Goal: Information Seeking & Learning: Learn about a topic

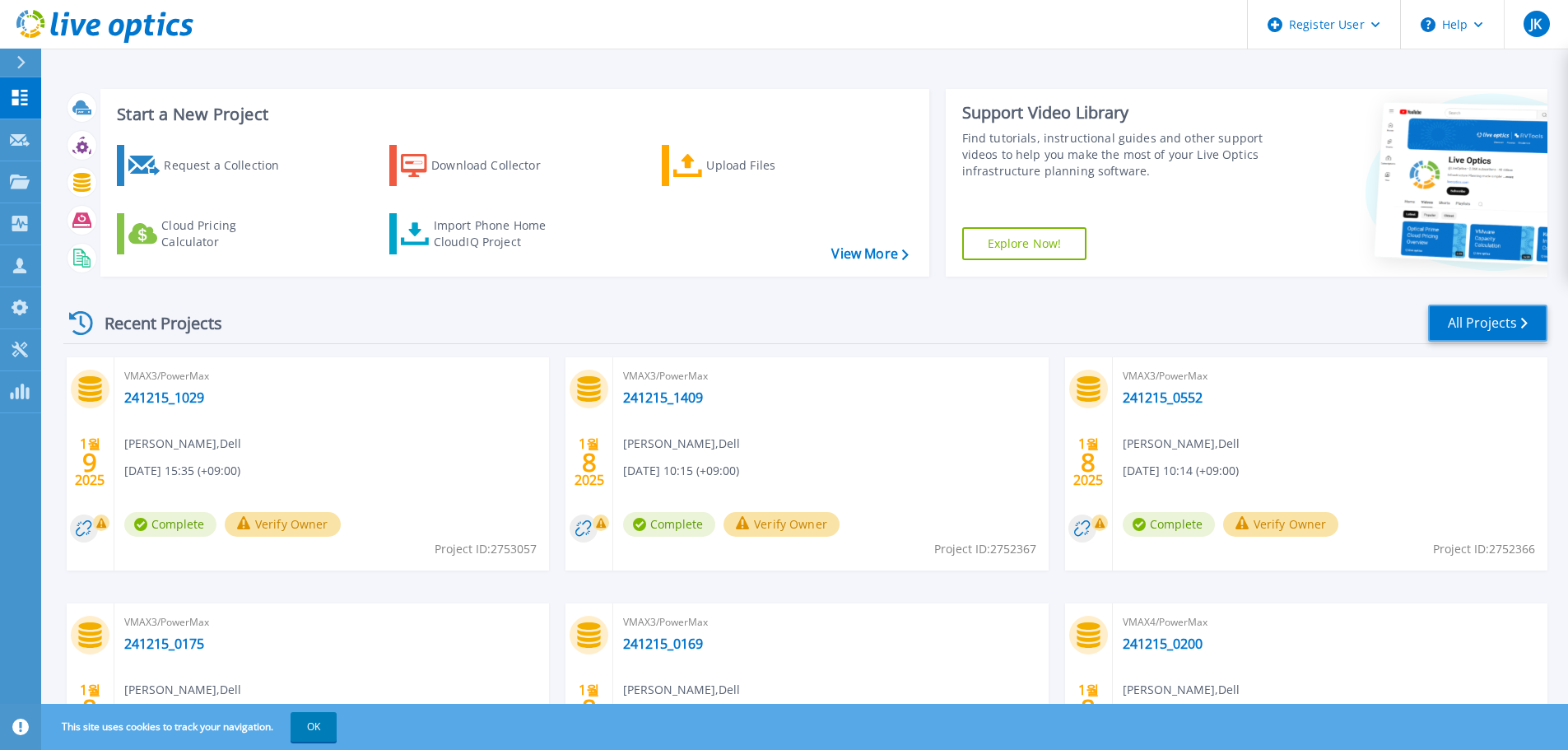
click at [1472, 312] on link "All Projects" at bounding box center [1487, 323] width 119 height 37
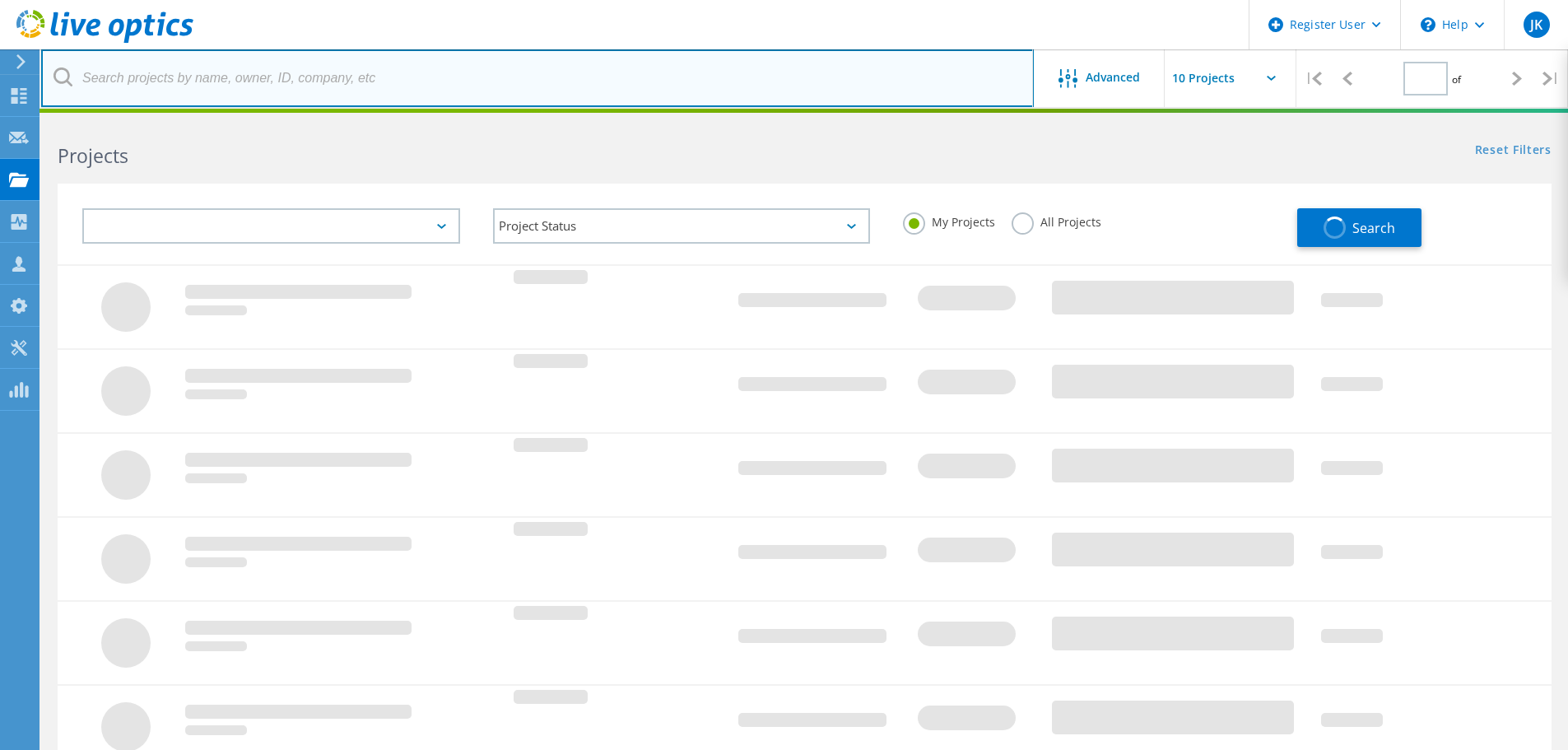
type input "1"
click at [407, 94] on input "text" at bounding box center [537, 78] width 992 height 57
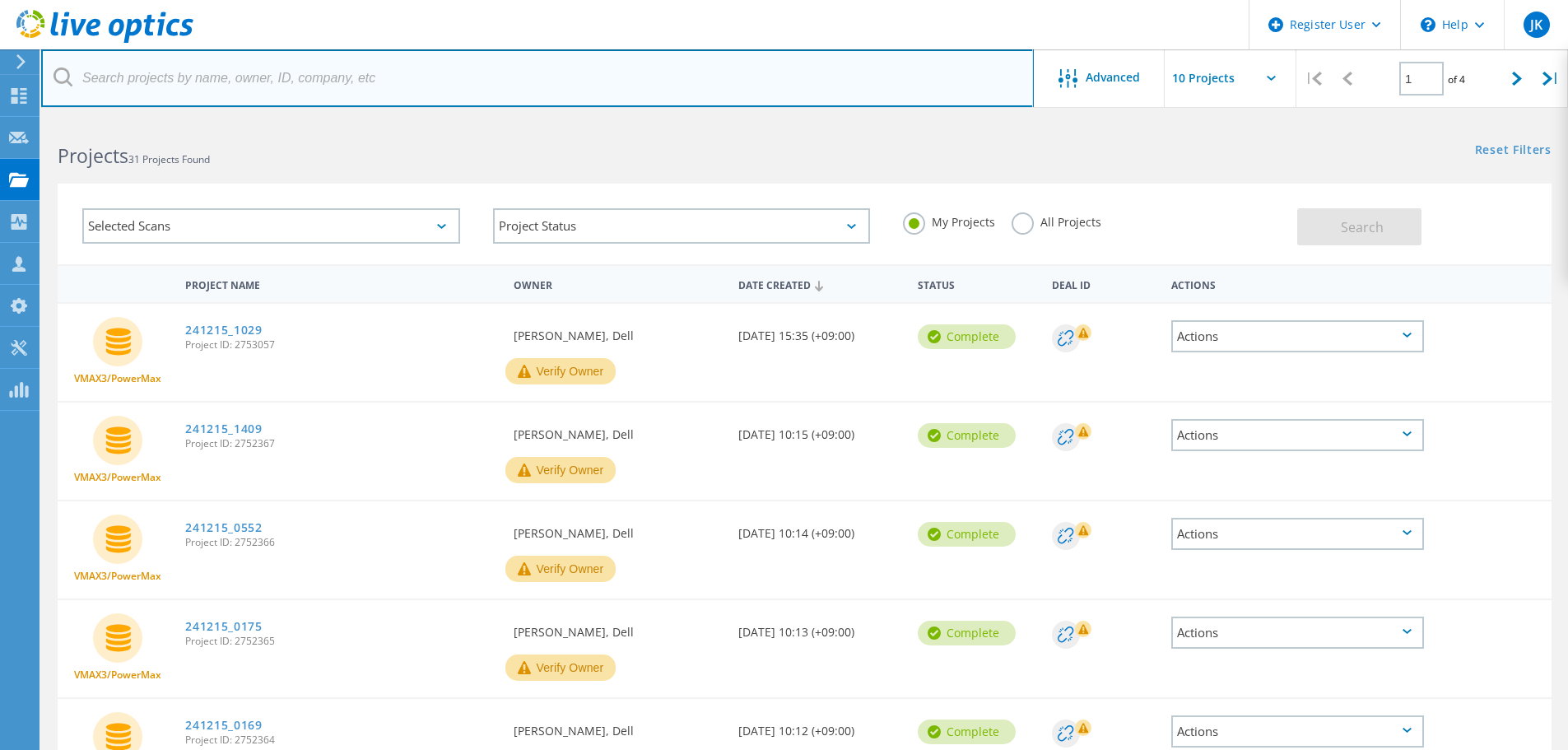
paste input "Existing vs. Proposed Infrastructure"
type input "Existing vs. Proposed Infrastructure"
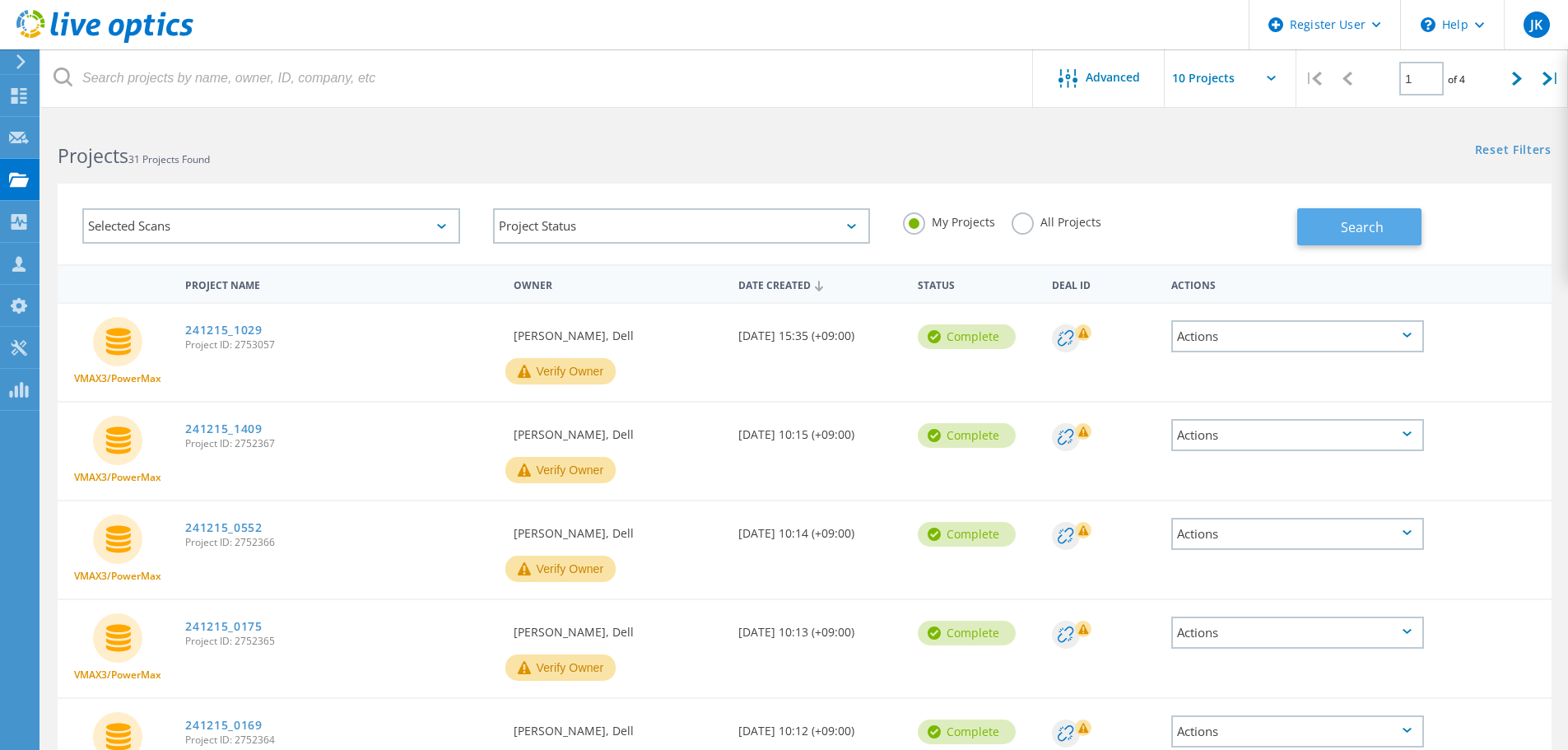
click at [1344, 224] on span "Search" at bounding box center [1362, 227] width 43 height 18
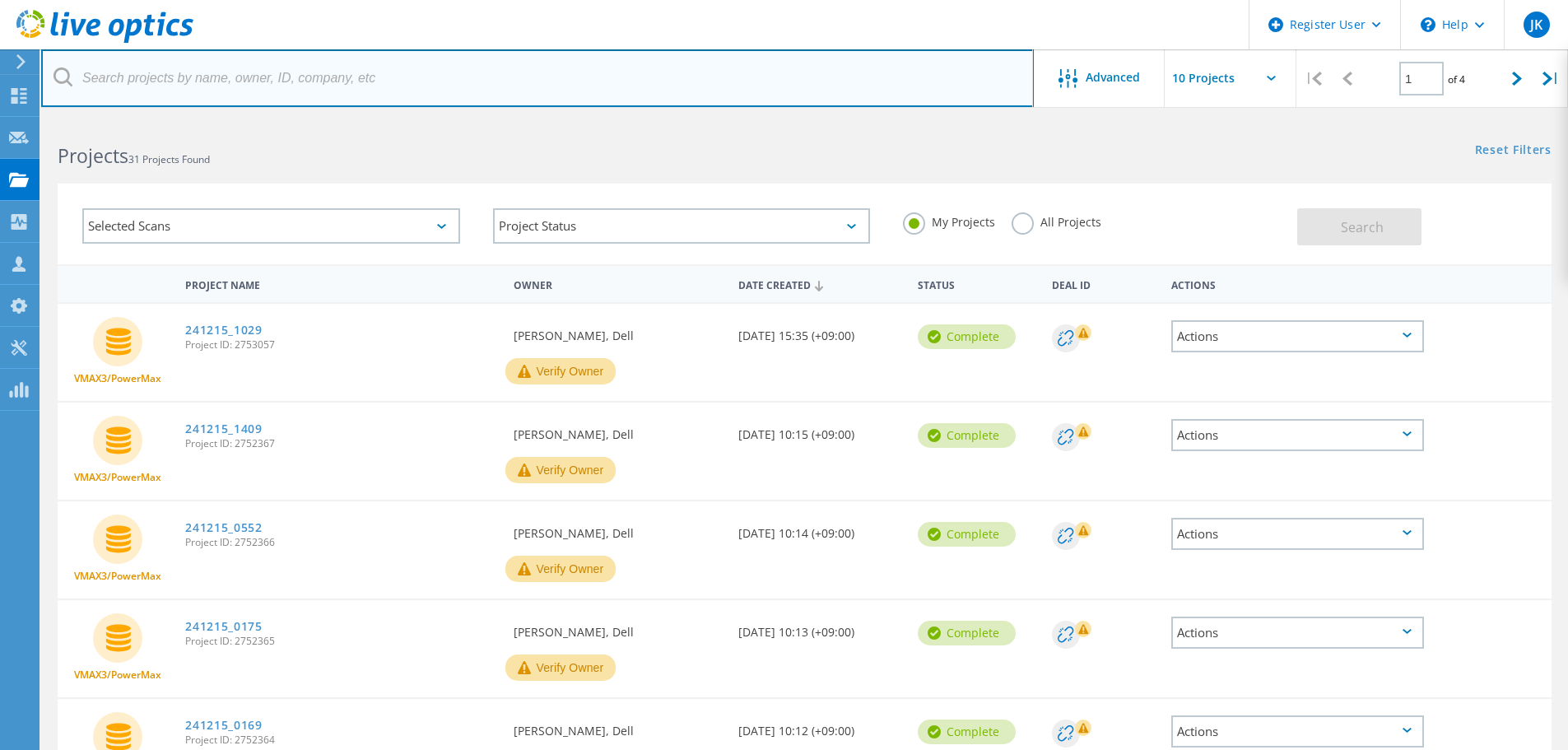
click at [372, 87] on input "text" at bounding box center [537, 78] width 992 height 57
paste input "1451395"
type input "1451395"
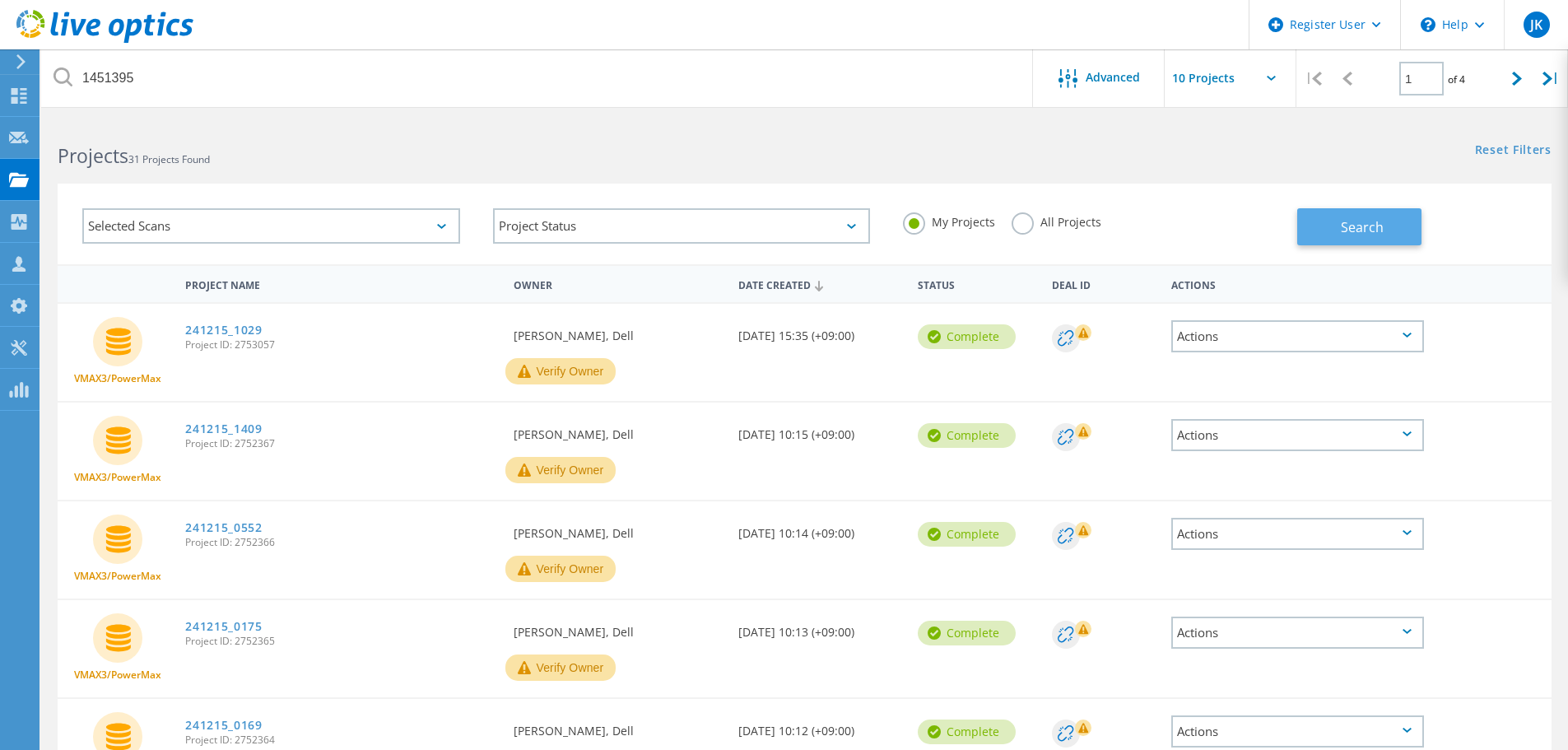
click at [1376, 212] on button "Search" at bounding box center [1358, 226] width 124 height 37
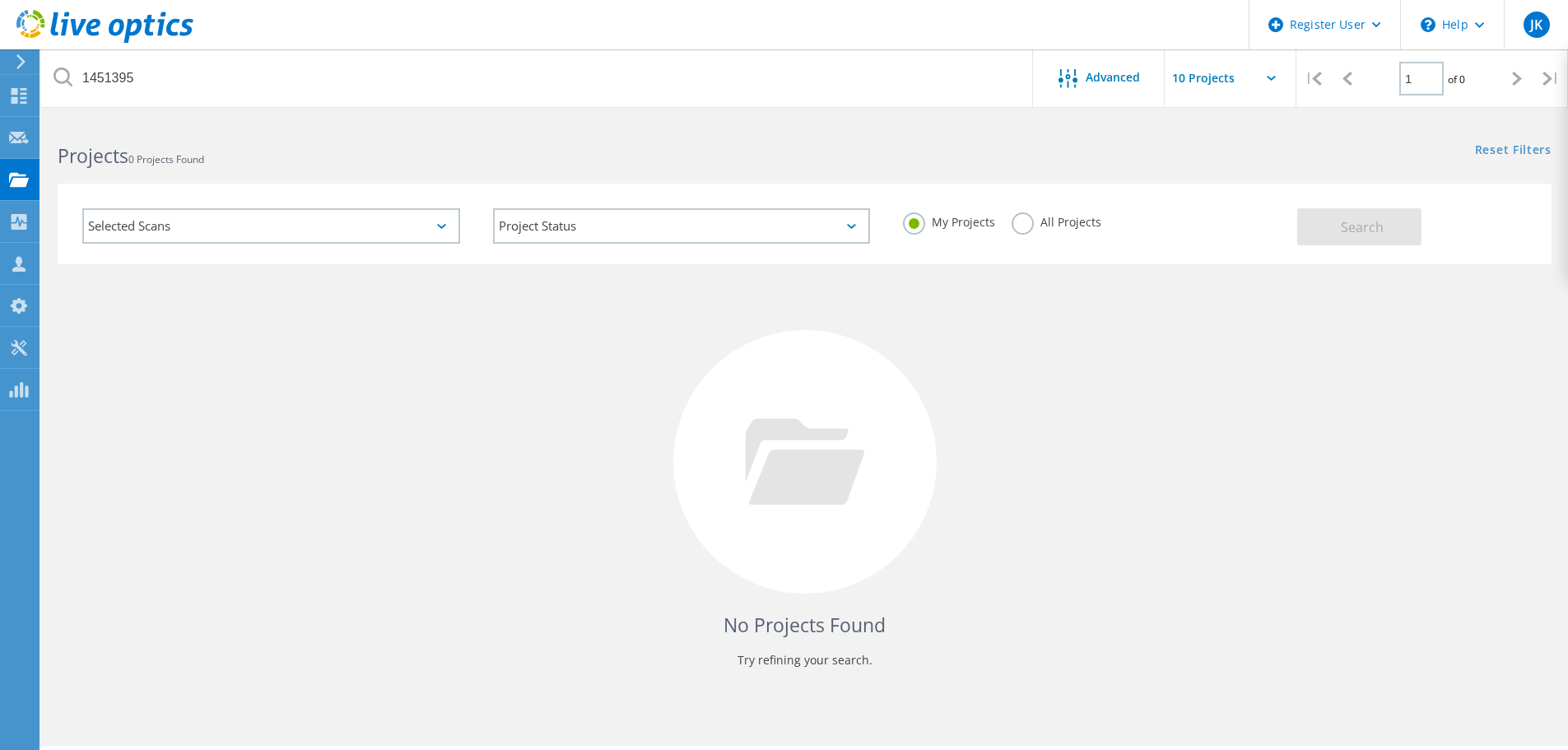
click at [1051, 215] on label "All Projects" at bounding box center [1056, 220] width 90 height 16
click at [0, 0] on input "All Projects" at bounding box center [0, 0] width 0 height 0
click at [1409, 231] on button "Search" at bounding box center [1358, 226] width 124 height 37
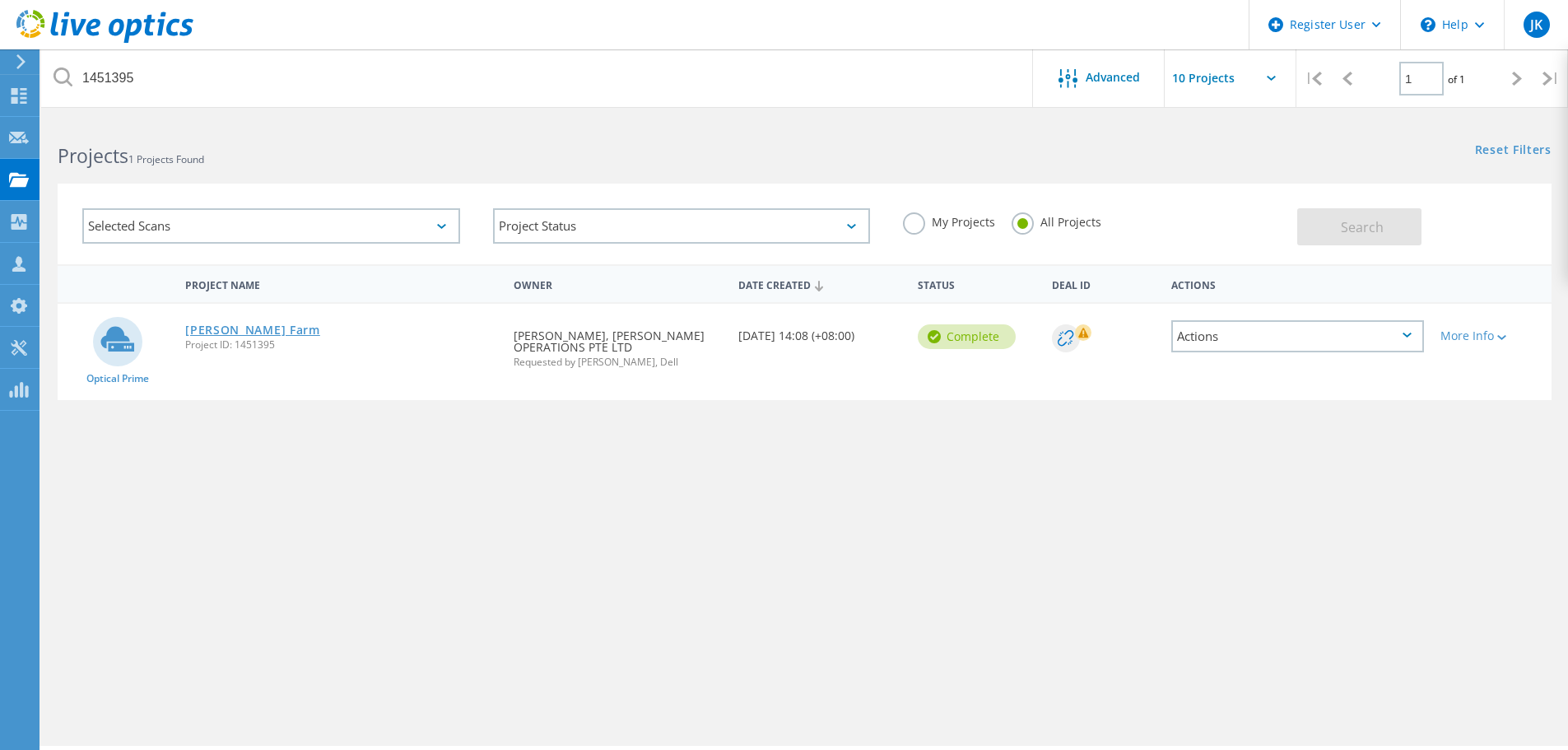
click at [201, 331] on link "[PERSON_NAME] Farm" at bounding box center [252, 330] width 135 height 11
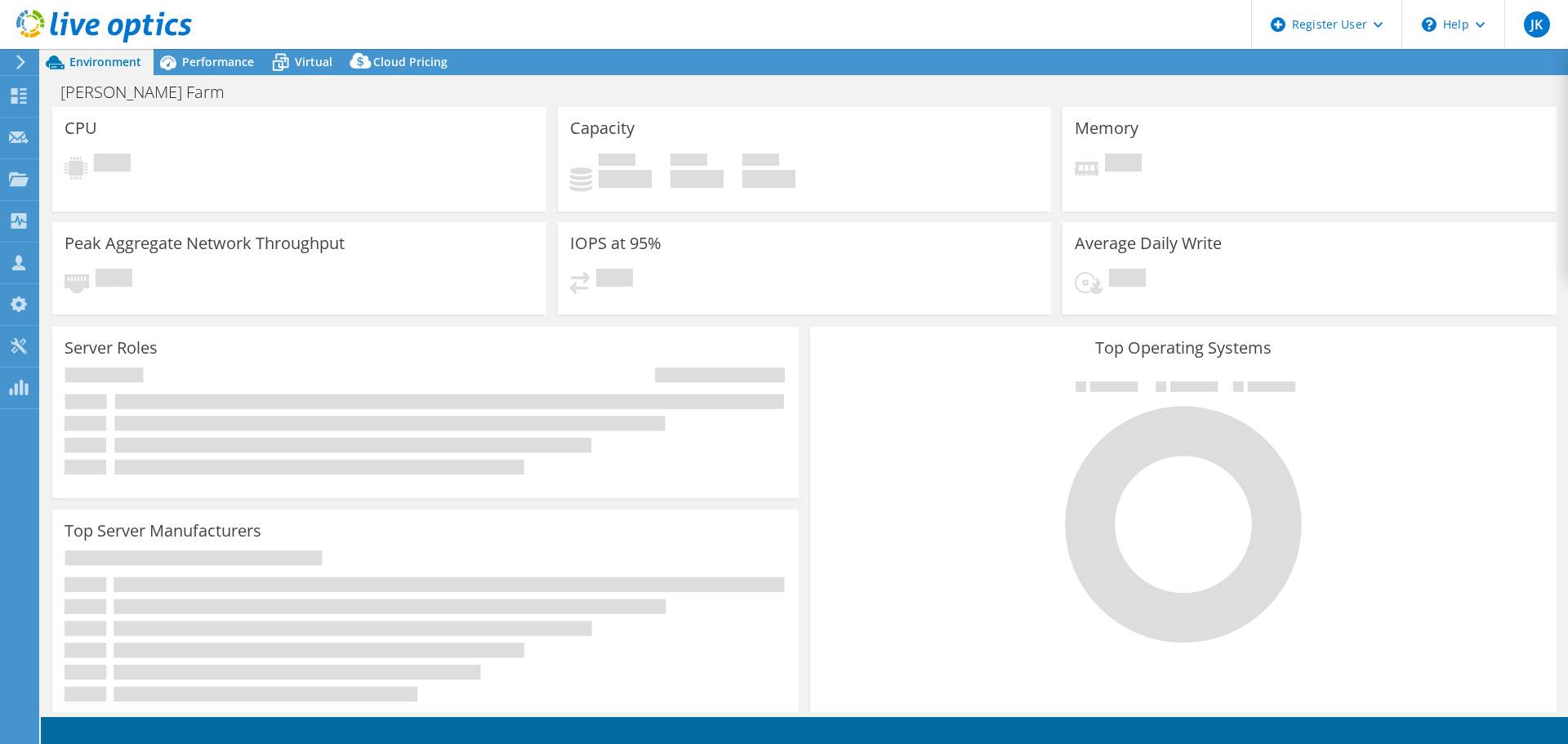
select select "[GEOGRAPHIC_DATA]"
select select "JPY"
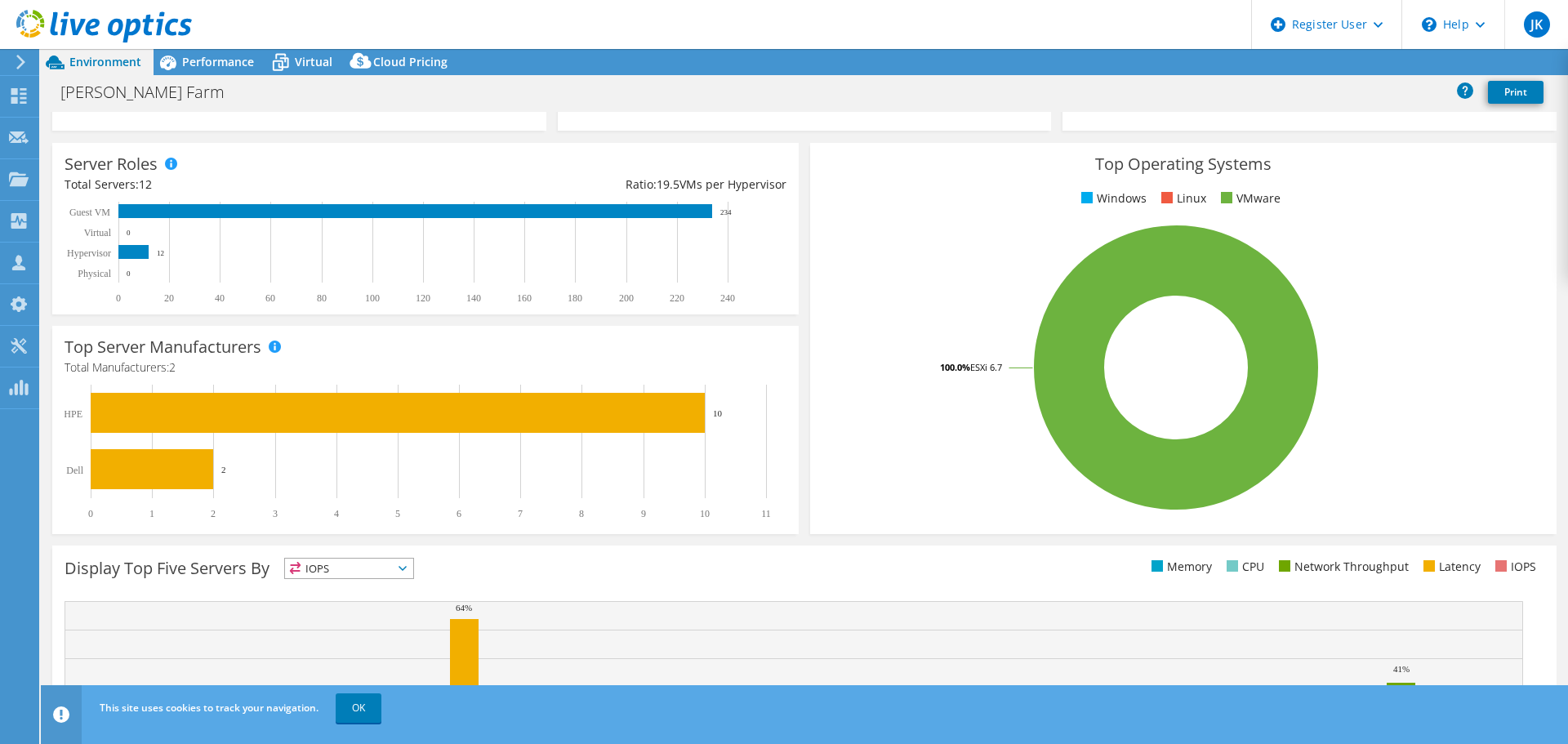
scroll to position [346, 0]
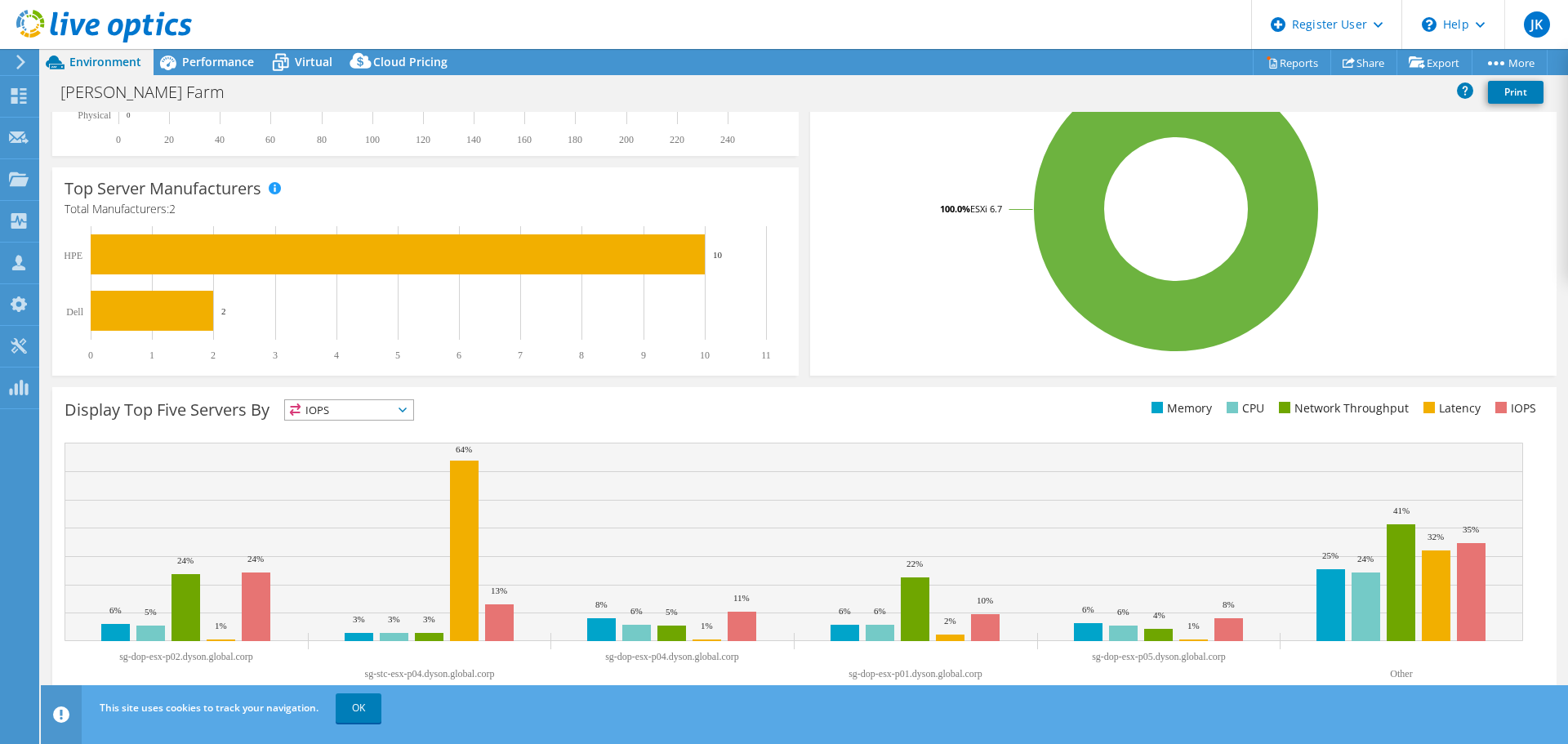
click at [404, 420] on div "Display Top Five Servers By IOPS IOPS" at bounding box center [434, 413] width 740 height 27
click at [405, 408] on icon at bounding box center [402, 410] width 8 height 5
click at [364, 514] on li "Latency" at bounding box center [349, 522] width 129 height 22
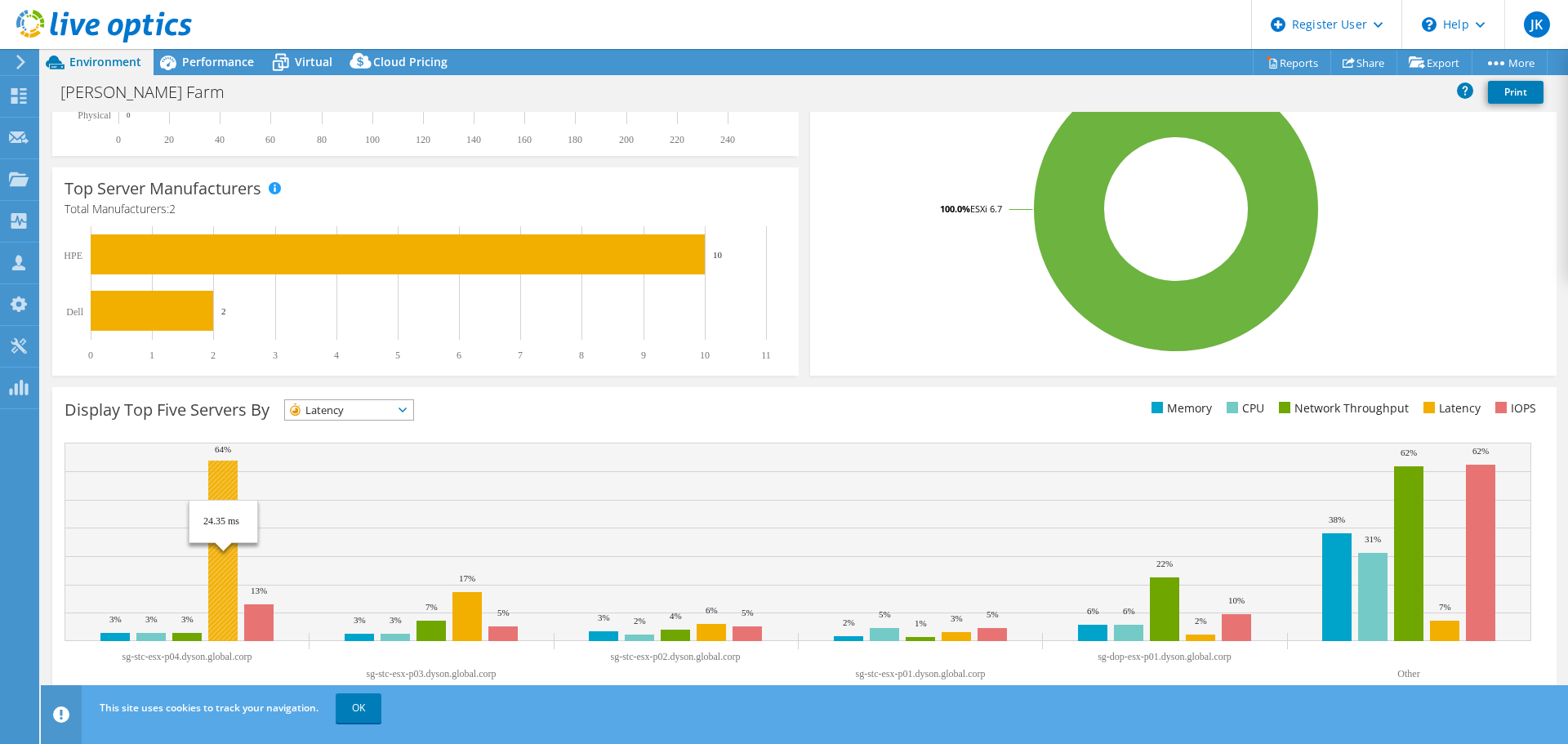
click at [224, 463] on rect at bounding box center [223, 551] width 29 height 180
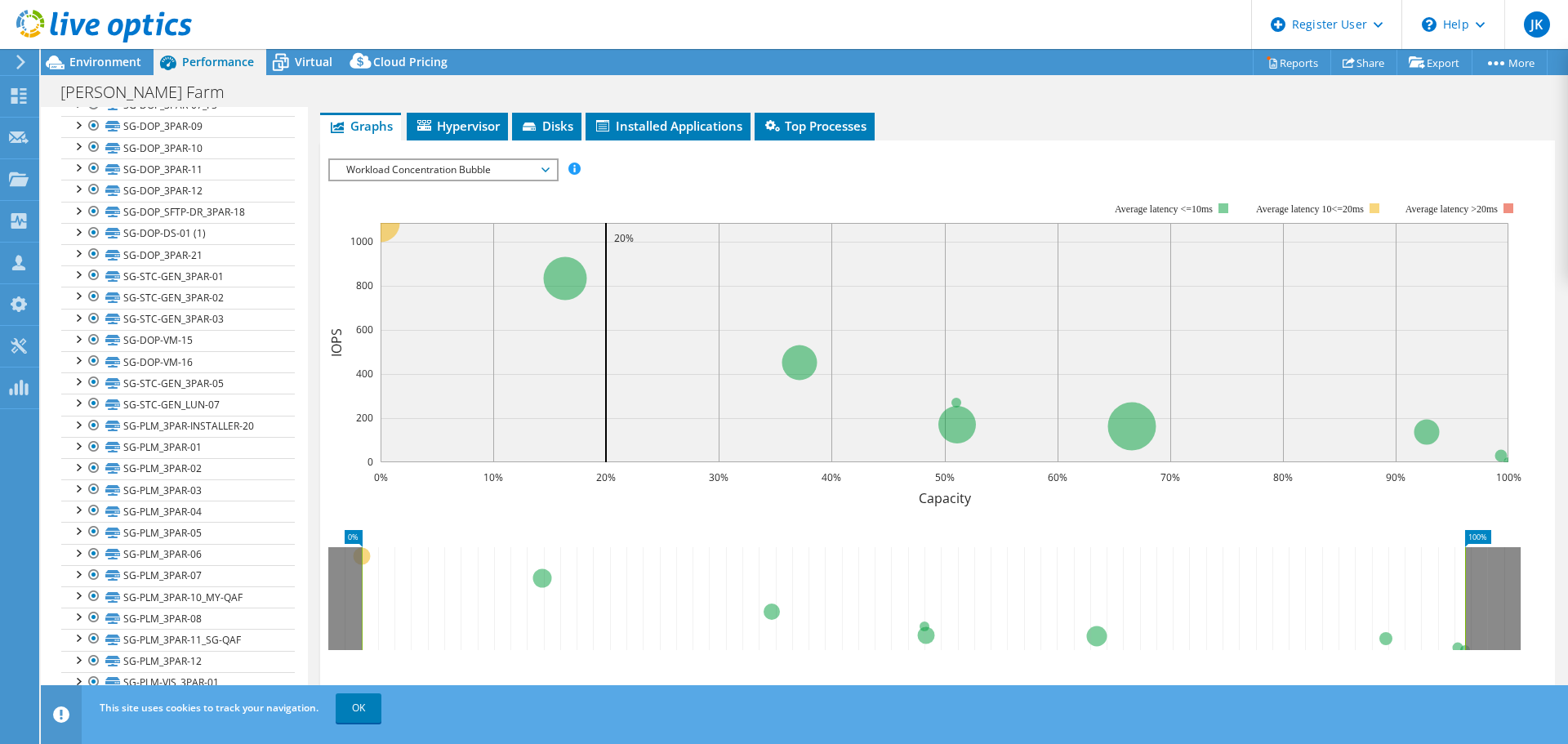
scroll to position [509, 0]
click at [374, 718] on link "OK" at bounding box center [358, 708] width 46 height 29
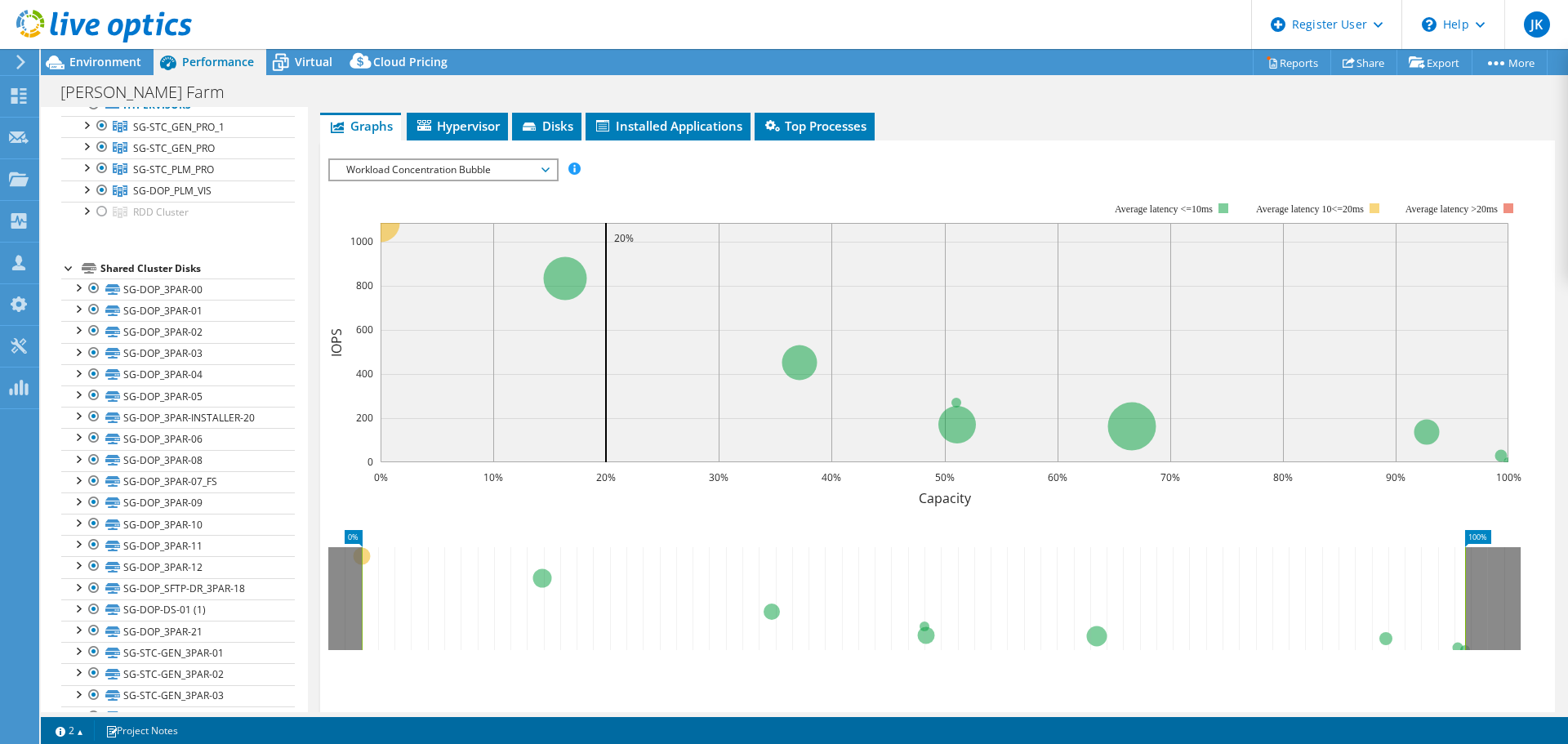
scroll to position [0, 0]
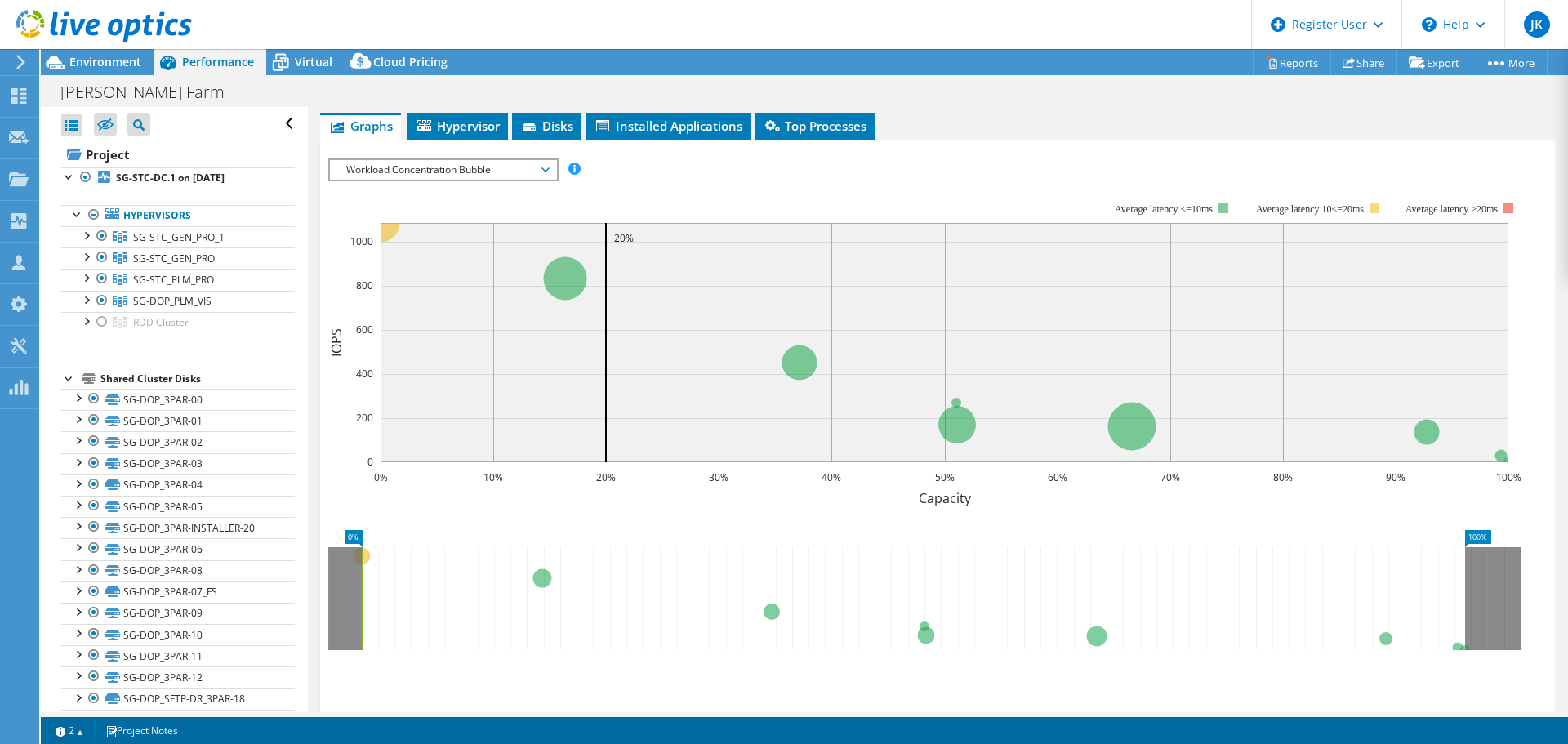
click at [95, 380] on icon at bounding box center [89, 378] width 15 height 10
click at [69, 378] on div at bounding box center [69, 377] width 16 height 16
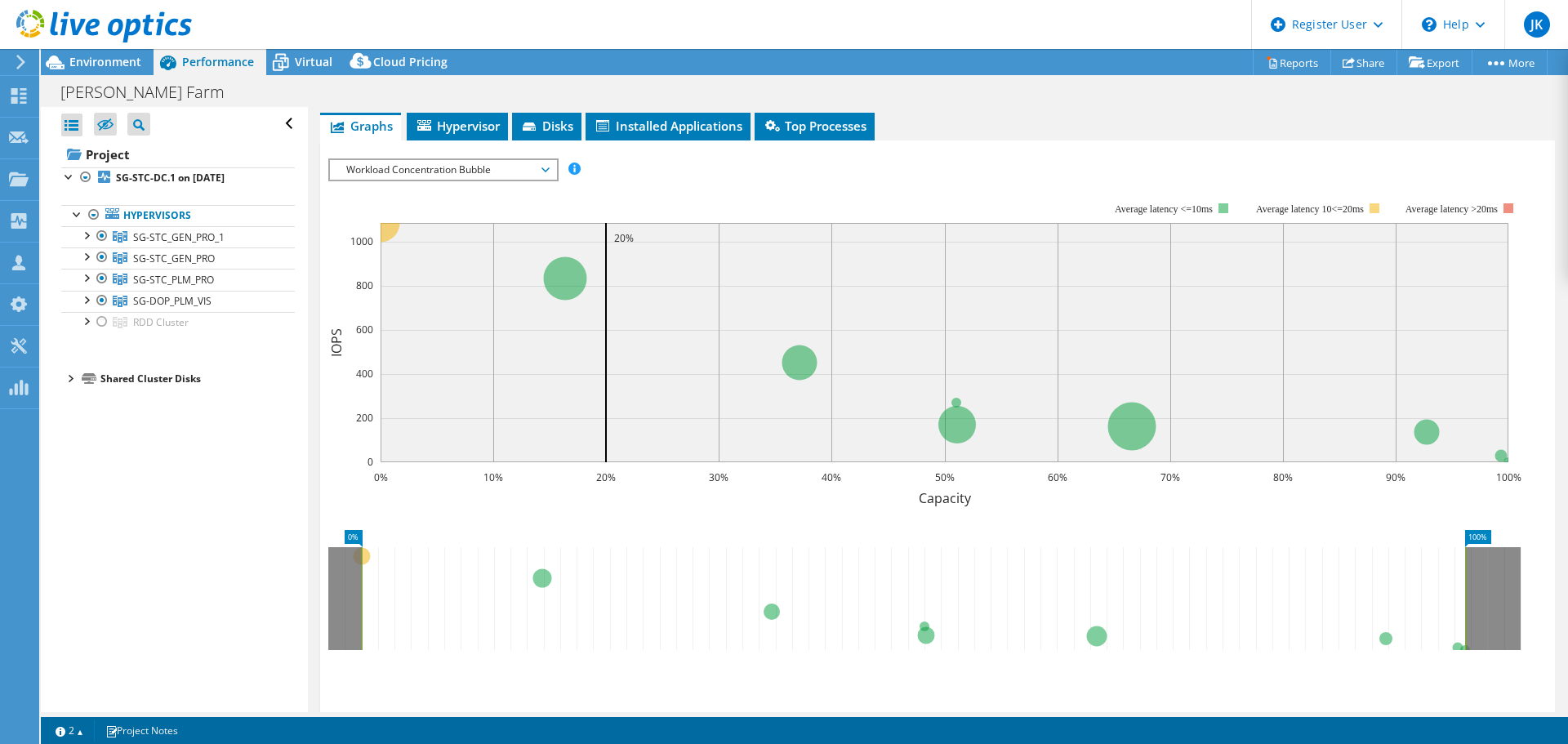
click at [69, 378] on div at bounding box center [69, 377] width 16 height 16
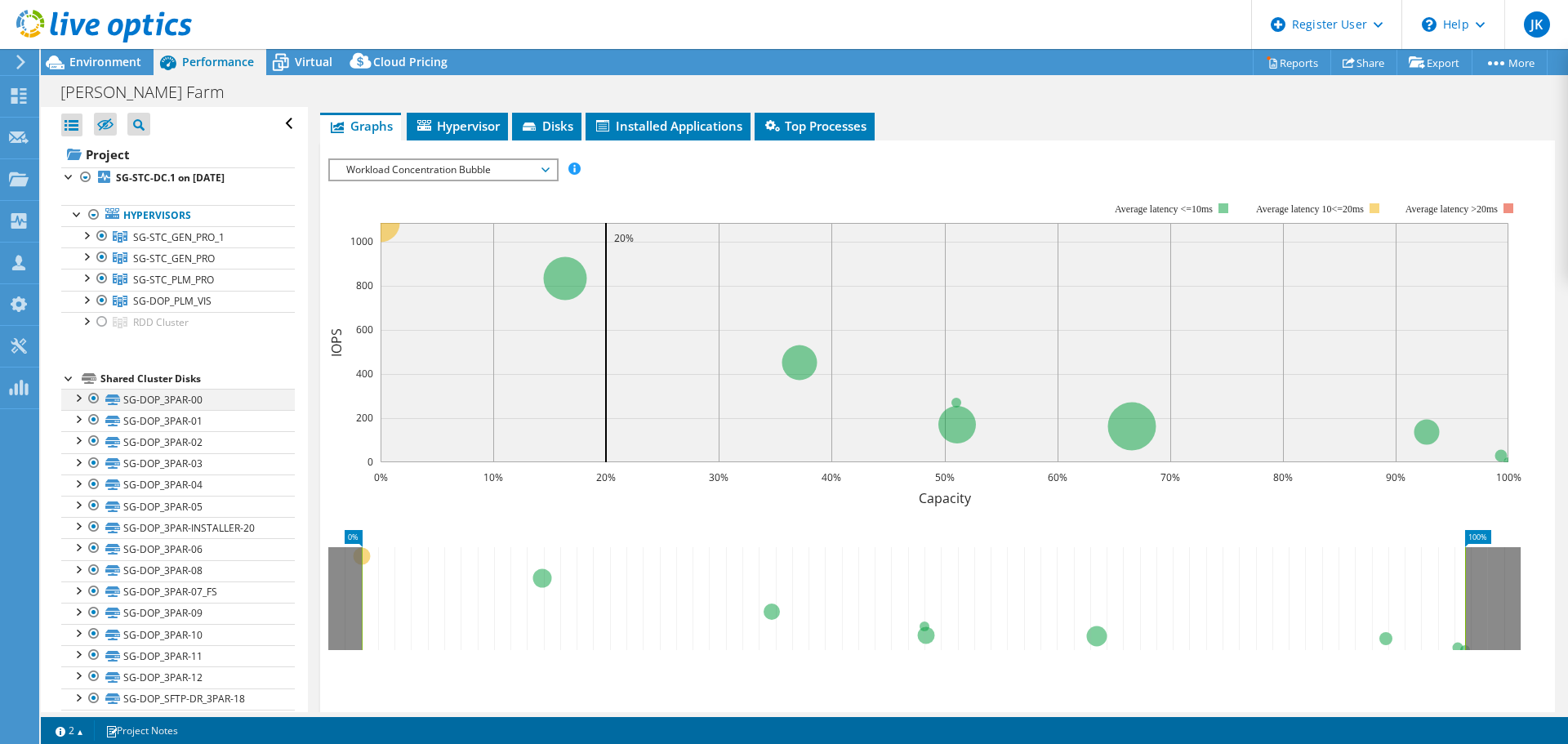
click at [81, 404] on div at bounding box center [77, 396] width 16 height 16
click at [87, 239] on div at bounding box center [85, 234] width 16 height 16
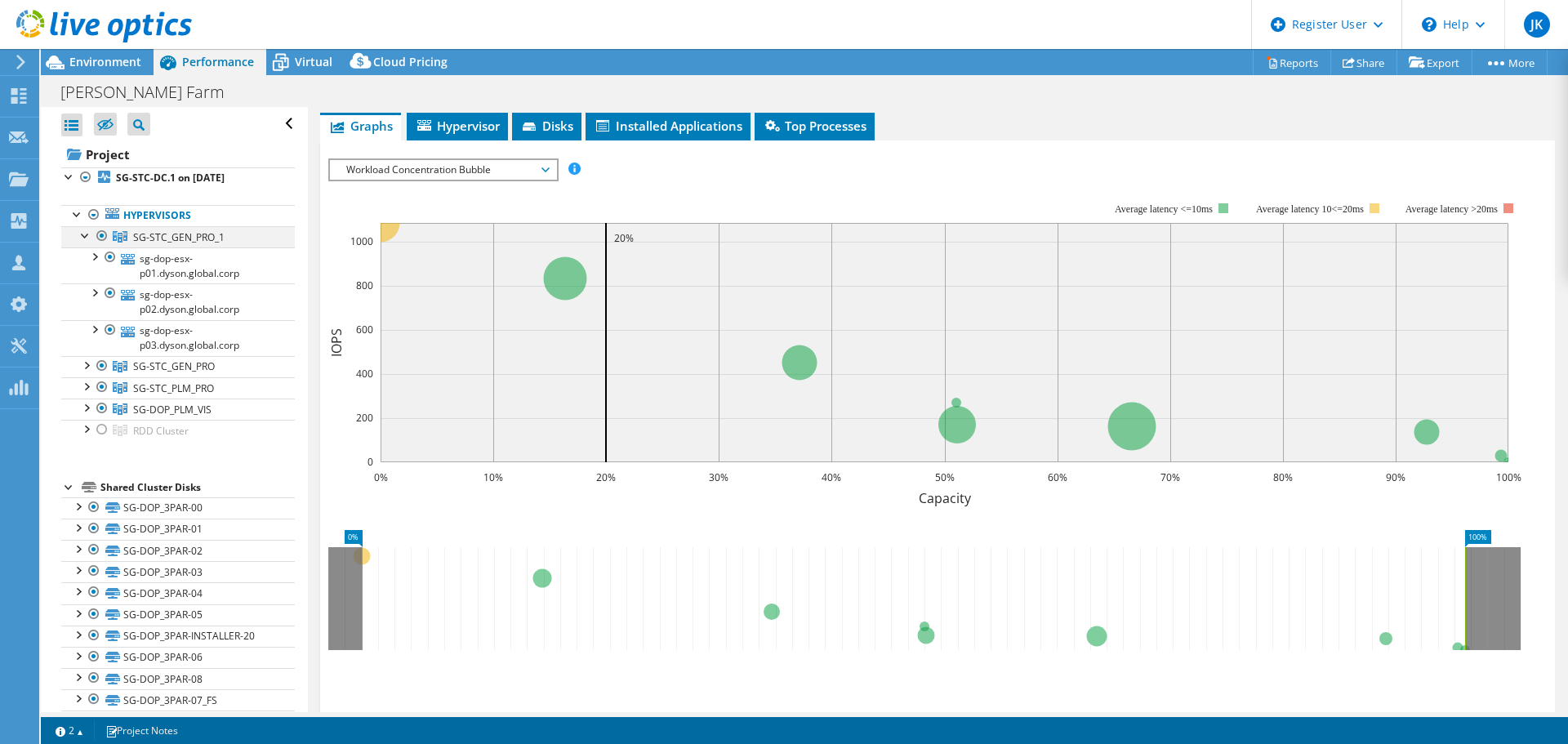
click at [87, 239] on div at bounding box center [85, 234] width 16 height 16
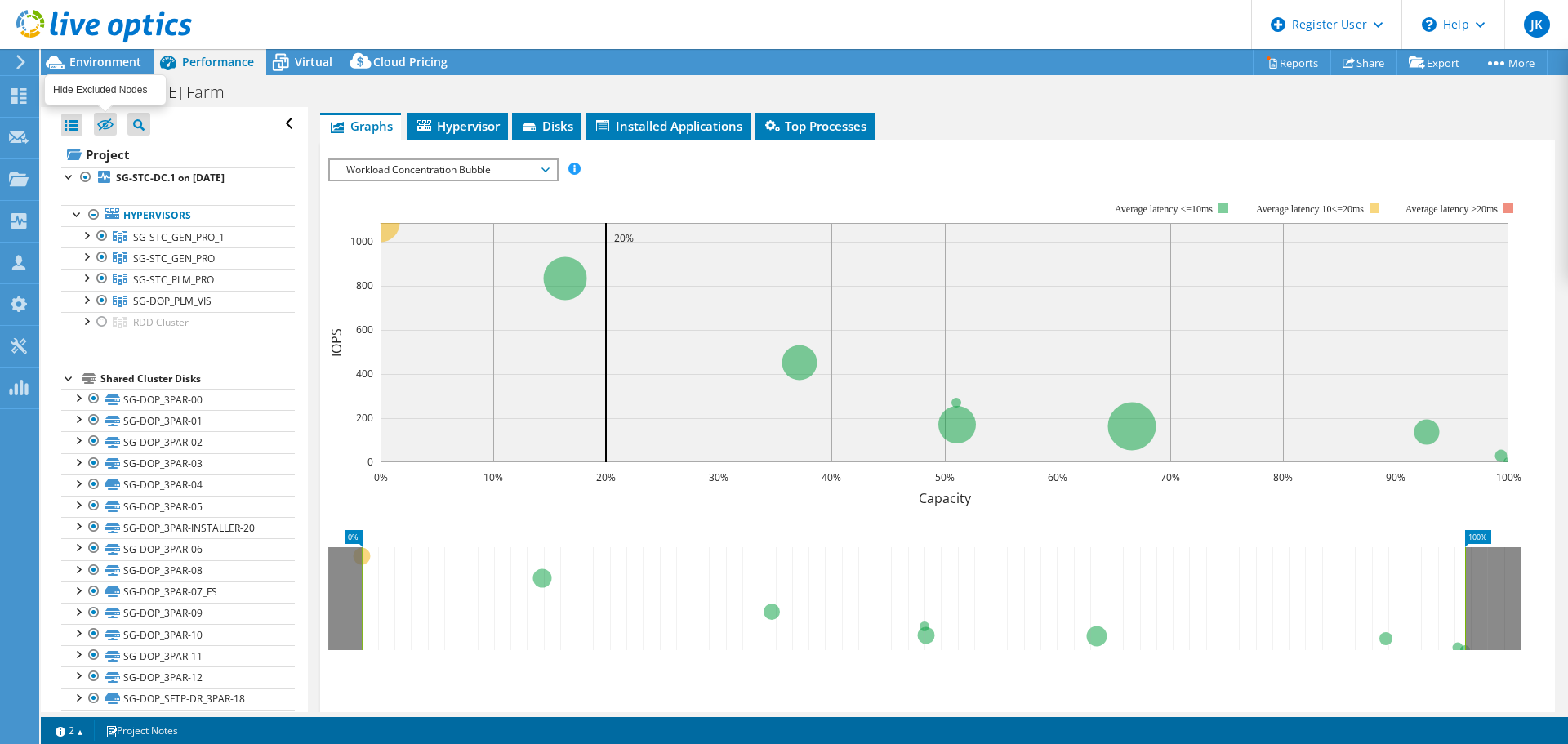
click at [104, 123] on icon at bounding box center [105, 125] width 16 height 12
click at [0, 0] on input "checkbox" at bounding box center [0, 0] width 0 height 0
click at [104, 123] on icon at bounding box center [105, 125] width 16 height 12
click at [0, 0] on input "checkbox" at bounding box center [0, 0] width 0 height 0
click at [100, 126] on icon at bounding box center [105, 124] width 16 height 12
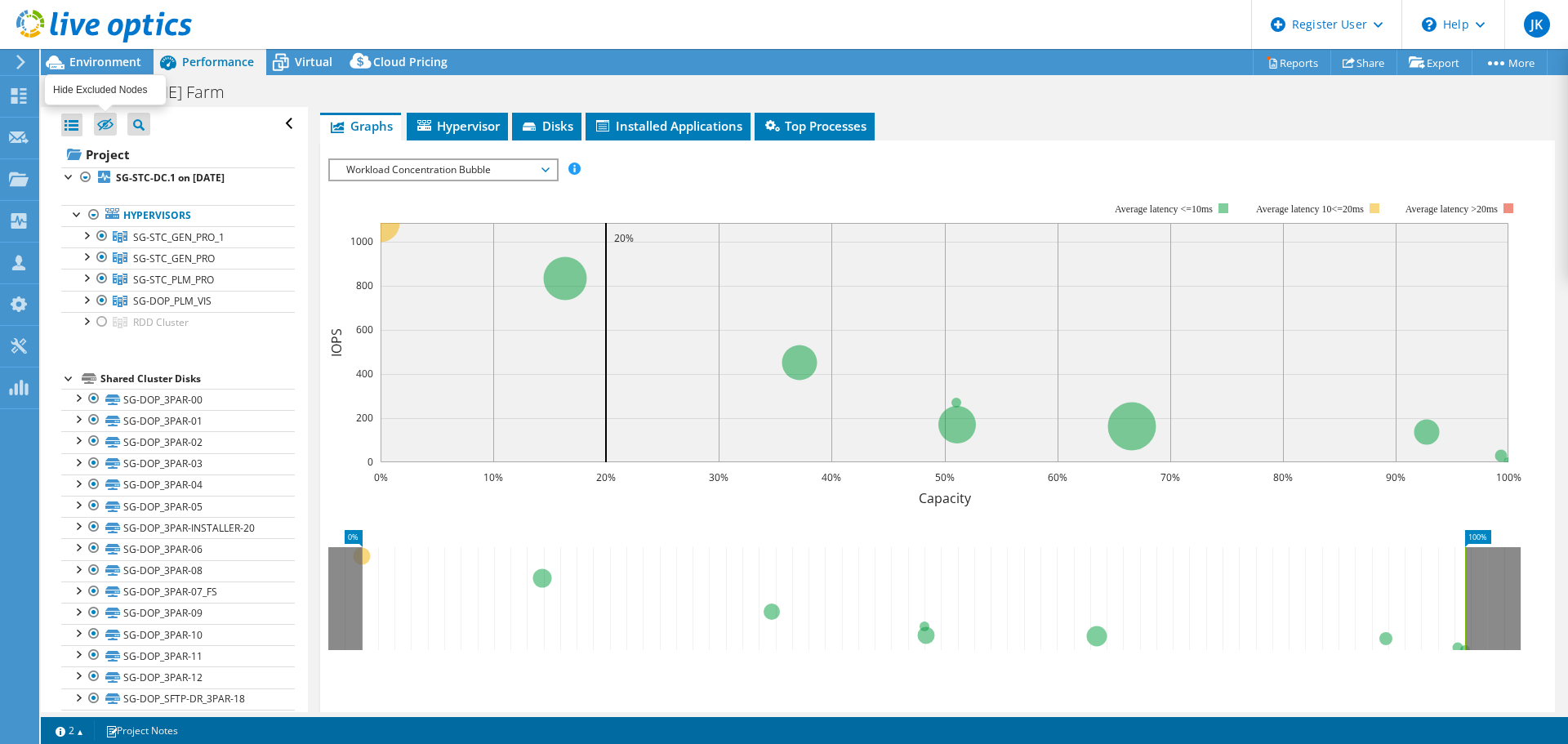
click at [0, 0] on input "checkbox" at bounding box center [0, 0] width 0 height 0
click at [111, 114] on label at bounding box center [105, 124] width 22 height 22
click at [0, 0] on input "checkbox" at bounding box center [0, 0] width 0 height 0
click at [70, 126] on div at bounding box center [72, 125] width 22 height 22
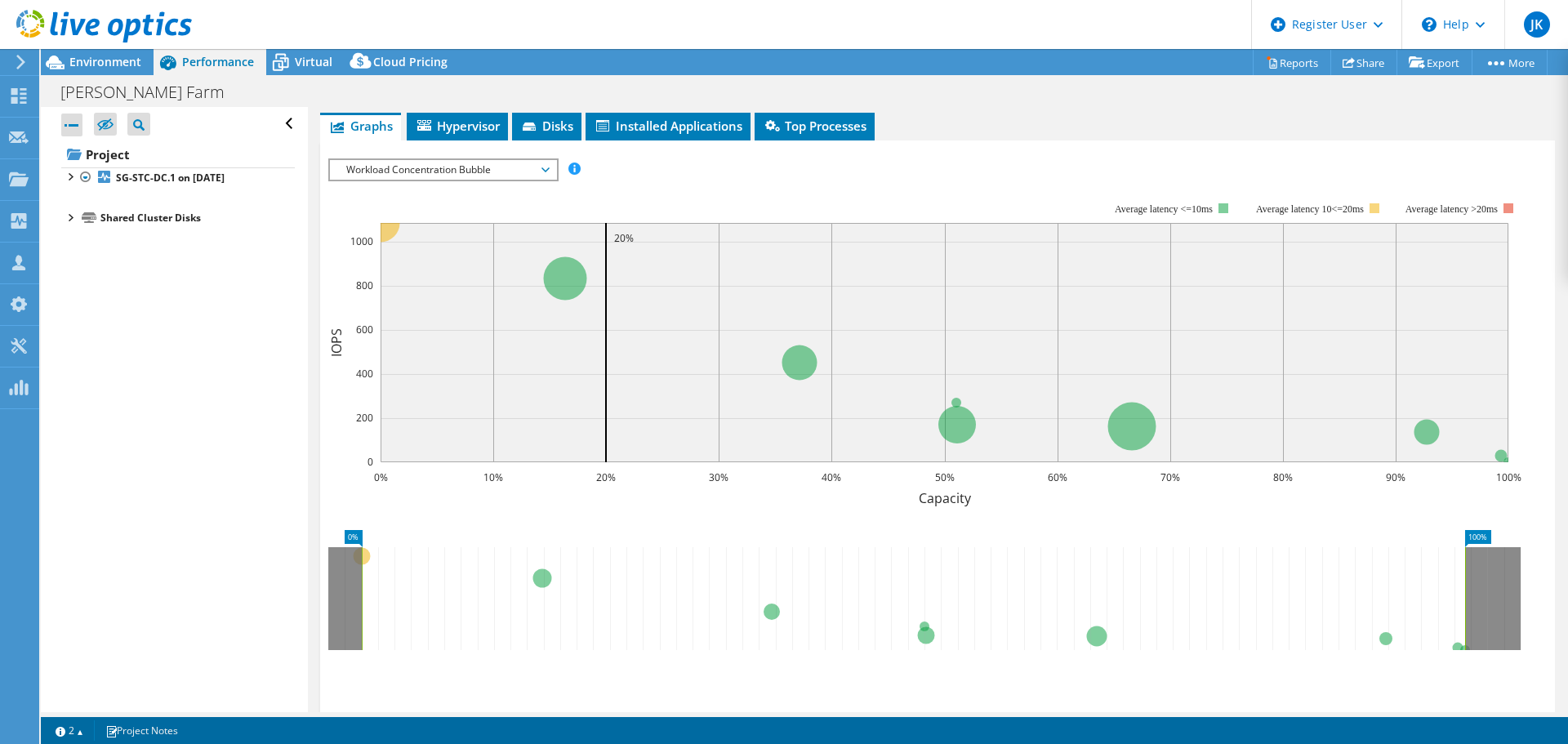
click at [130, 123] on div "Project Tree Filter" at bounding box center [139, 124] width 22 height 22
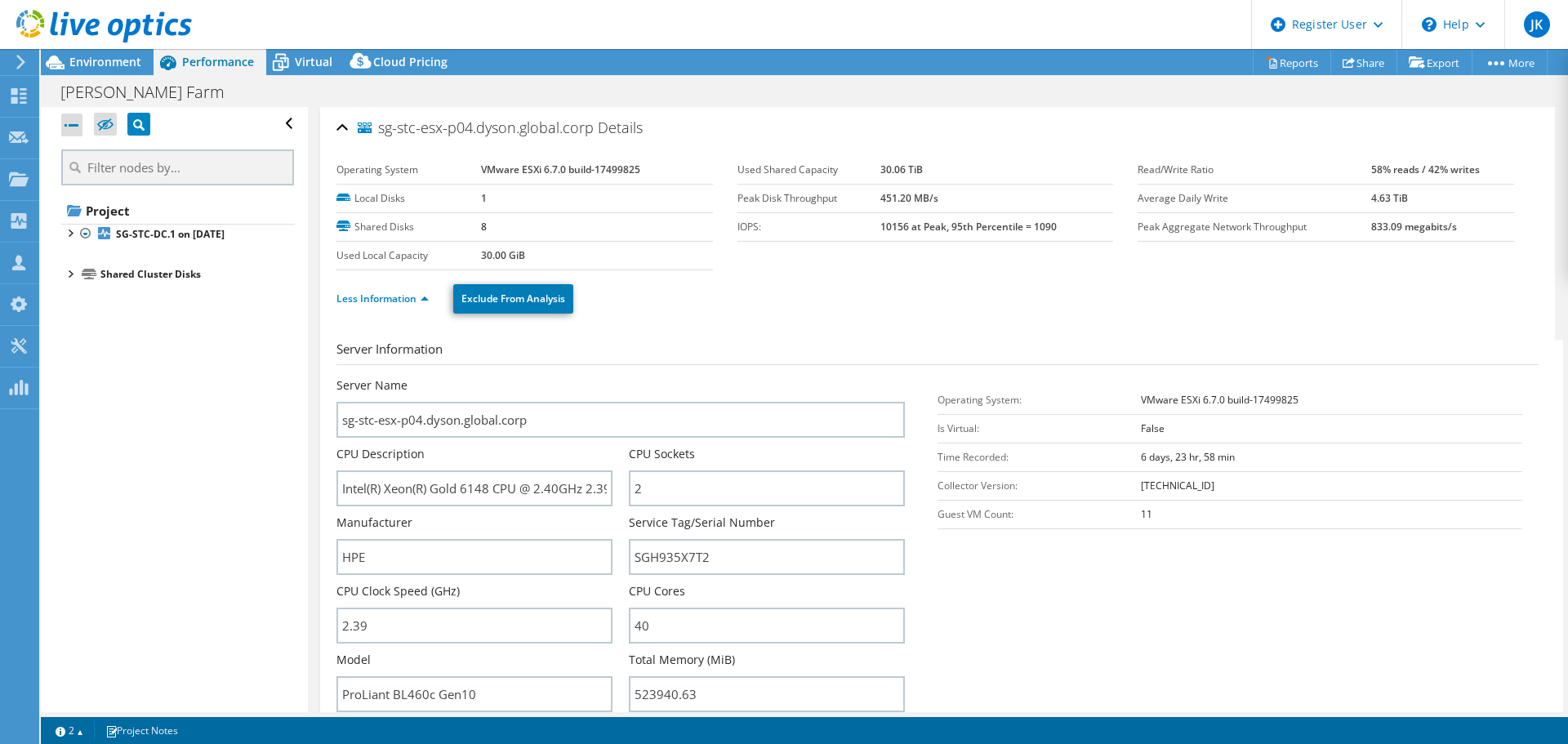
click at [142, 53] on div at bounding box center [96, 27] width 192 height 54
click at [135, 62] on span "Environment" at bounding box center [104, 61] width 72 height 16
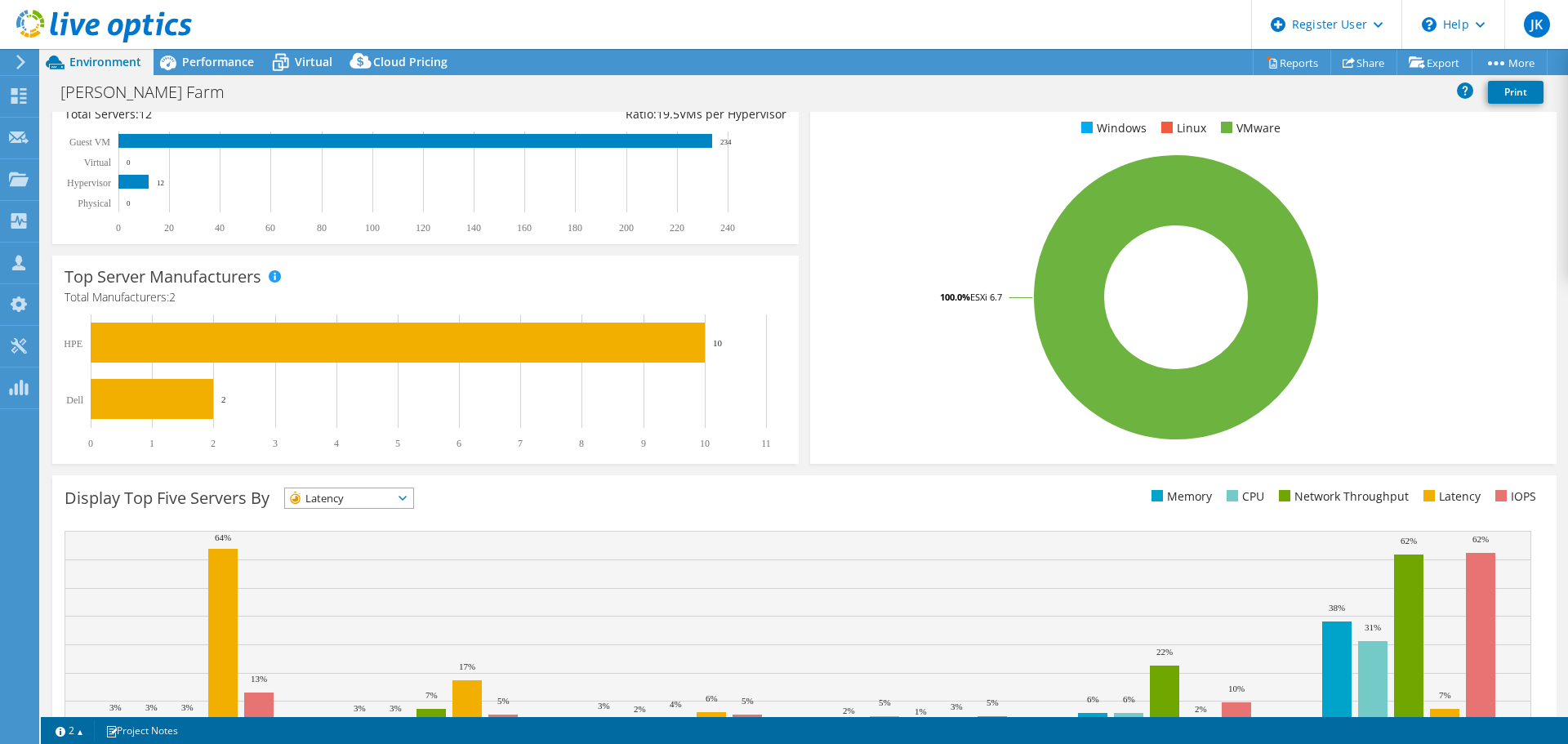
scroll to position [346, 0]
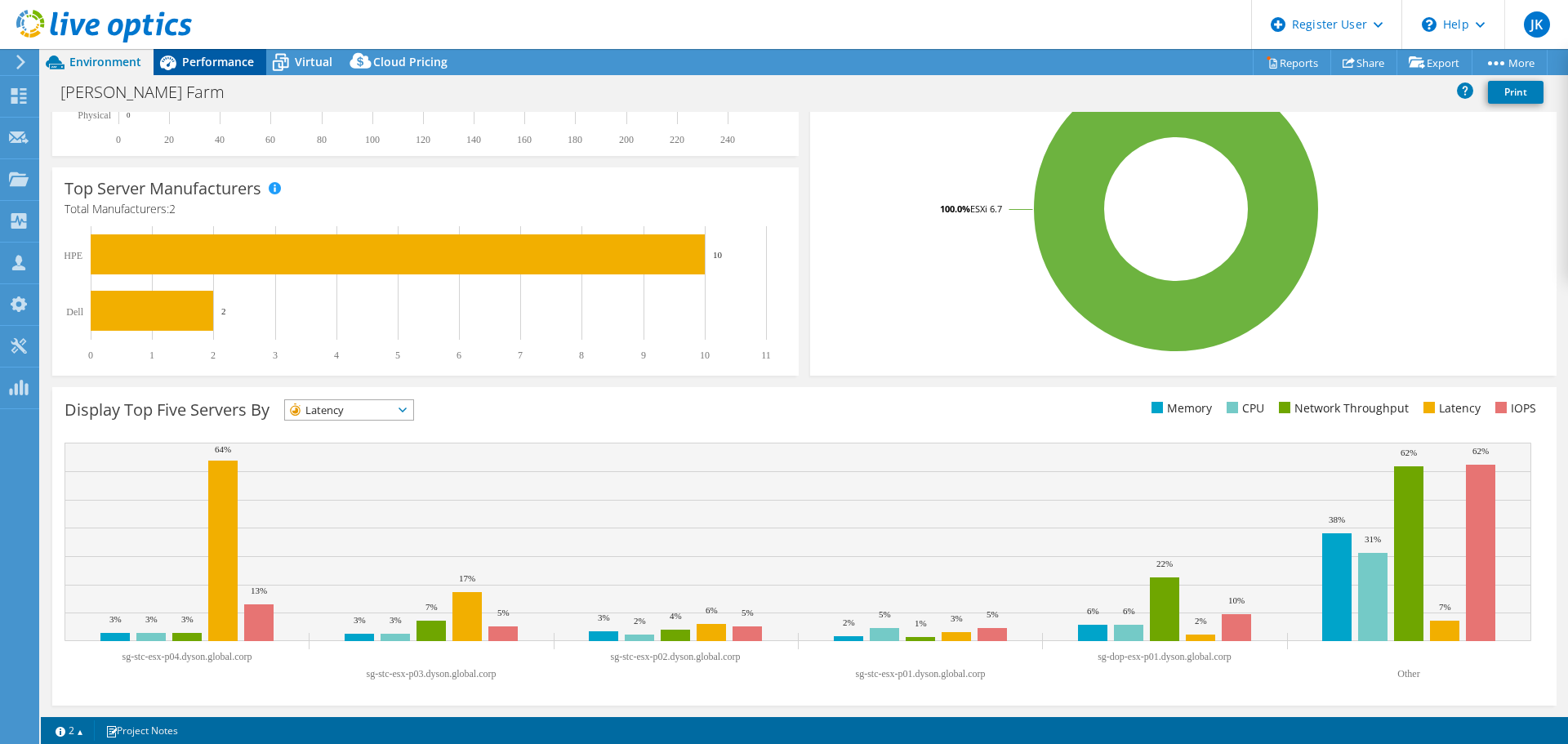
click at [204, 62] on span "Performance" at bounding box center [217, 61] width 72 height 16
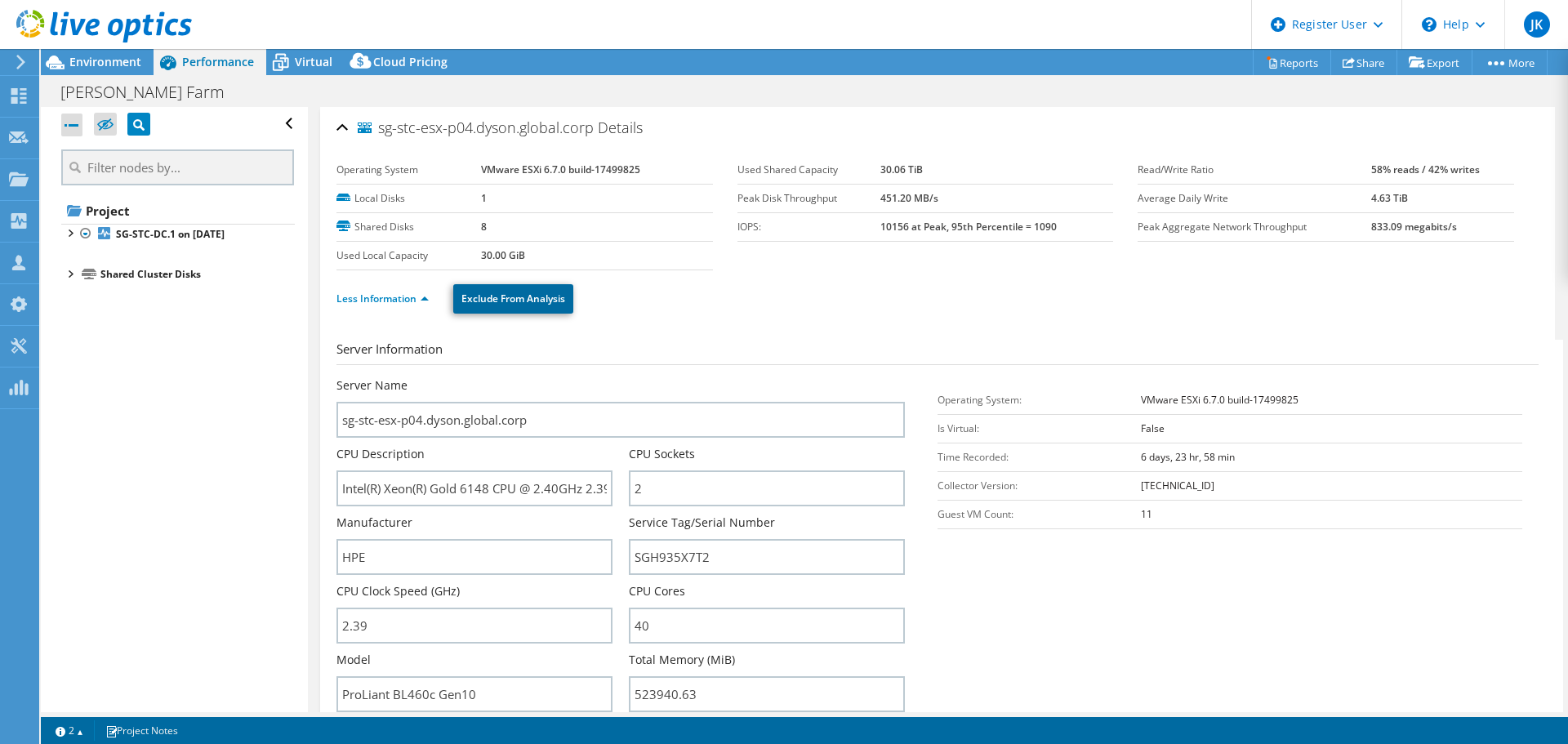
click at [497, 311] on link "Exclude From Analysis" at bounding box center [513, 299] width 120 height 29
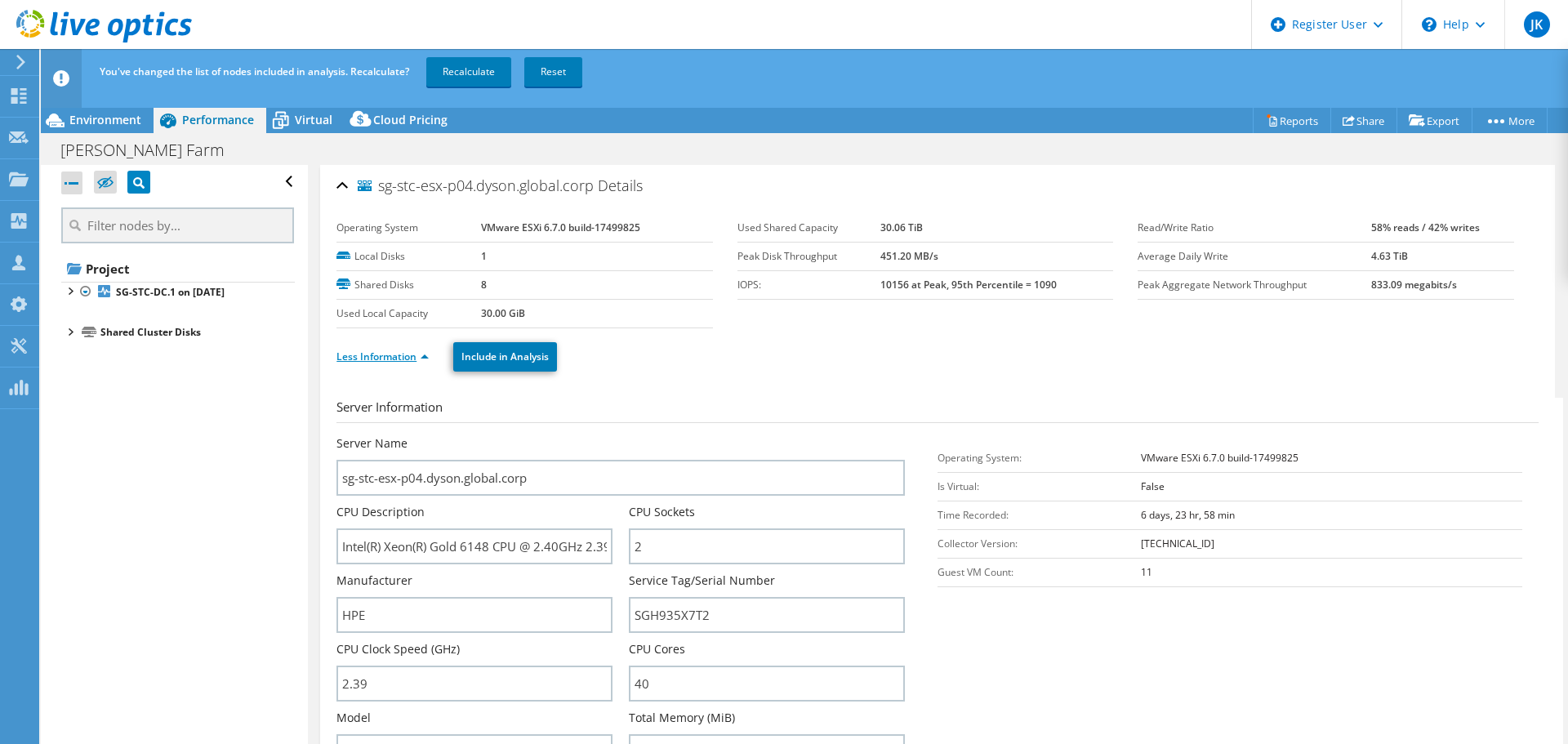
click at [410, 352] on link "Less Information" at bounding box center [382, 356] width 92 height 14
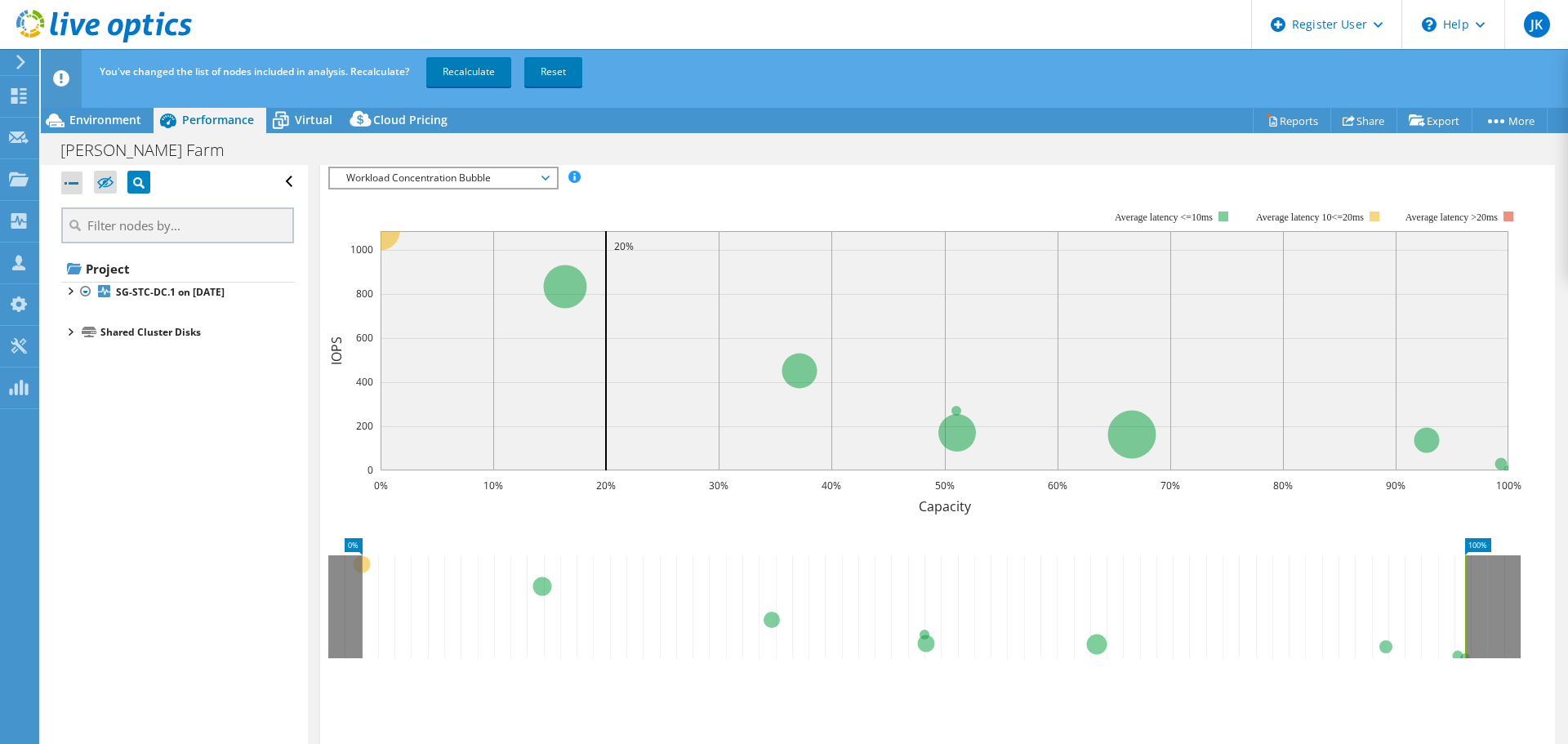
scroll to position [369, 0]
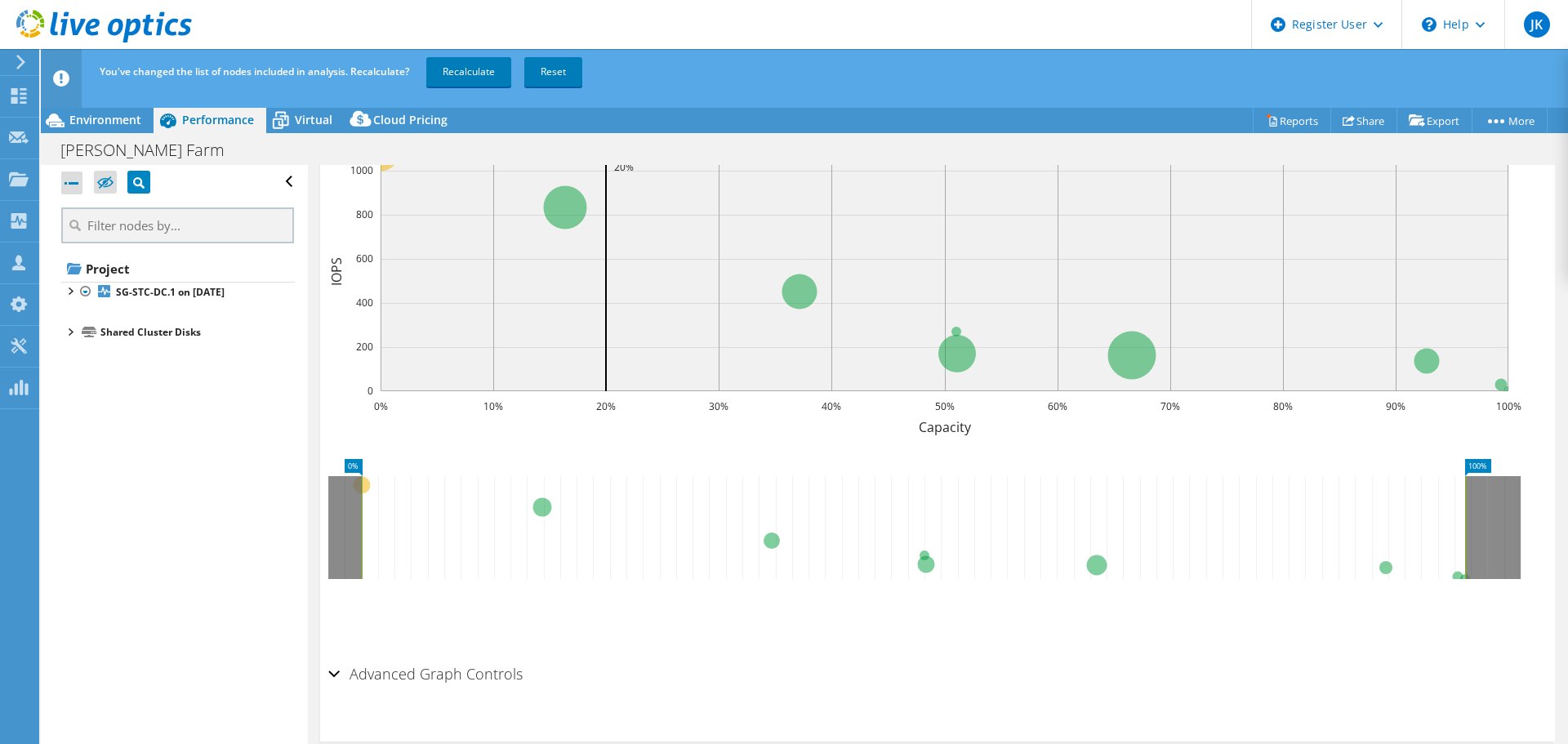
click at [444, 662] on h2 "Advanced Graph Controls" at bounding box center [425, 674] width 194 height 33
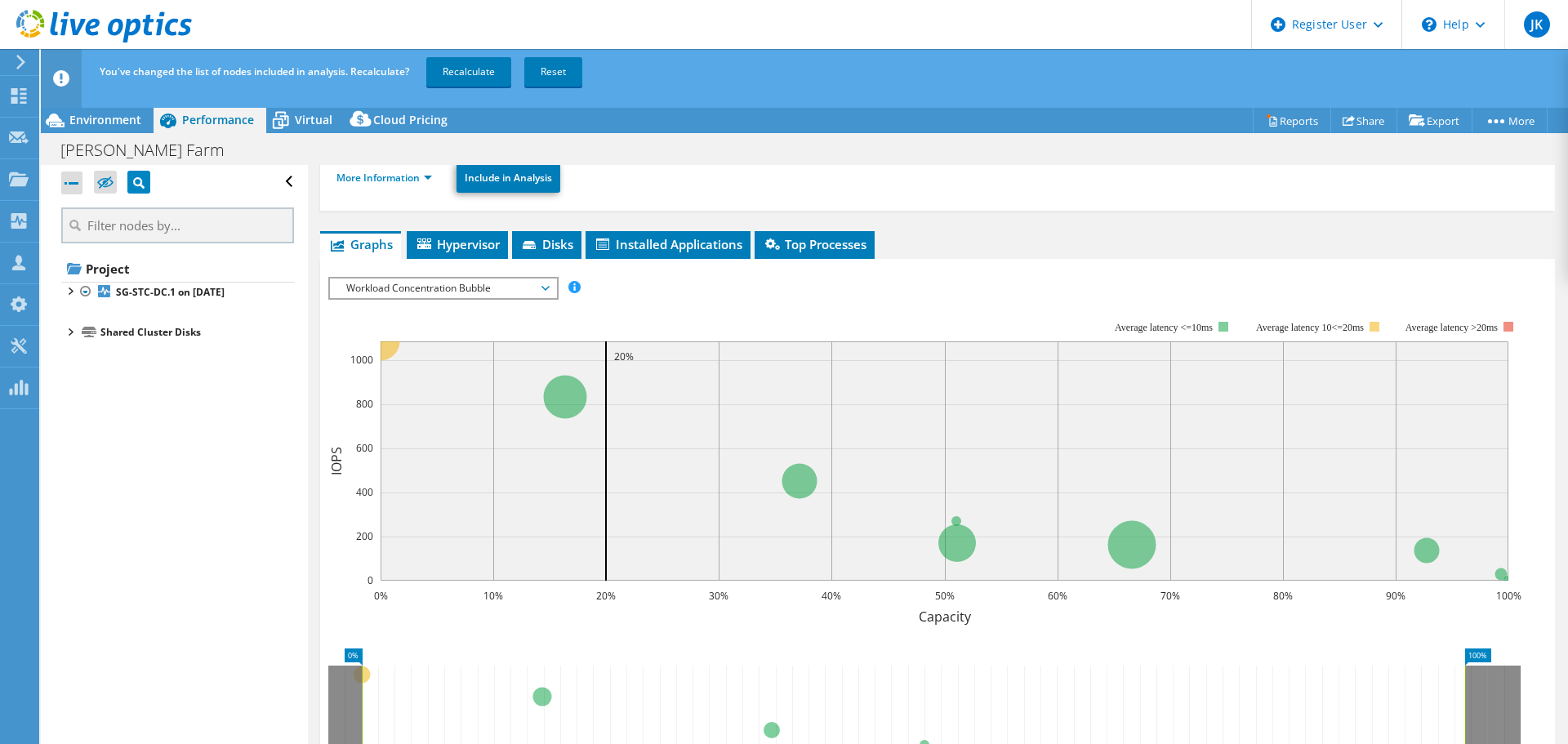
scroll to position [0, 0]
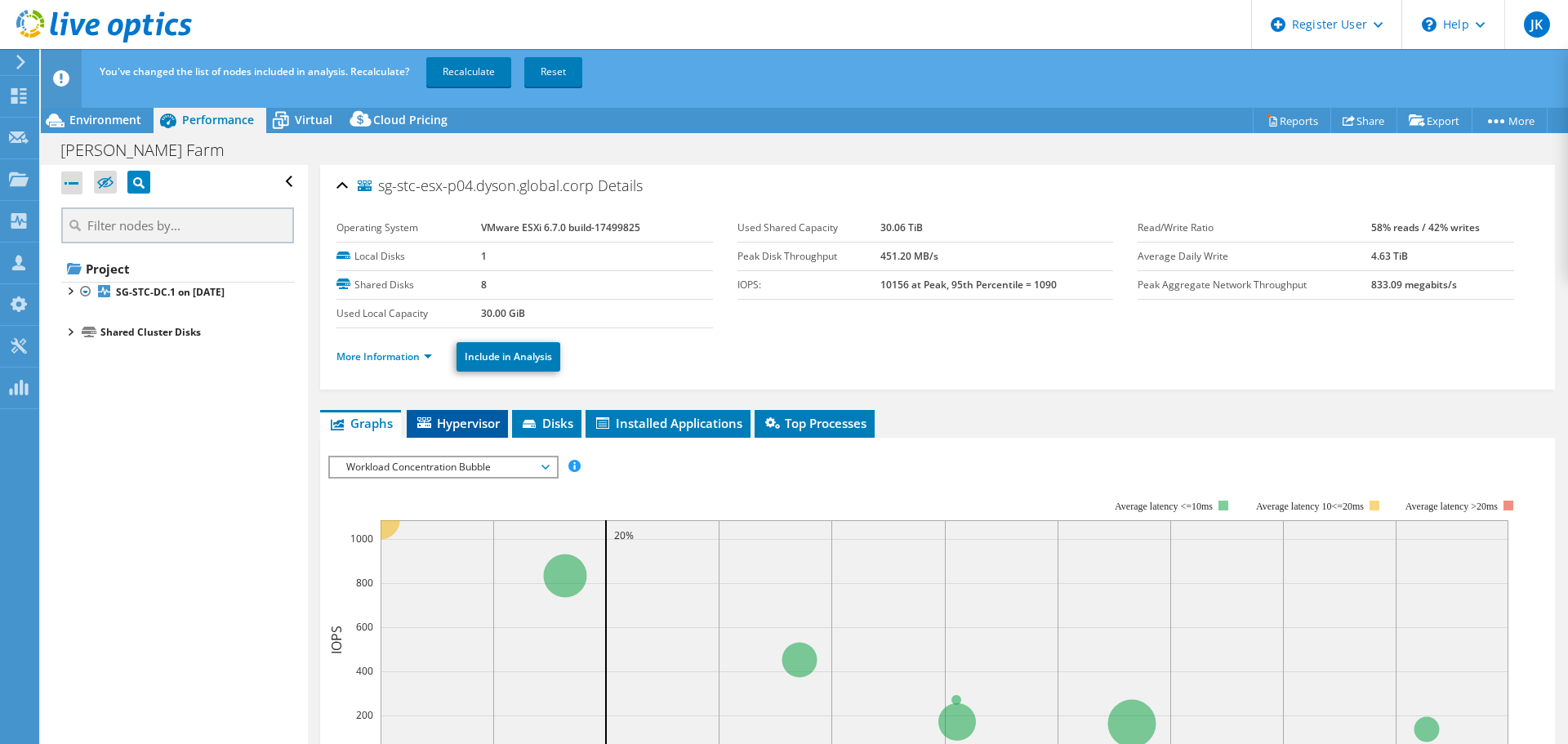
click at [460, 419] on span "Hypervisor" at bounding box center [457, 423] width 85 height 16
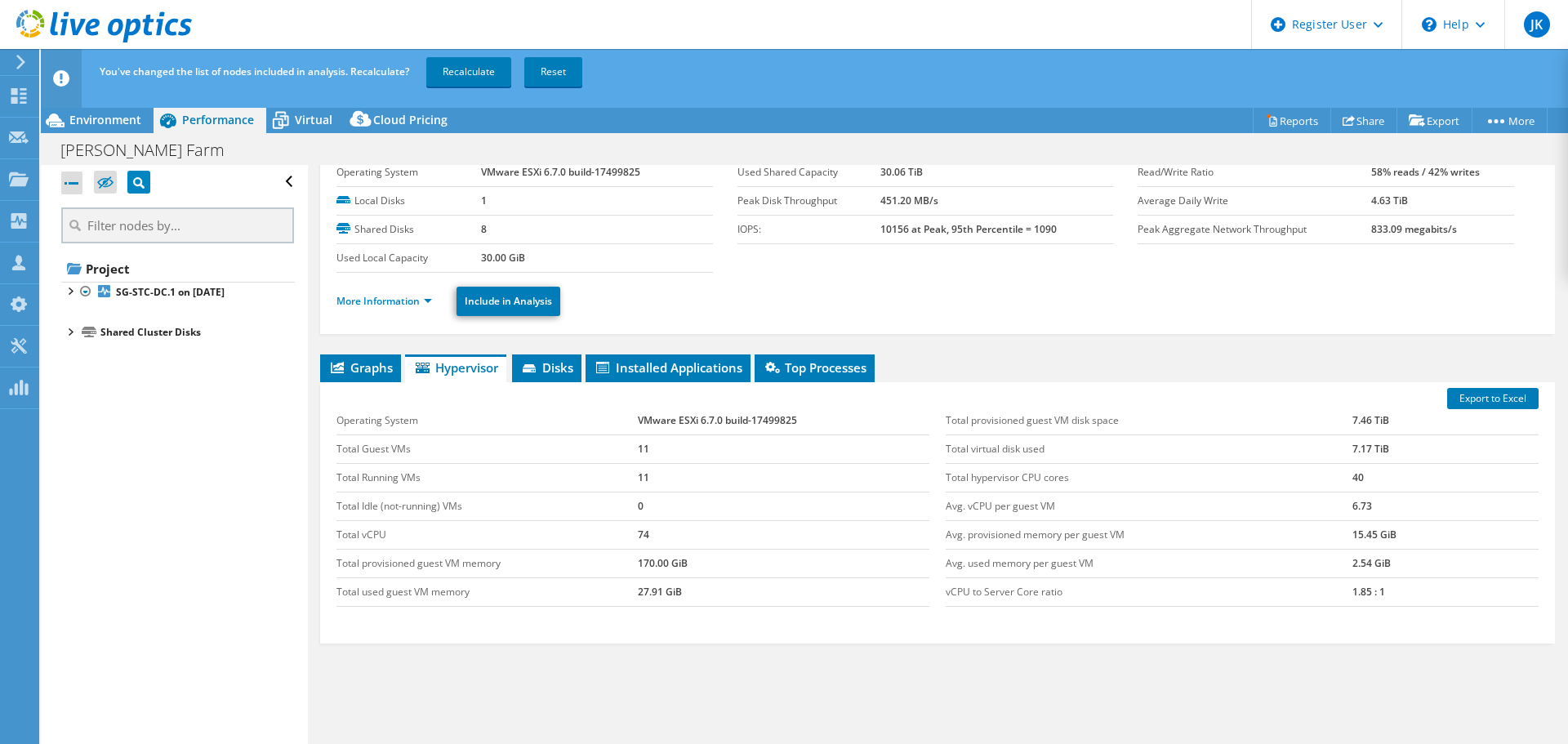
scroll to position [77, 0]
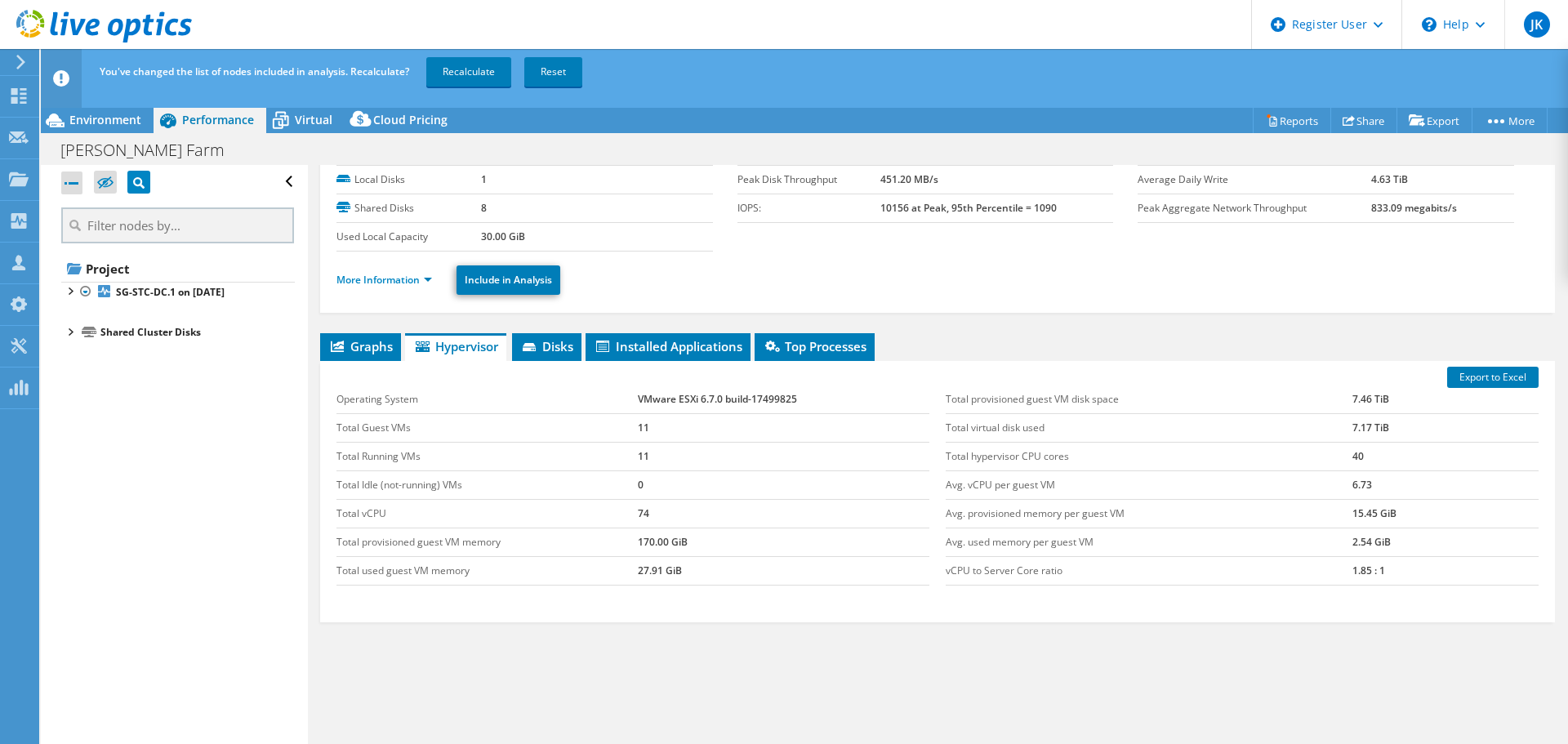
click at [568, 327] on div "sg-stc-esx-p04.dyson.global.corp Details Operating System VMware ESXi 6.7.0 bui…" at bounding box center [937, 429] width 1259 height 682
click at [569, 338] on span "Disks" at bounding box center [547, 346] width 54 height 16
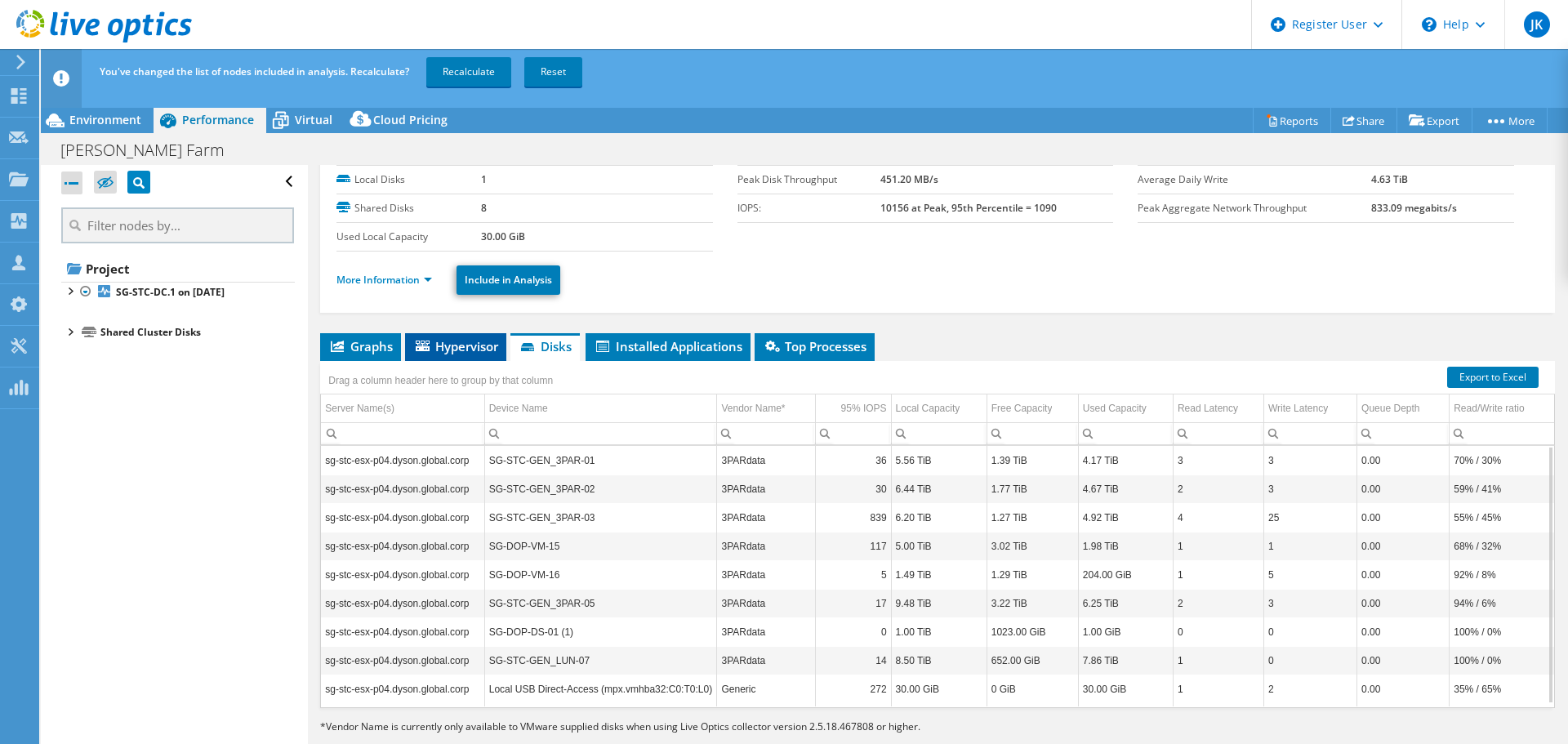
click at [486, 347] on span "Hypervisor" at bounding box center [456, 346] width 85 height 16
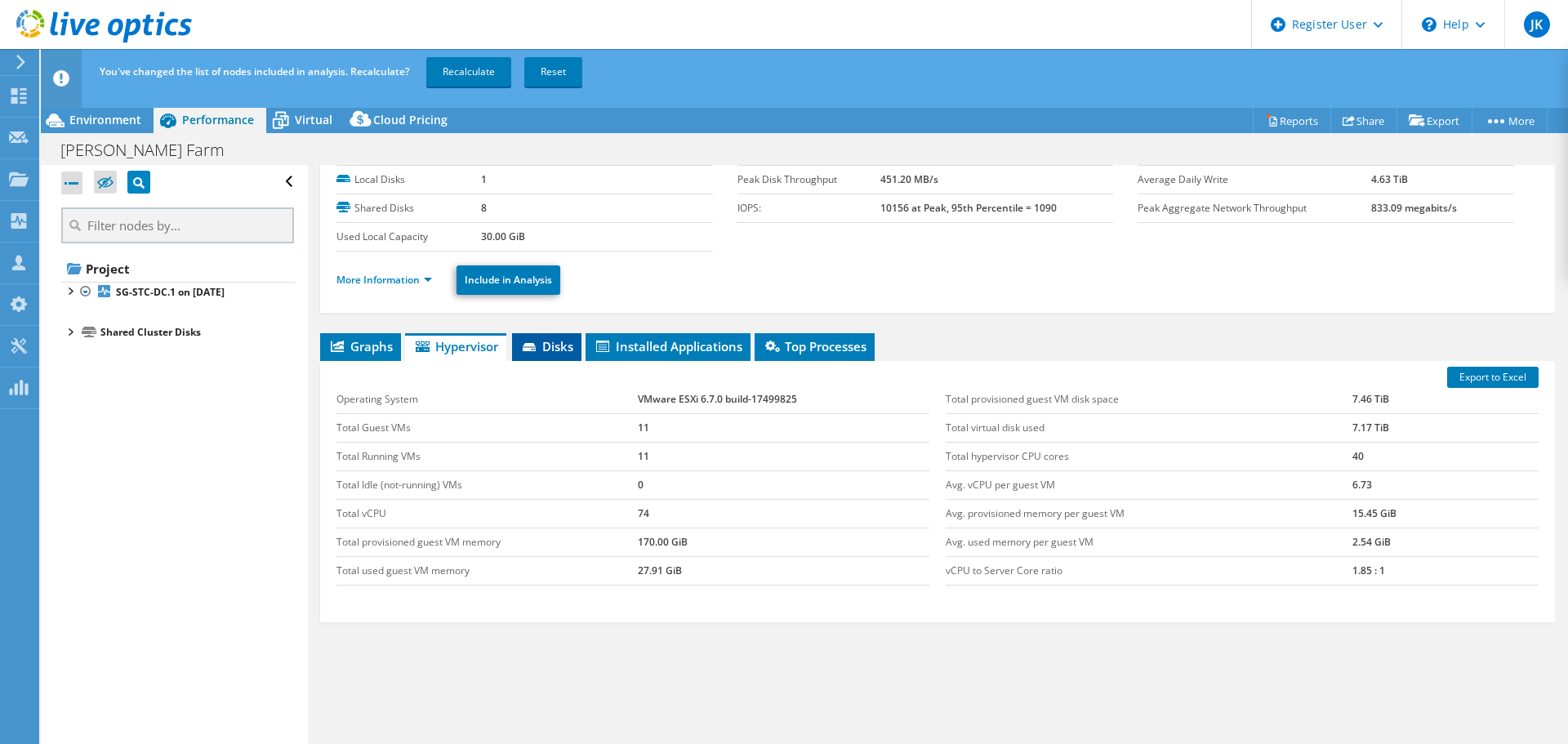
click at [524, 349] on span "Disks" at bounding box center [547, 346] width 54 height 16
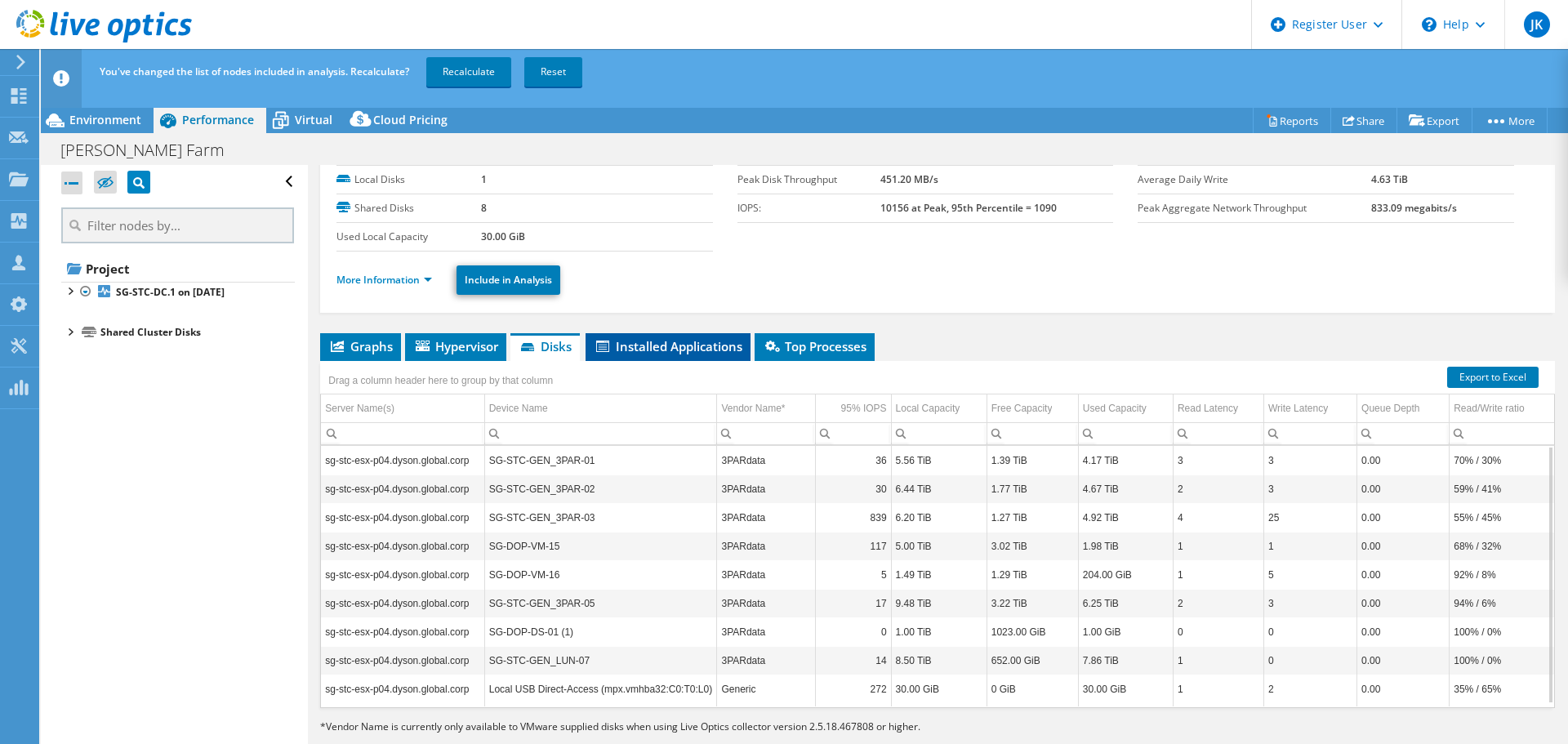
click at [678, 349] on span "Installed Applications" at bounding box center [668, 346] width 148 height 16
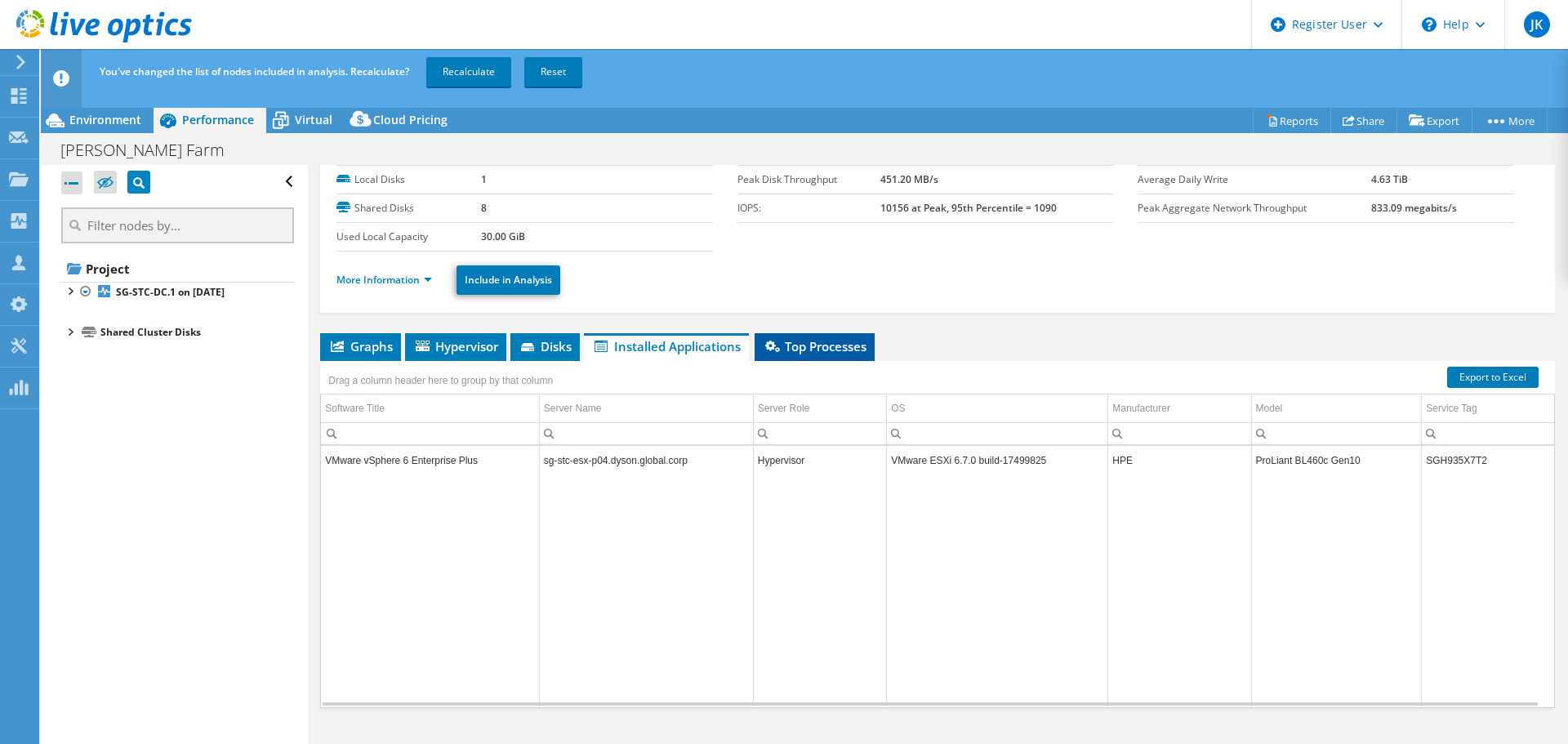
click at [804, 350] on span "Top Processes" at bounding box center [815, 346] width 104 height 16
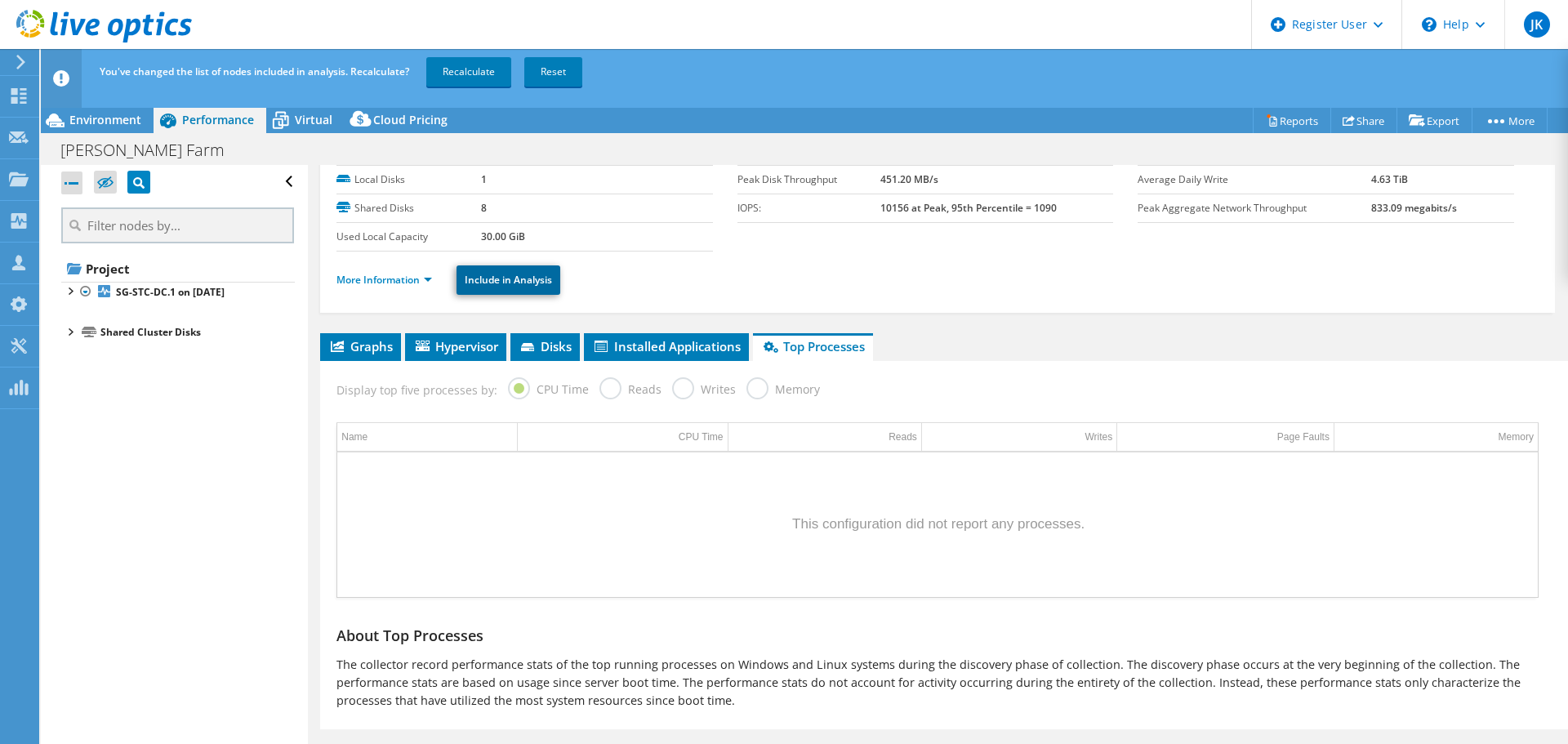
click at [506, 279] on link "Include in Analysis" at bounding box center [508, 281] width 104 height 29
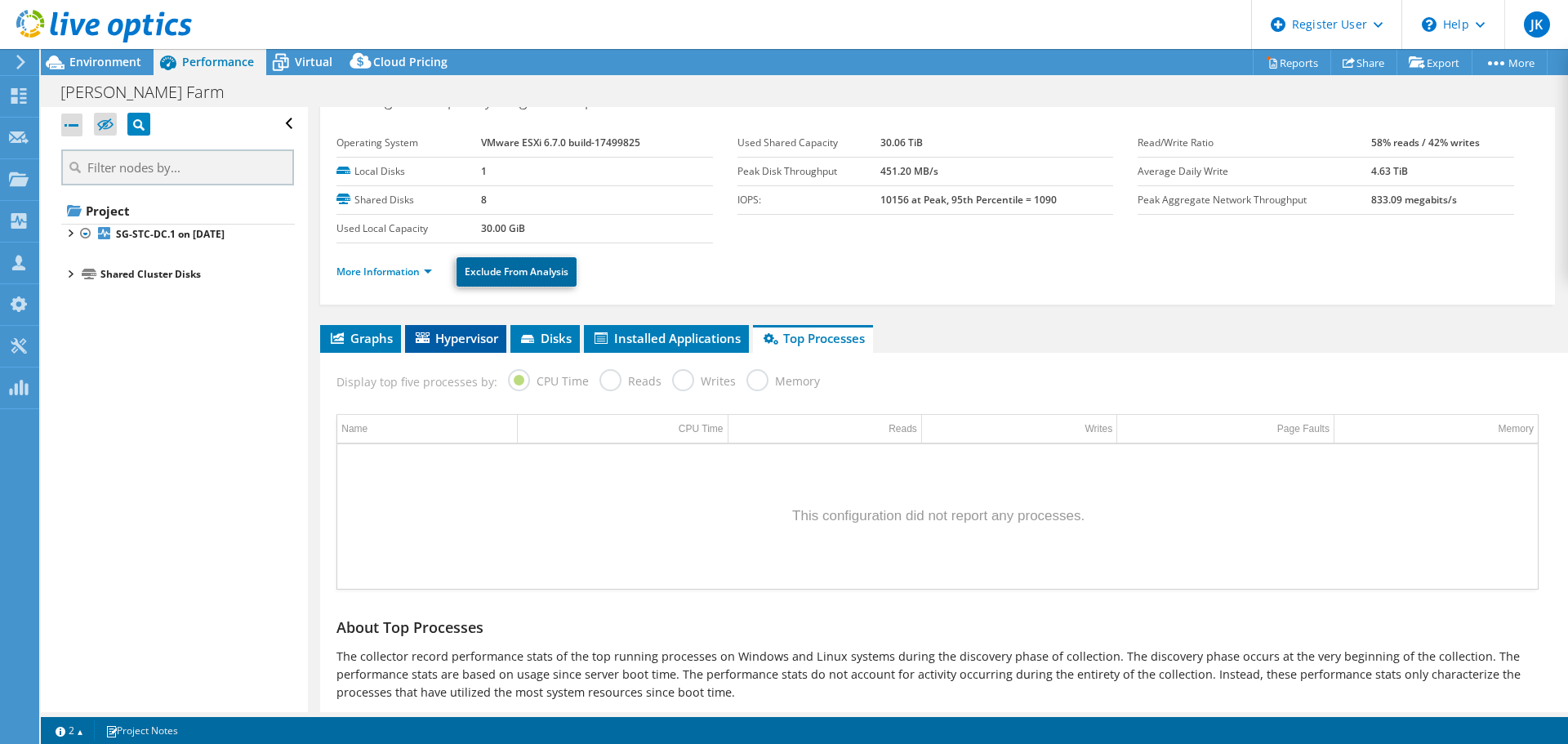
scroll to position [0, 0]
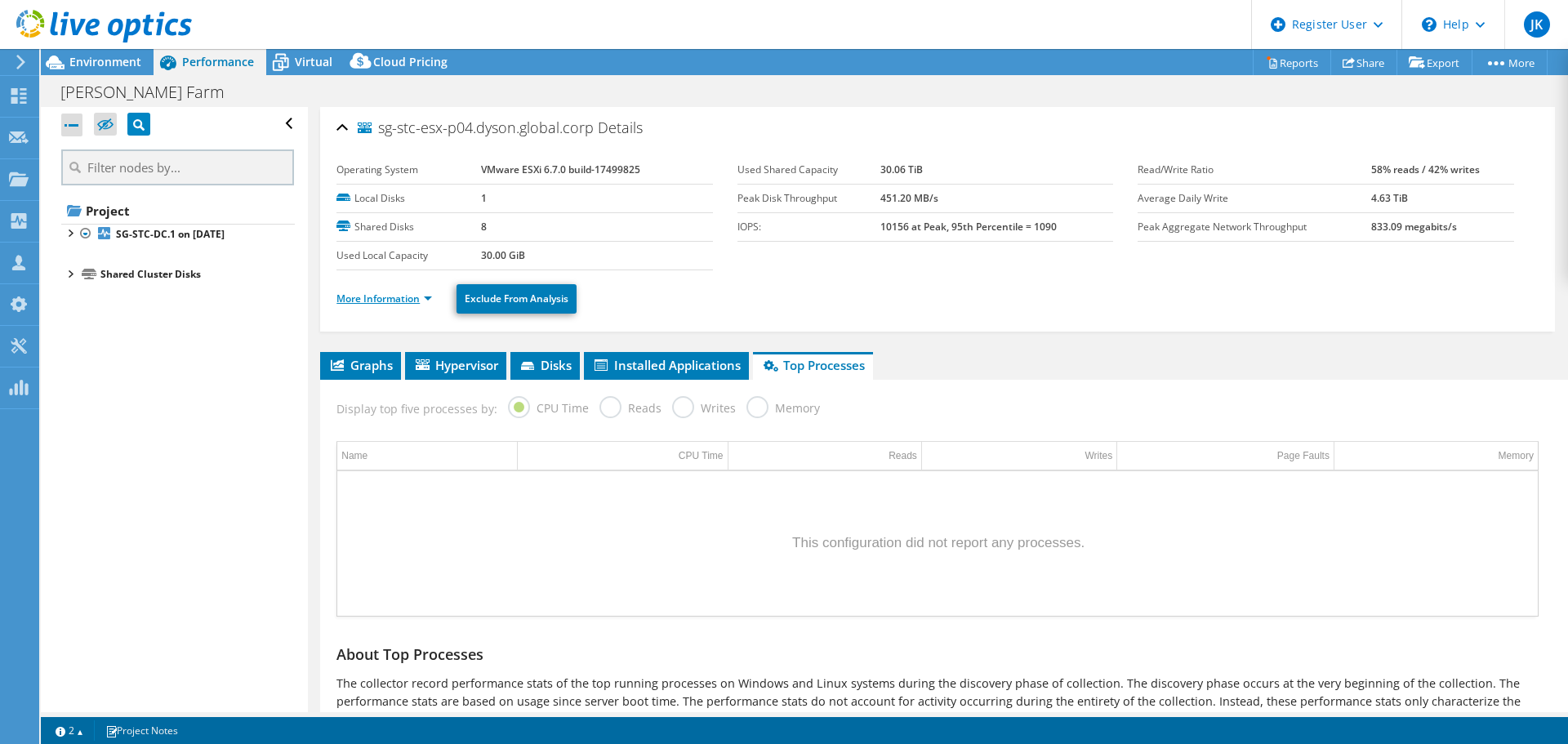
click at [424, 295] on link "More Information" at bounding box center [384, 299] width 96 height 14
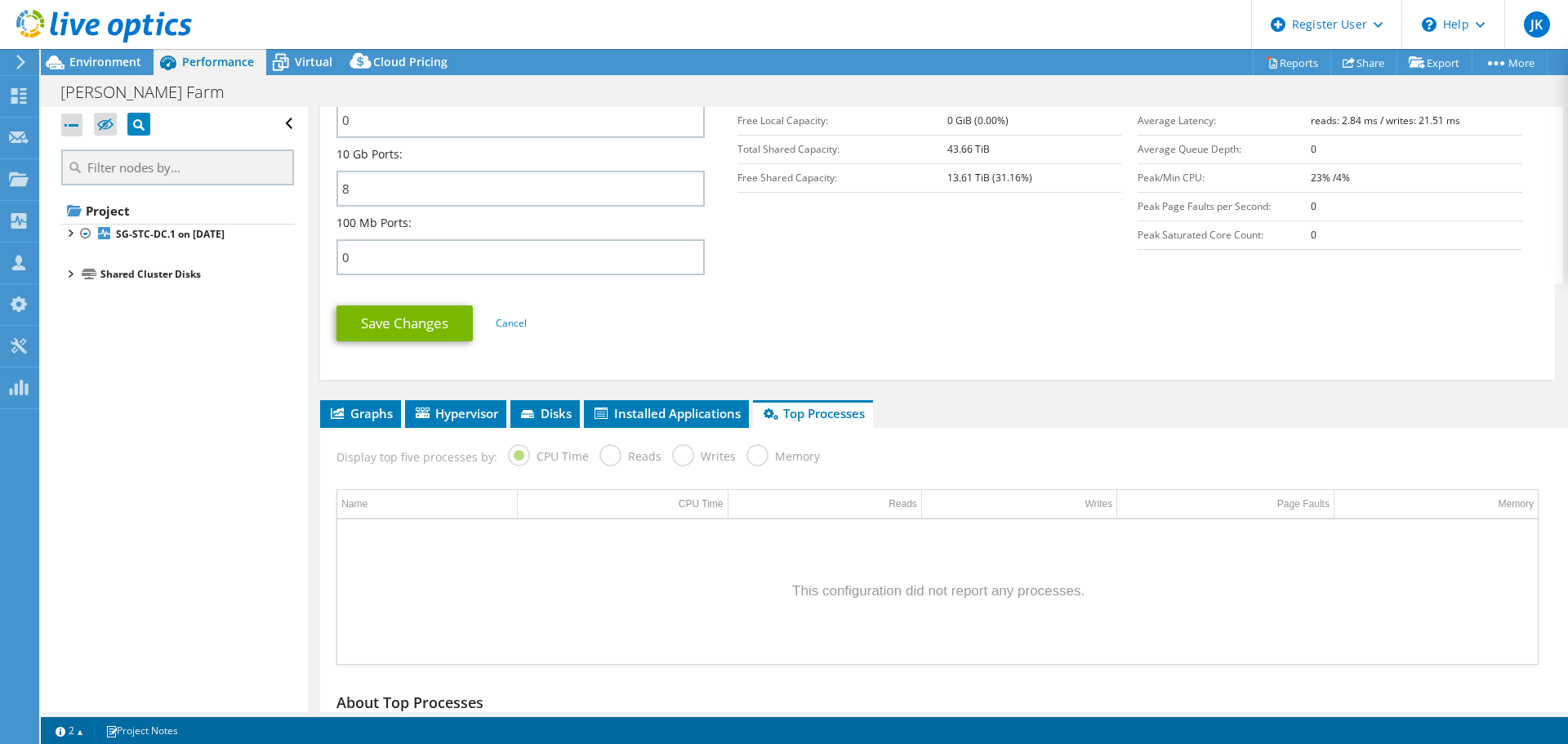
scroll to position [490, 0]
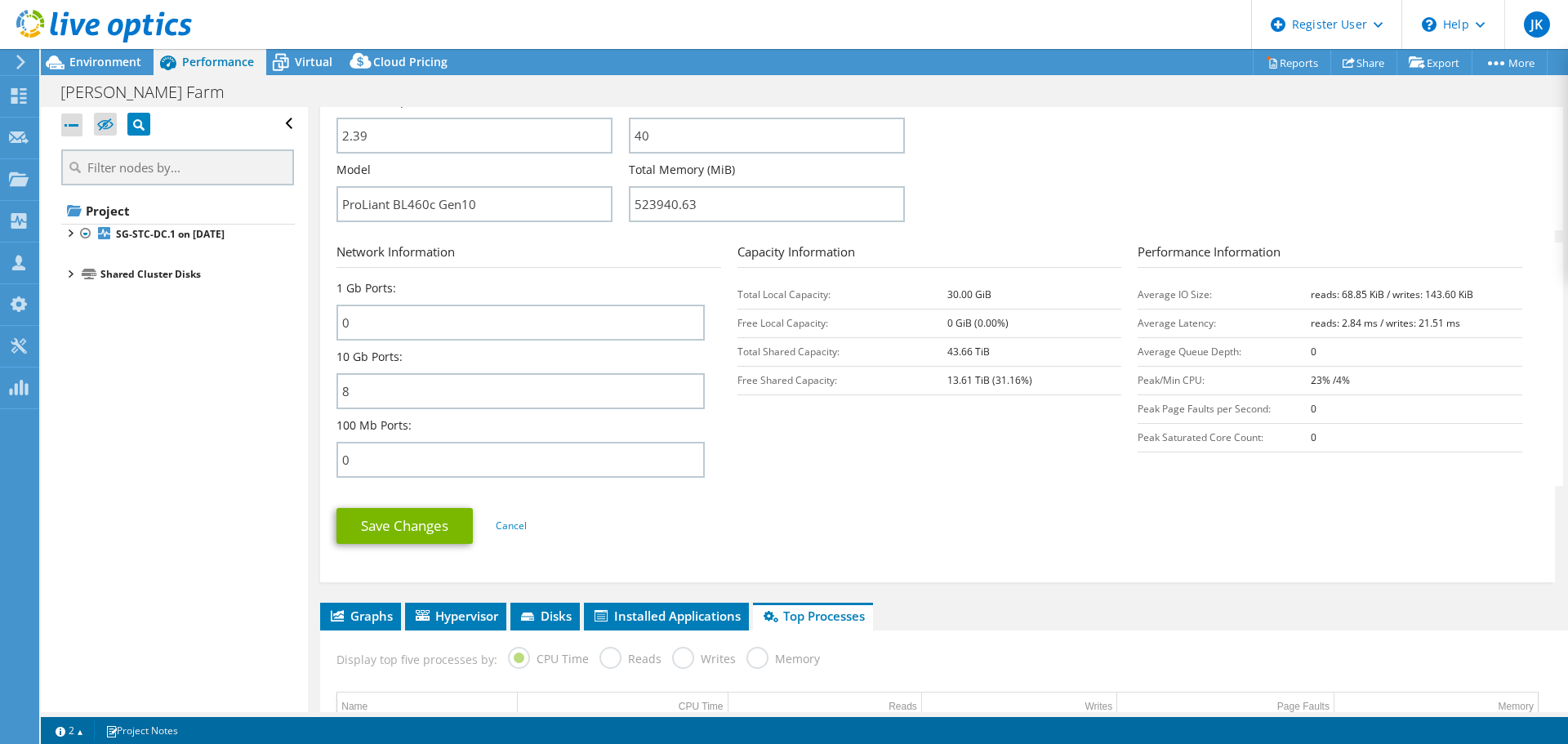
click at [772, 436] on section "Network Information 1 Gb Ports: 0 10 Gb Ports: 8 100 Mb Ports: 0 Capacity Infor…" at bounding box center [941, 364] width 1211 height 243
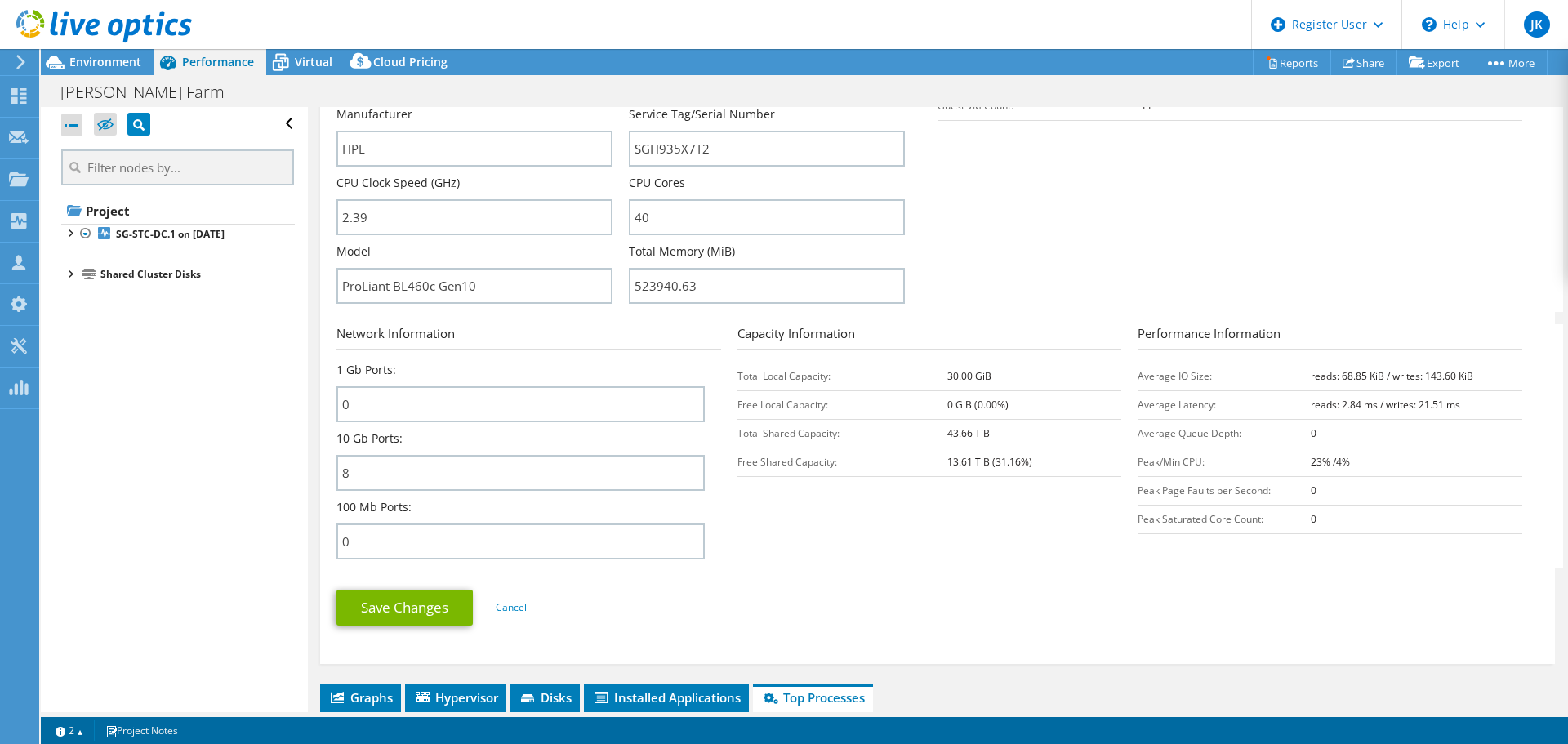
scroll to position [817, 0]
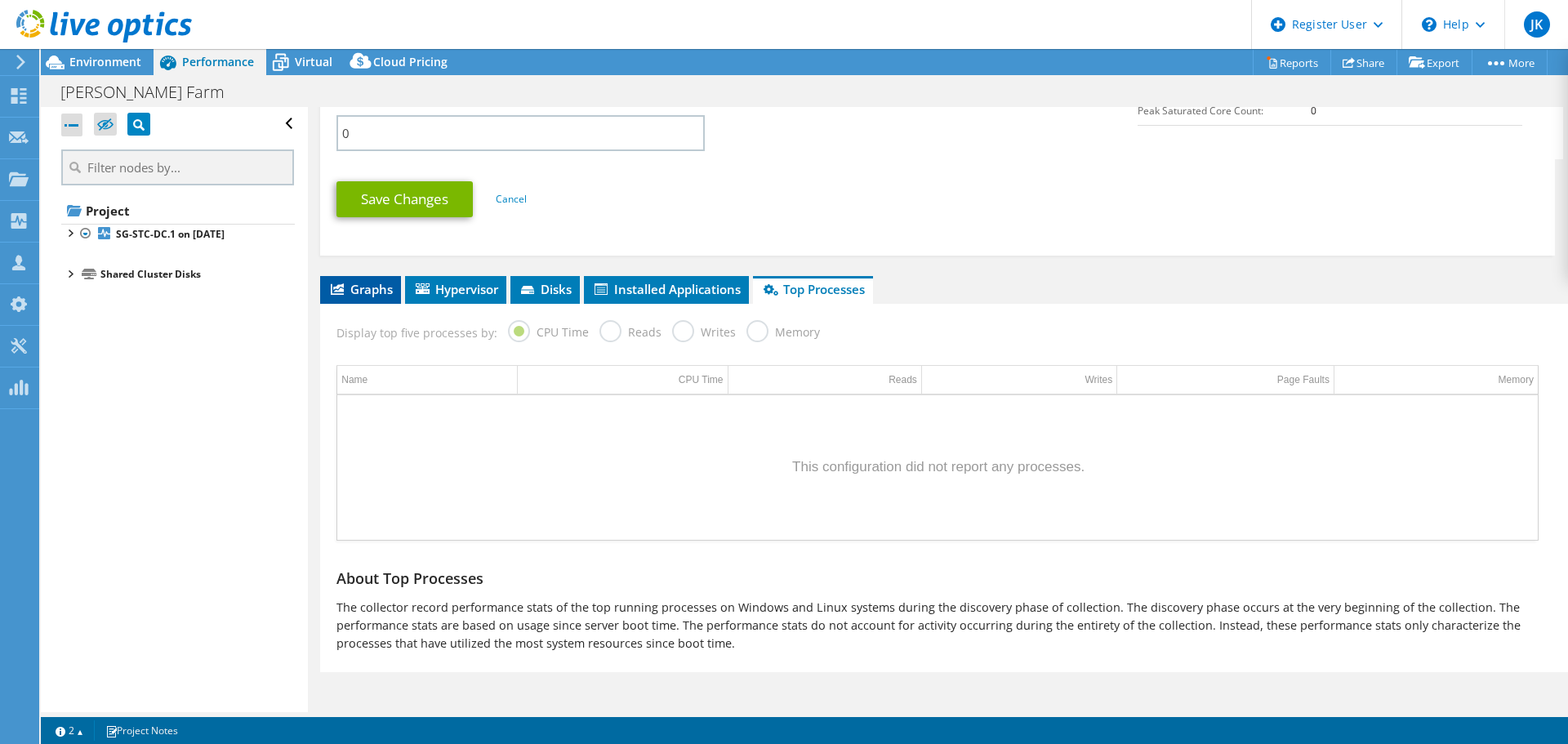
click at [369, 289] on span "Graphs" at bounding box center [360, 289] width 65 height 16
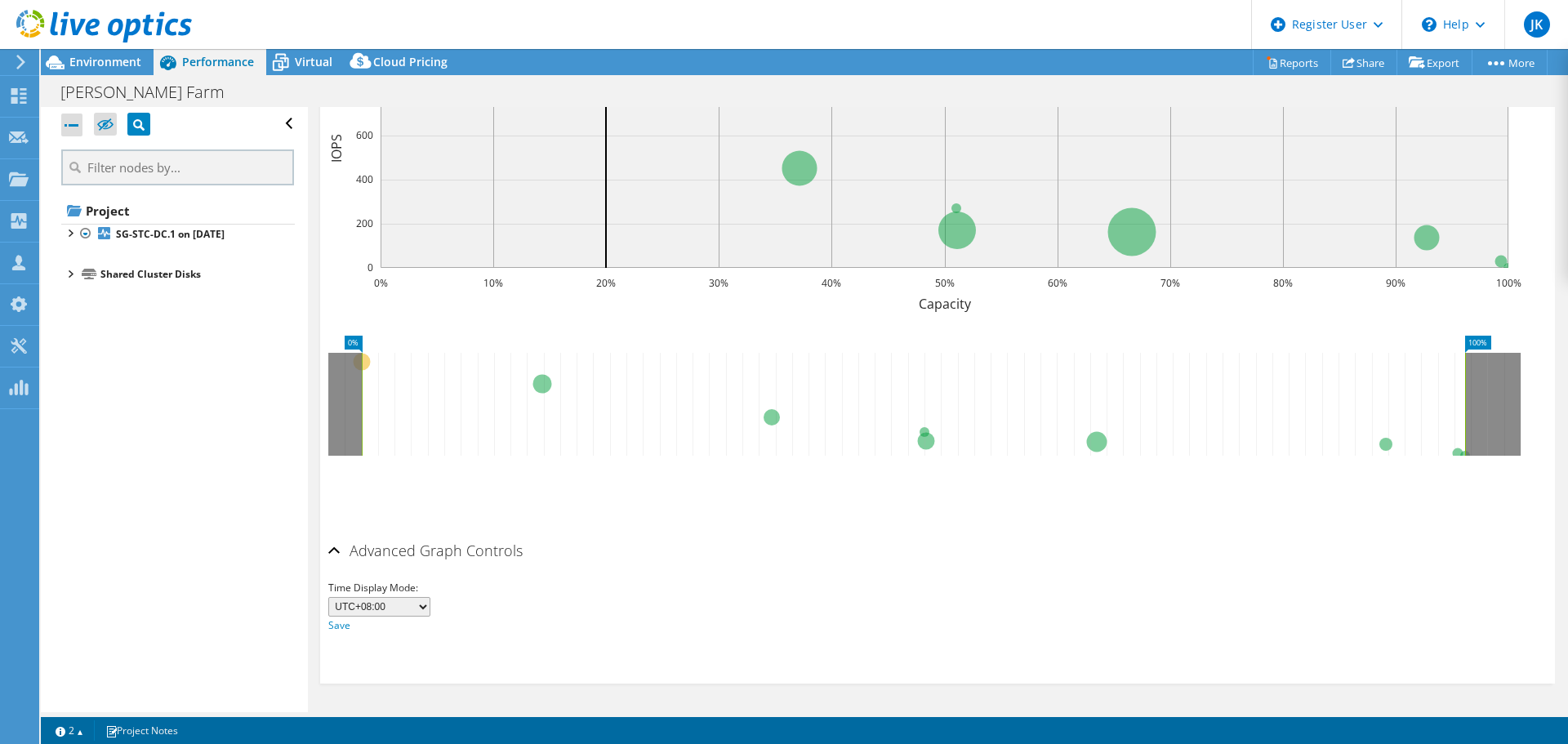
scroll to position [687, 0]
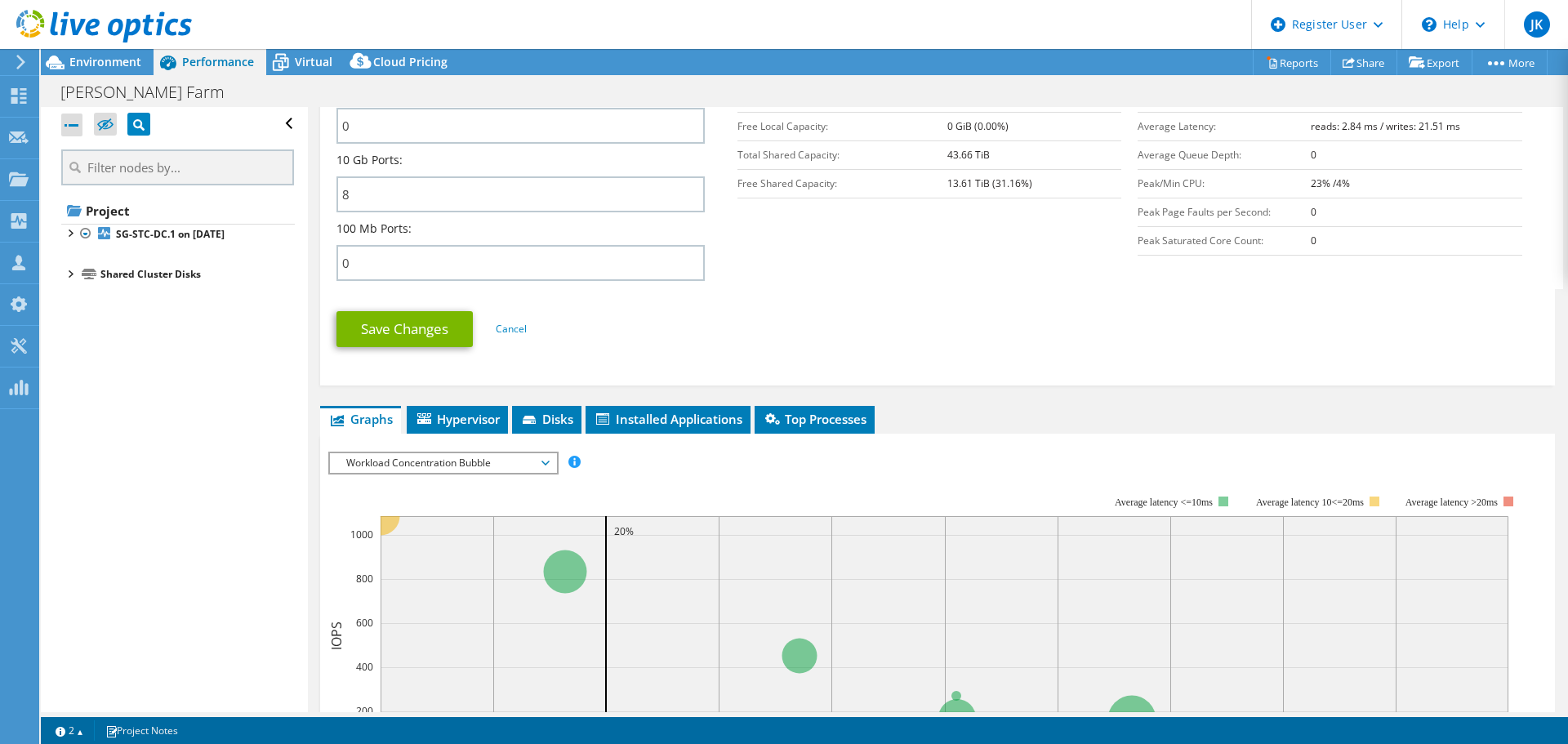
click at [468, 404] on div "sg-stc-esx-p04.dyson.global.corp Details Operating System VMware ESXi 6.7.0 bui…" at bounding box center [937, 310] width 1259 height 1780
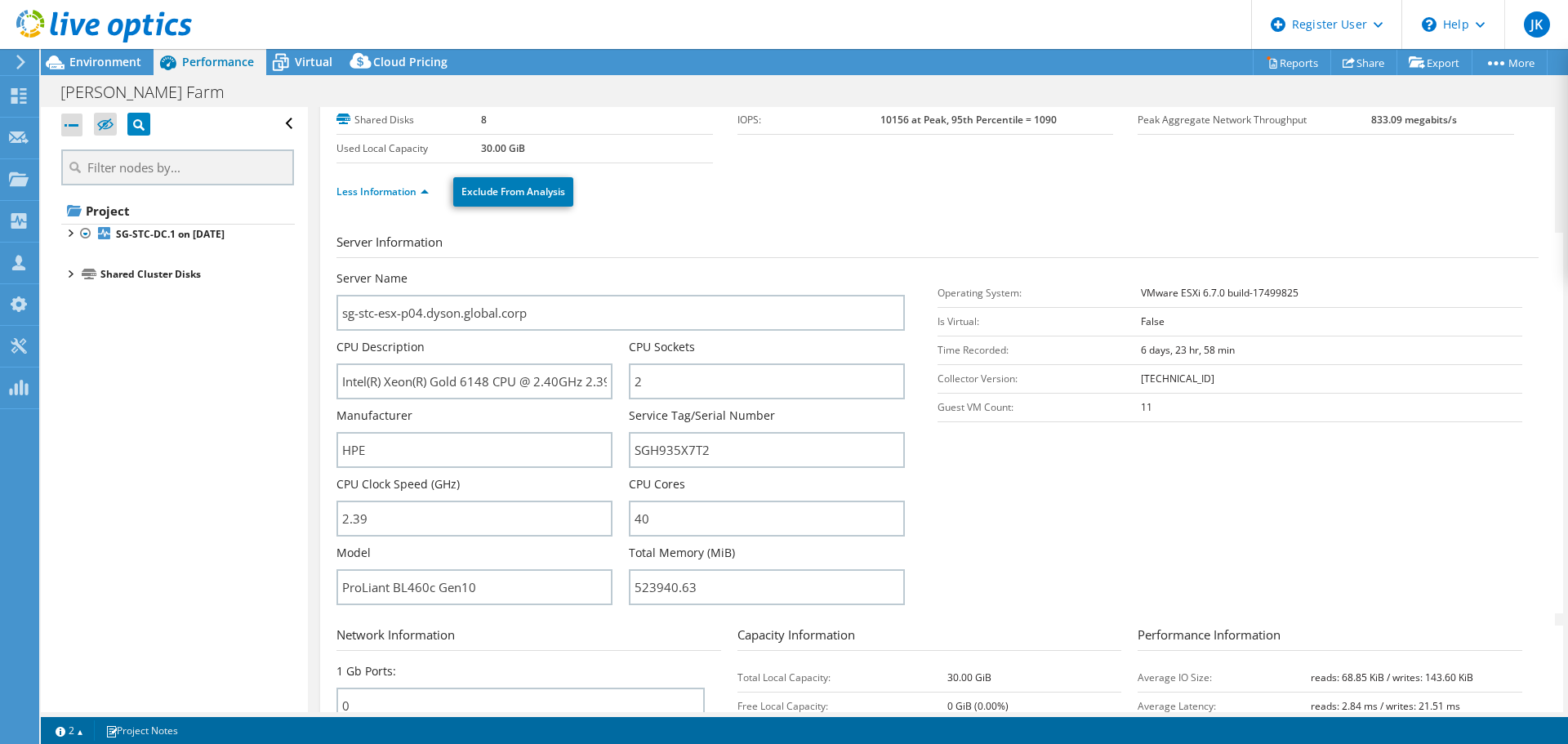
scroll to position [0, 0]
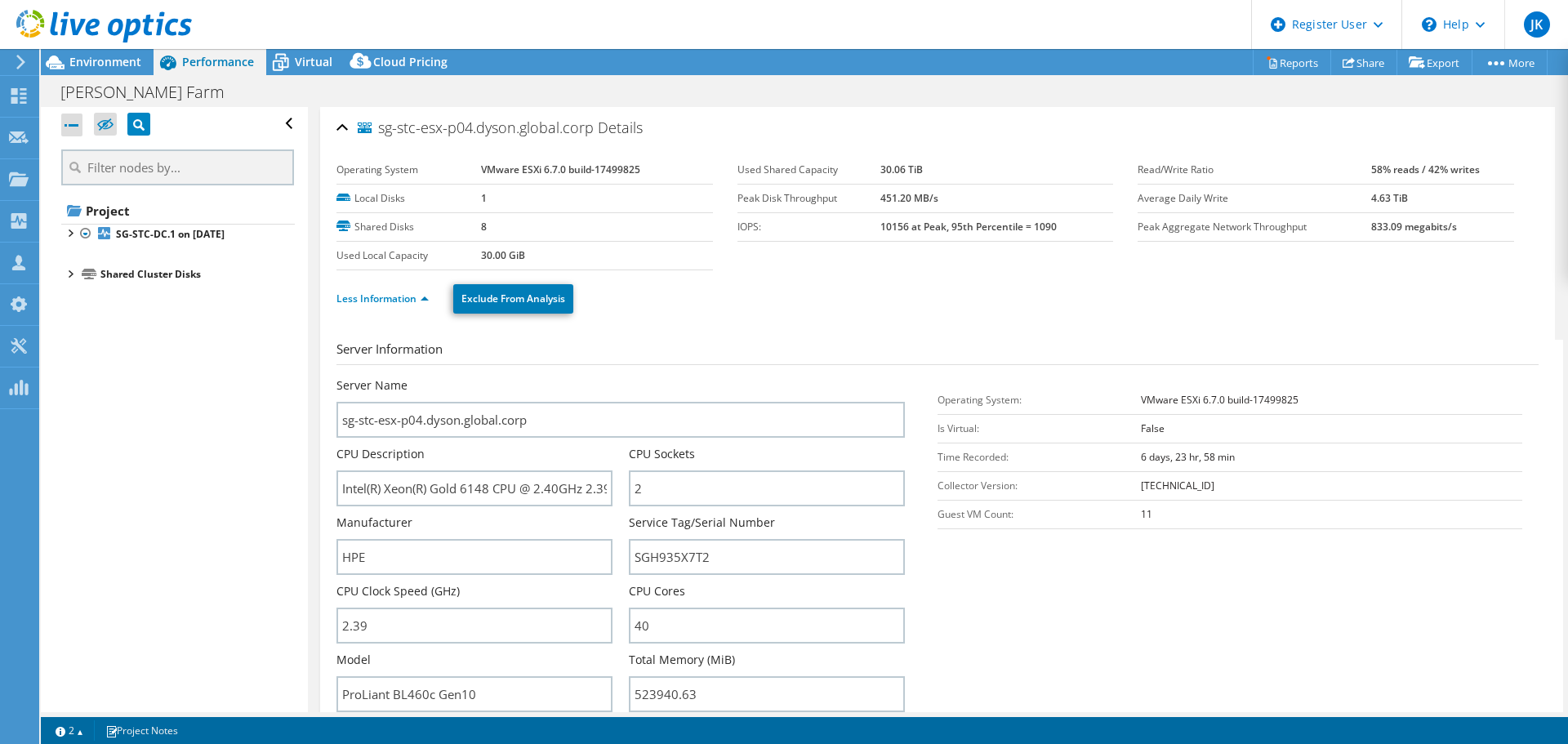
click at [782, 297] on ul "Less Information Exclude From Analysis" at bounding box center [937, 297] width 1202 height 34
click at [80, 121] on div at bounding box center [72, 125] width 22 height 22
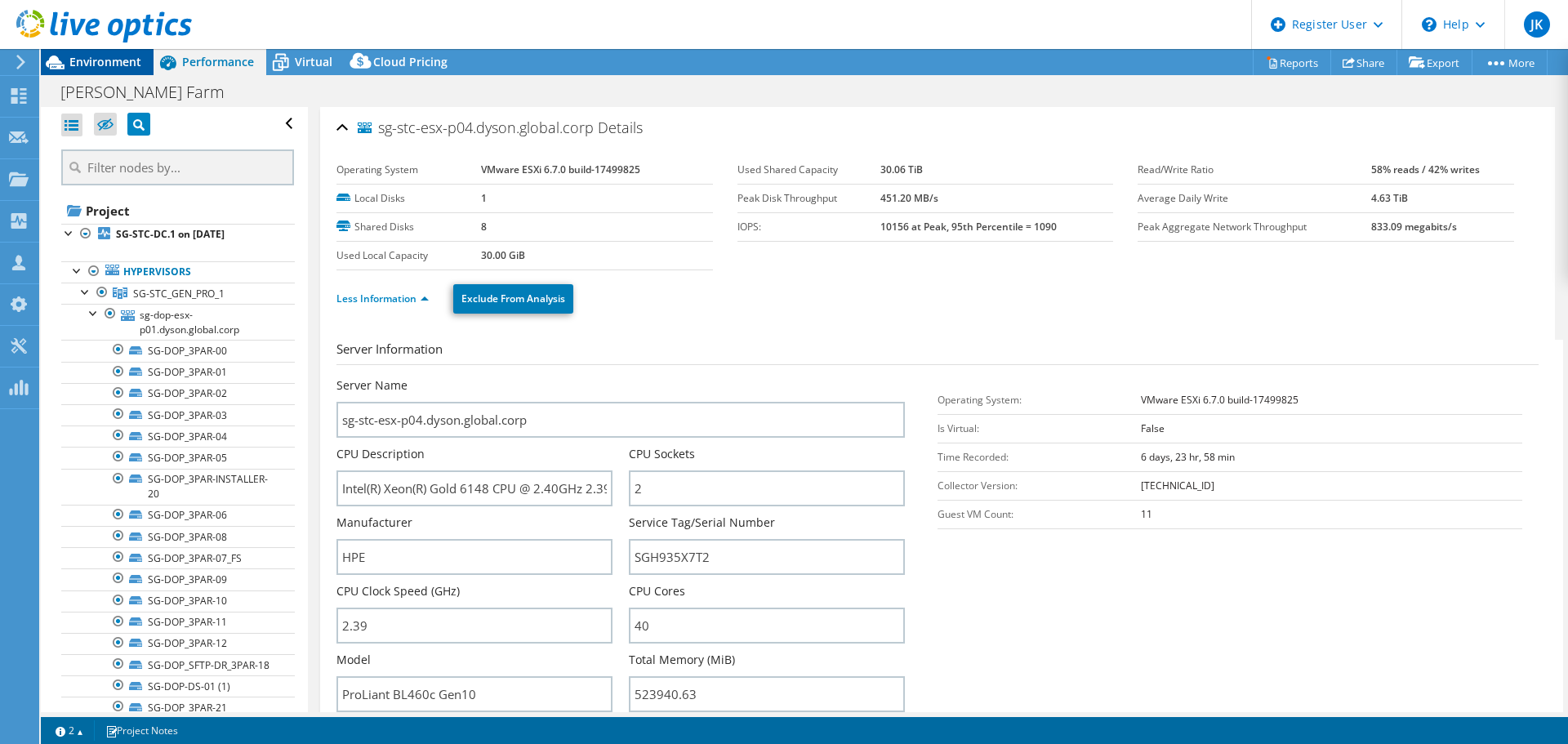
click at [109, 66] on span "Environment" at bounding box center [104, 61] width 72 height 16
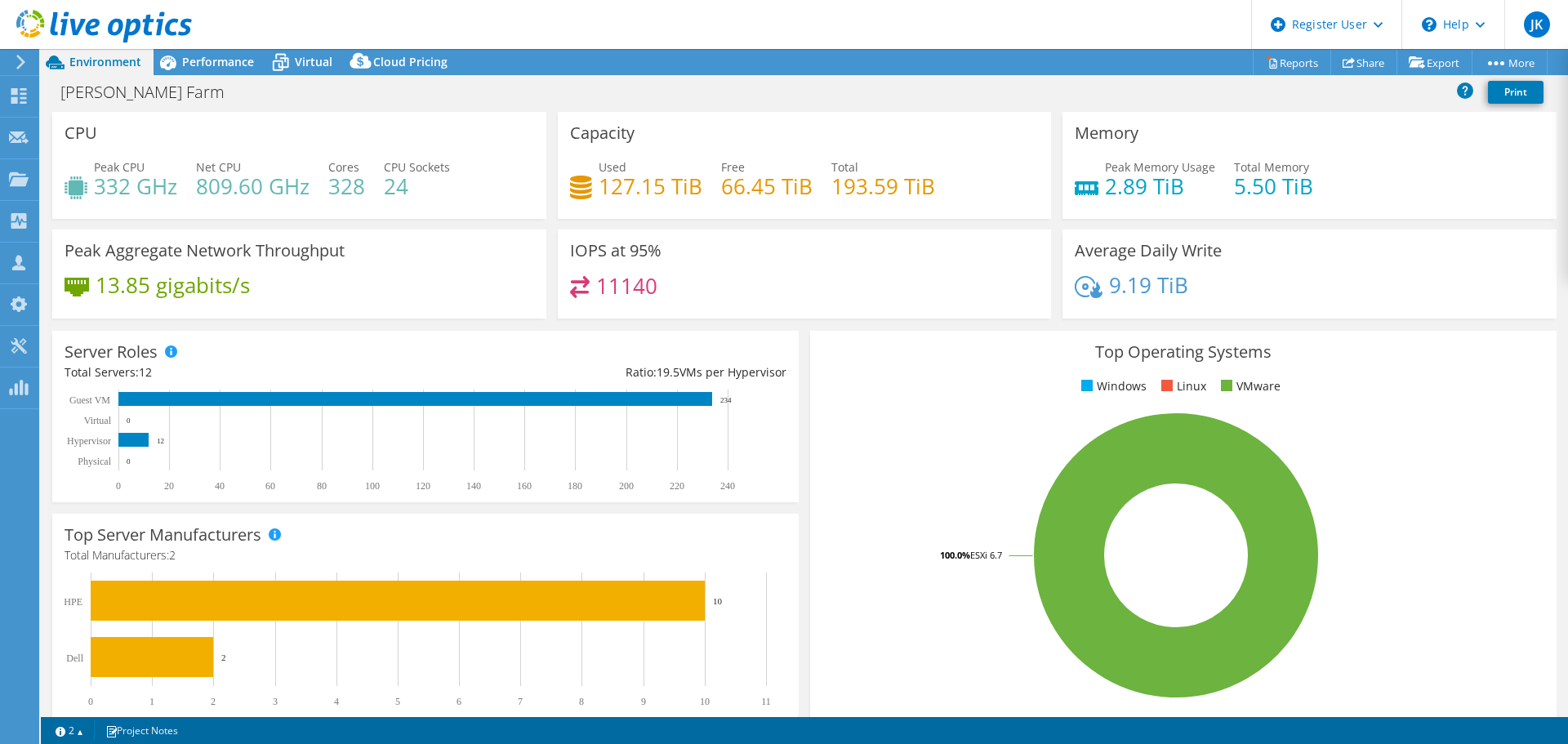
click at [709, 192] on div "Used 127.15 TiB Free 66.45 TiB Total 193.59 TiB" at bounding box center [805, 186] width 469 height 54
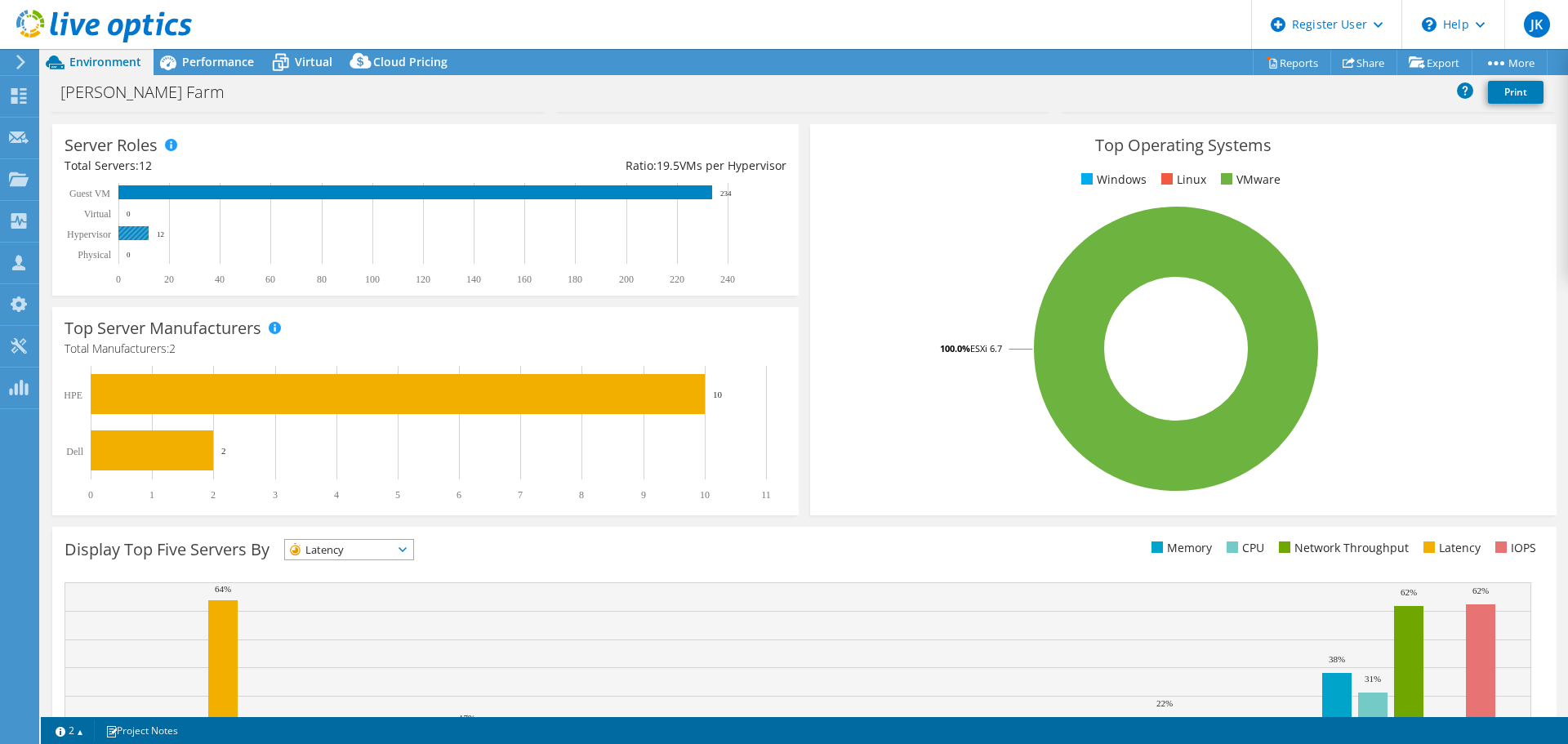
scroll to position [346, 0]
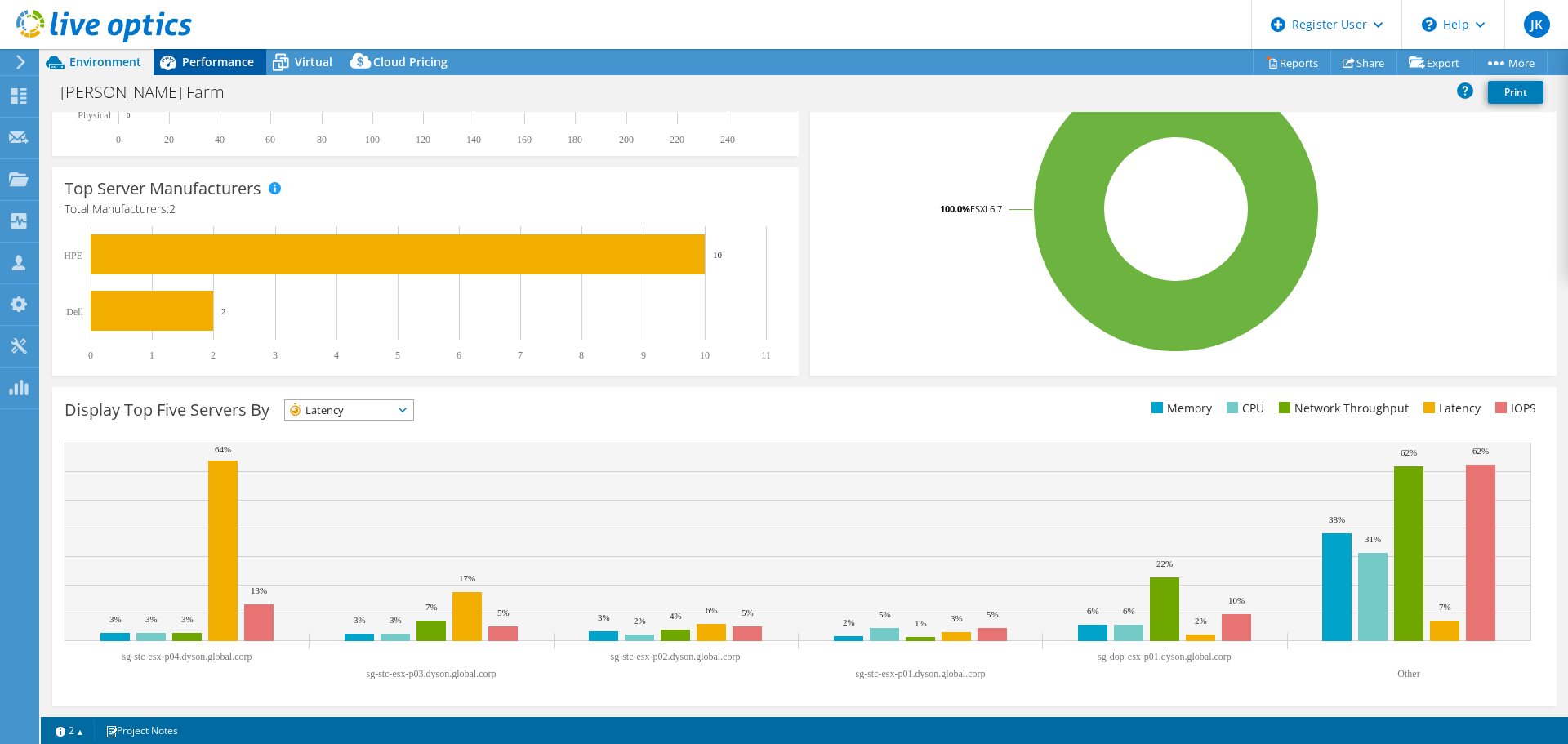
click at [241, 51] on div "Performance" at bounding box center [210, 62] width 113 height 26
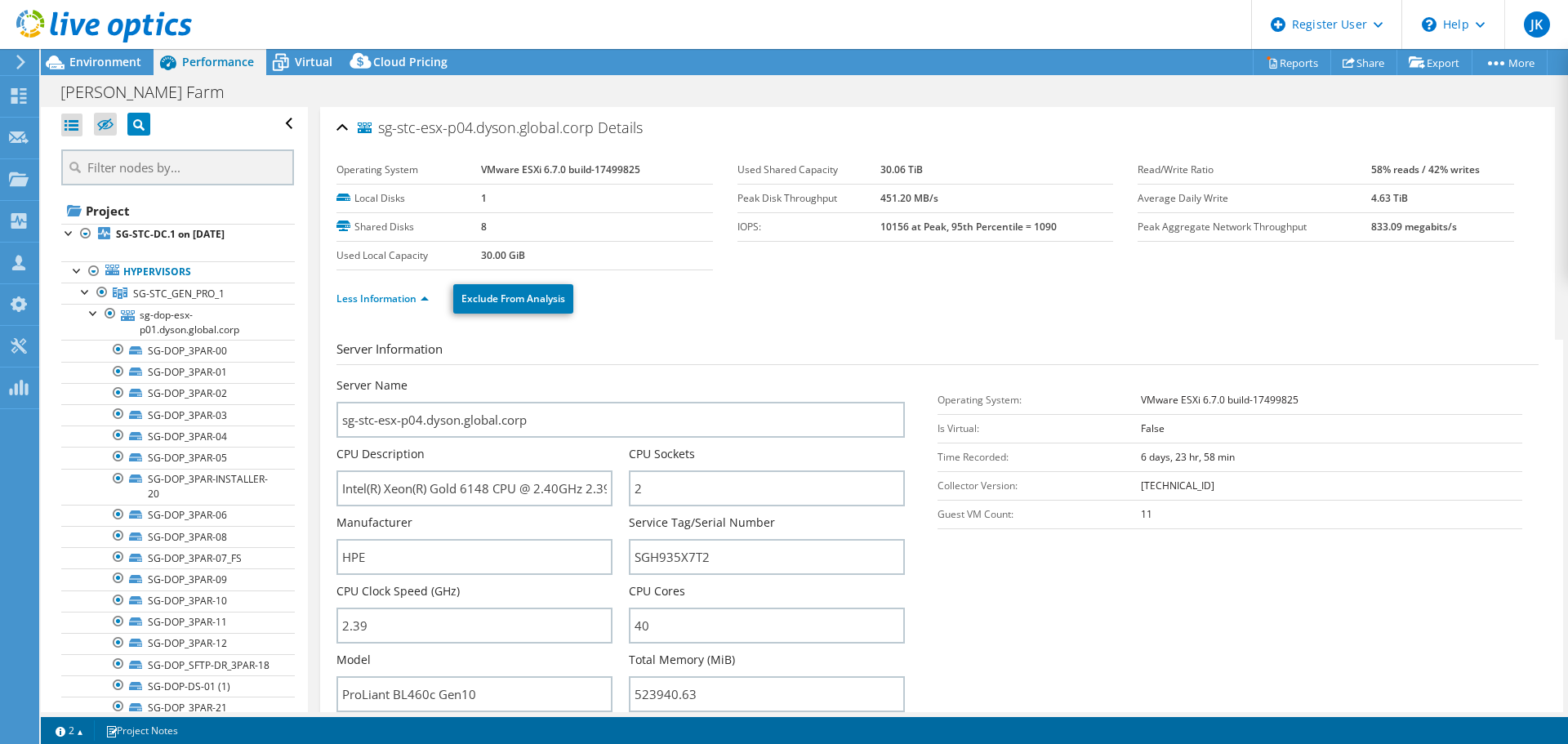
scroll to position [0, 0]
click at [115, 175] on input "text" at bounding box center [178, 167] width 233 height 36
click at [148, 173] on input "3PAR" at bounding box center [178, 167] width 233 height 36
type input "3"
click at [88, 130] on div "Open All Close All Hide Excluded Nodes Project Tree Filter" at bounding box center [178, 124] width 234 height 35
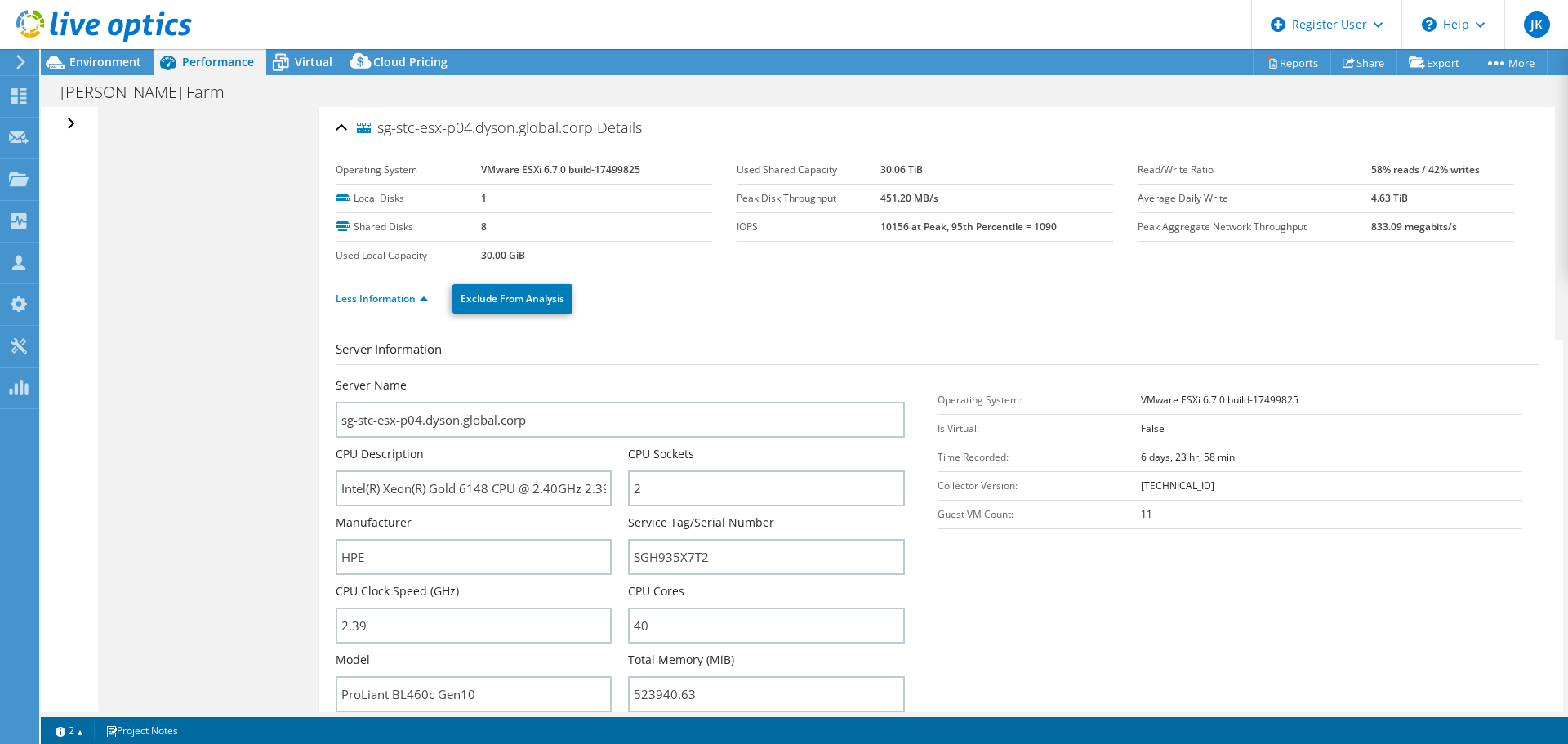
click at [63, 123] on div "Open All Close All Hide Excluded Nodes Project Tree Filter" at bounding box center [72, 124] width 23 height 35
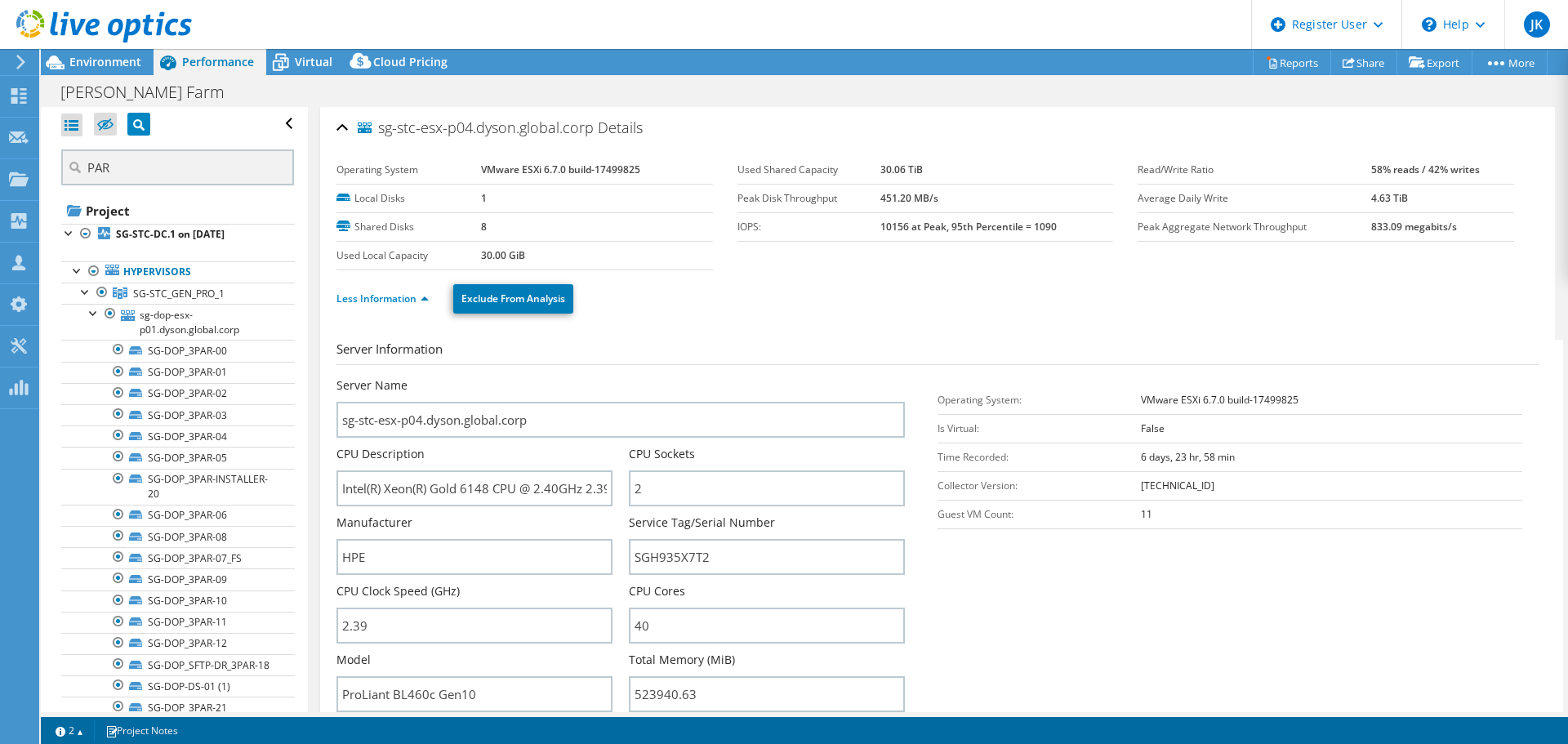
click at [88, 128] on div "Open All Close All Hide Excluded Nodes Project Tree Filter" at bounding box center [178, 124] width 234 height 35
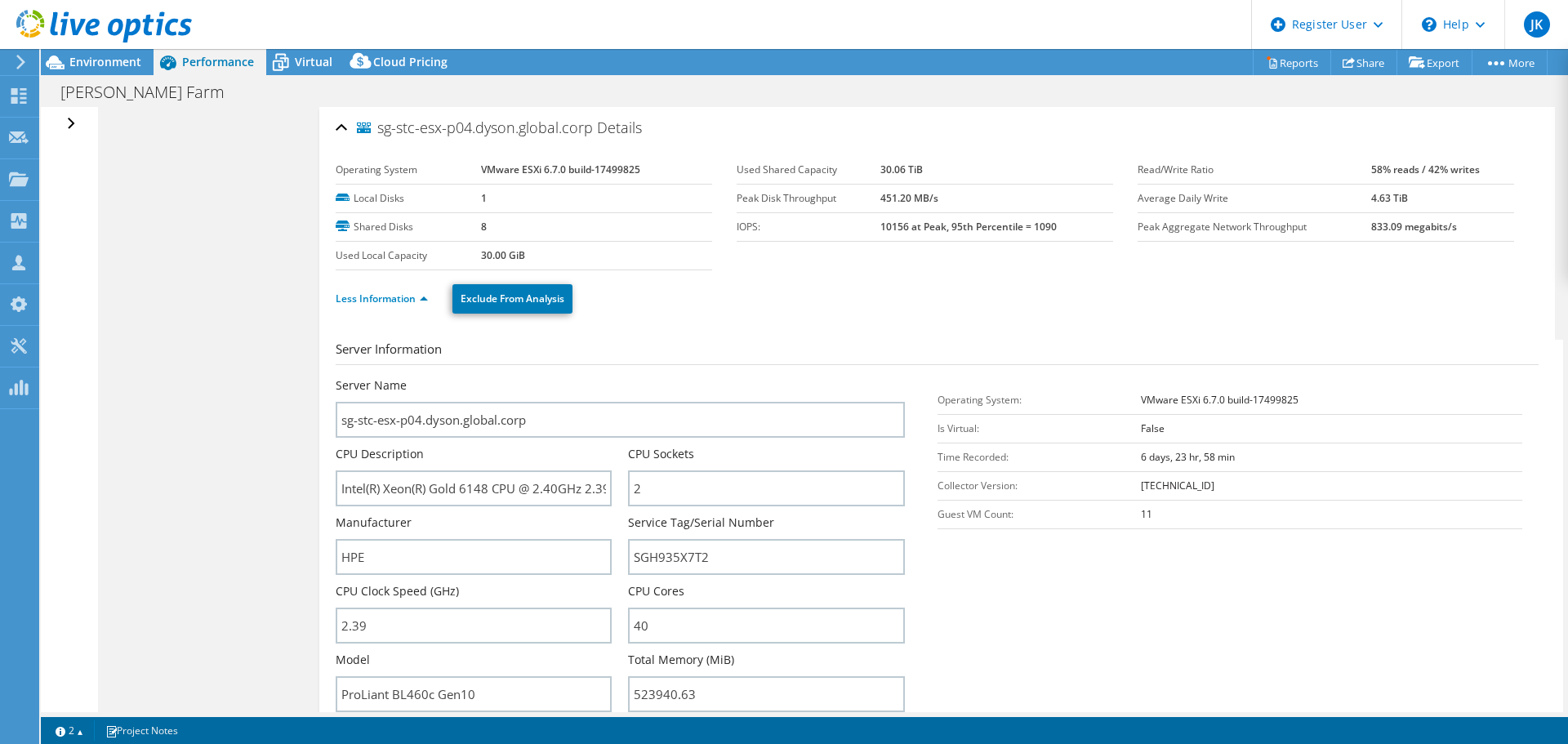
click at [72, 126] on div "Open All Close All Hide Excluded Nodes Project Tree Filter" at bounding box center [72, 124] width 23 height 35
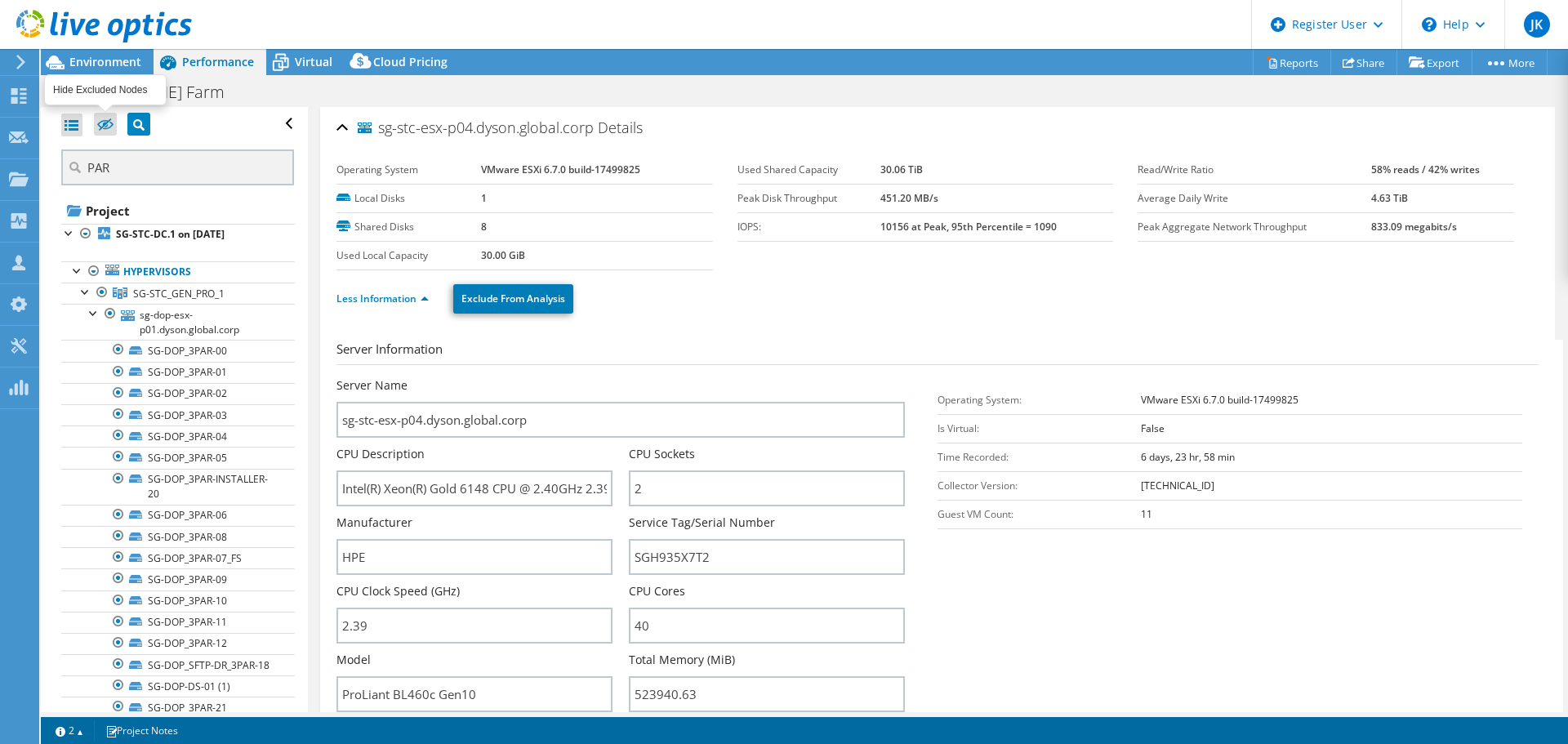
click at [96, 129] on label at bounding box center [105, 124] width 22 height 22
click at [0, 0] on input "checkbox" at bounding box center [0, 0] width 0 height 0
click at [101, 129] on icon at bounding box center [105, 125] width 16 height 12
click at [0, 0] on input "checkbox" at bounding box center [0, 0] width 0 height 0
click at [76, 123] on div at bounding box center [72, 125] width 22 height 22
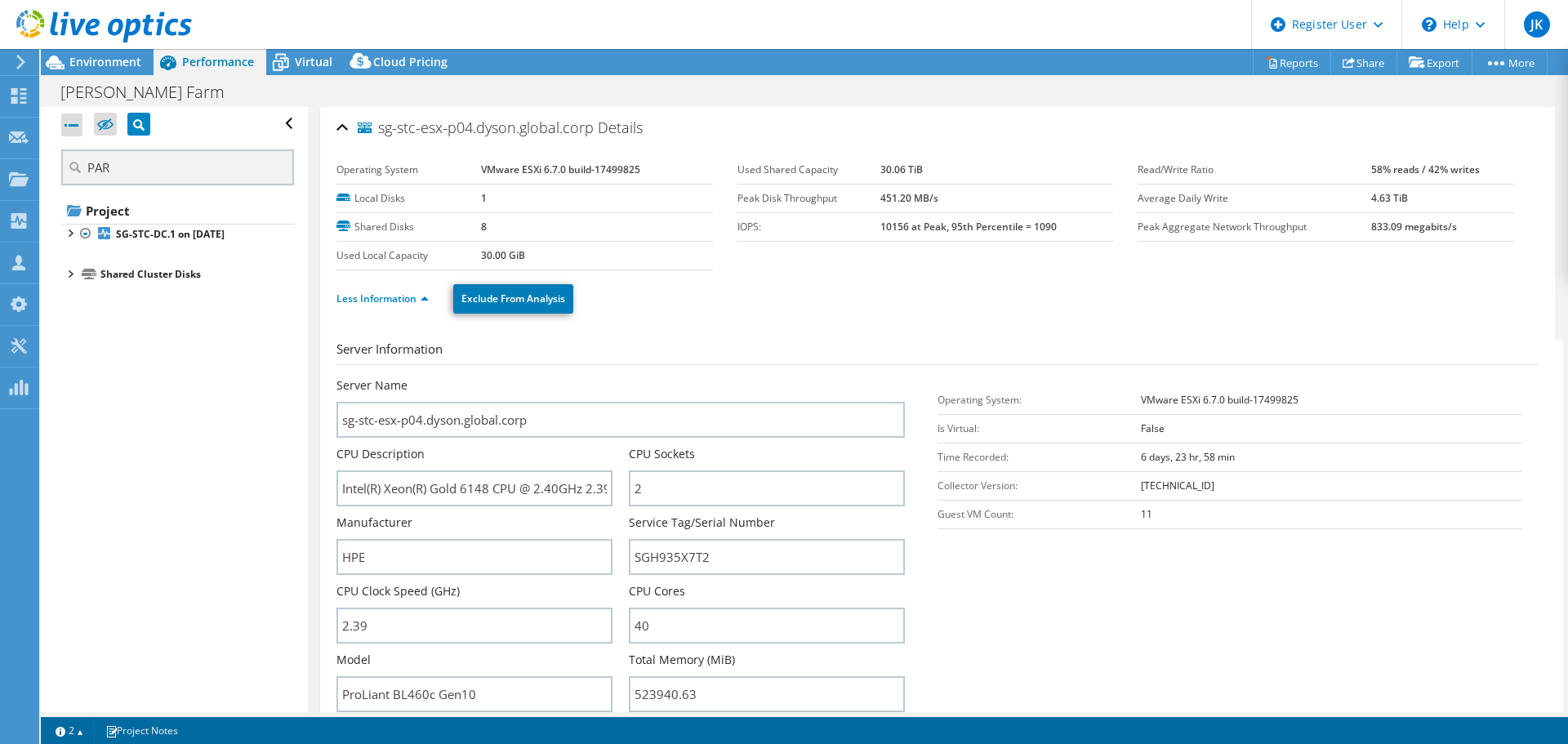
click at [63, 273] on div at bounding box center [69, 273] width 16 height 16
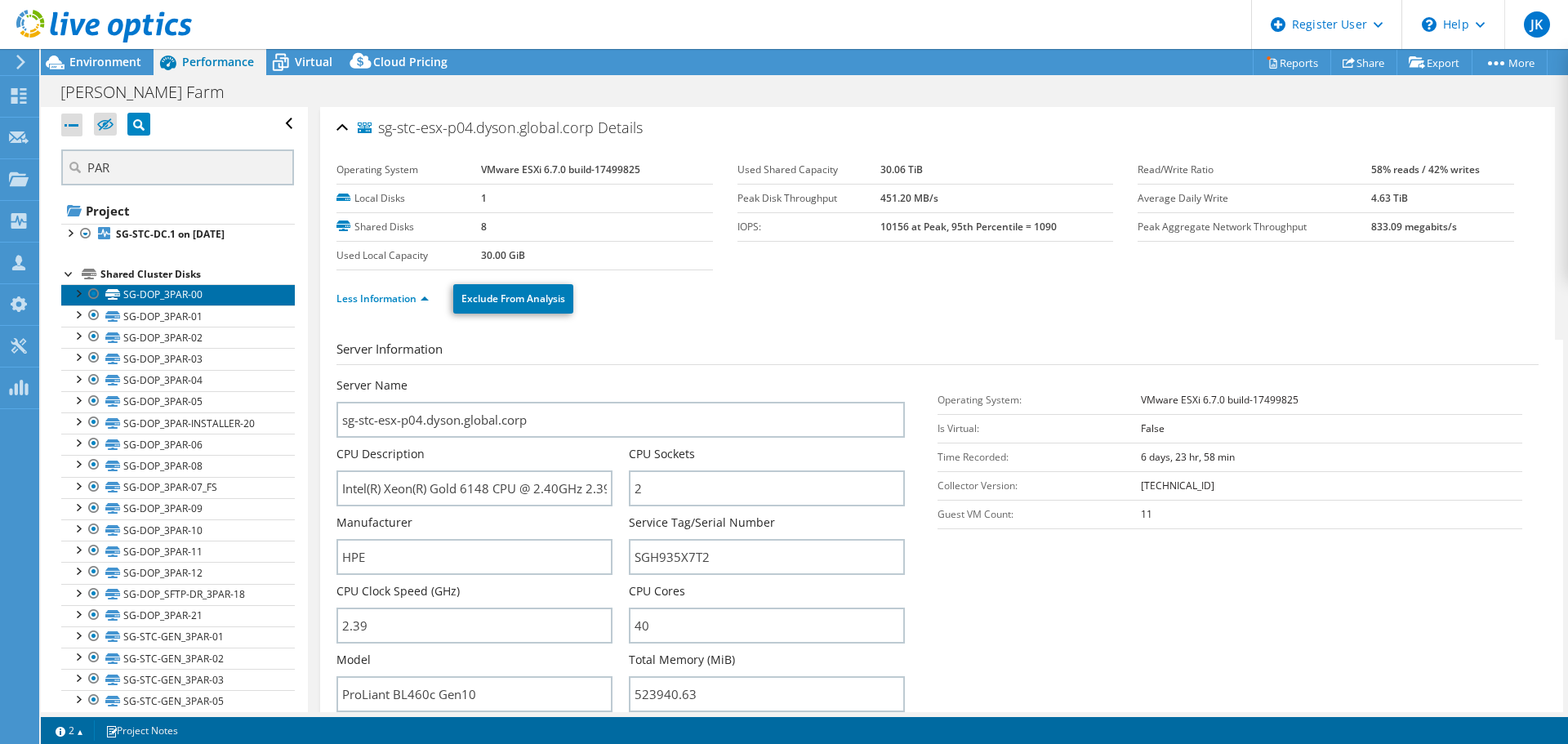
click at [154, 298] on link "SG-DOP_3PAR-00" at bounding box center [178, 294] width 234 height 22
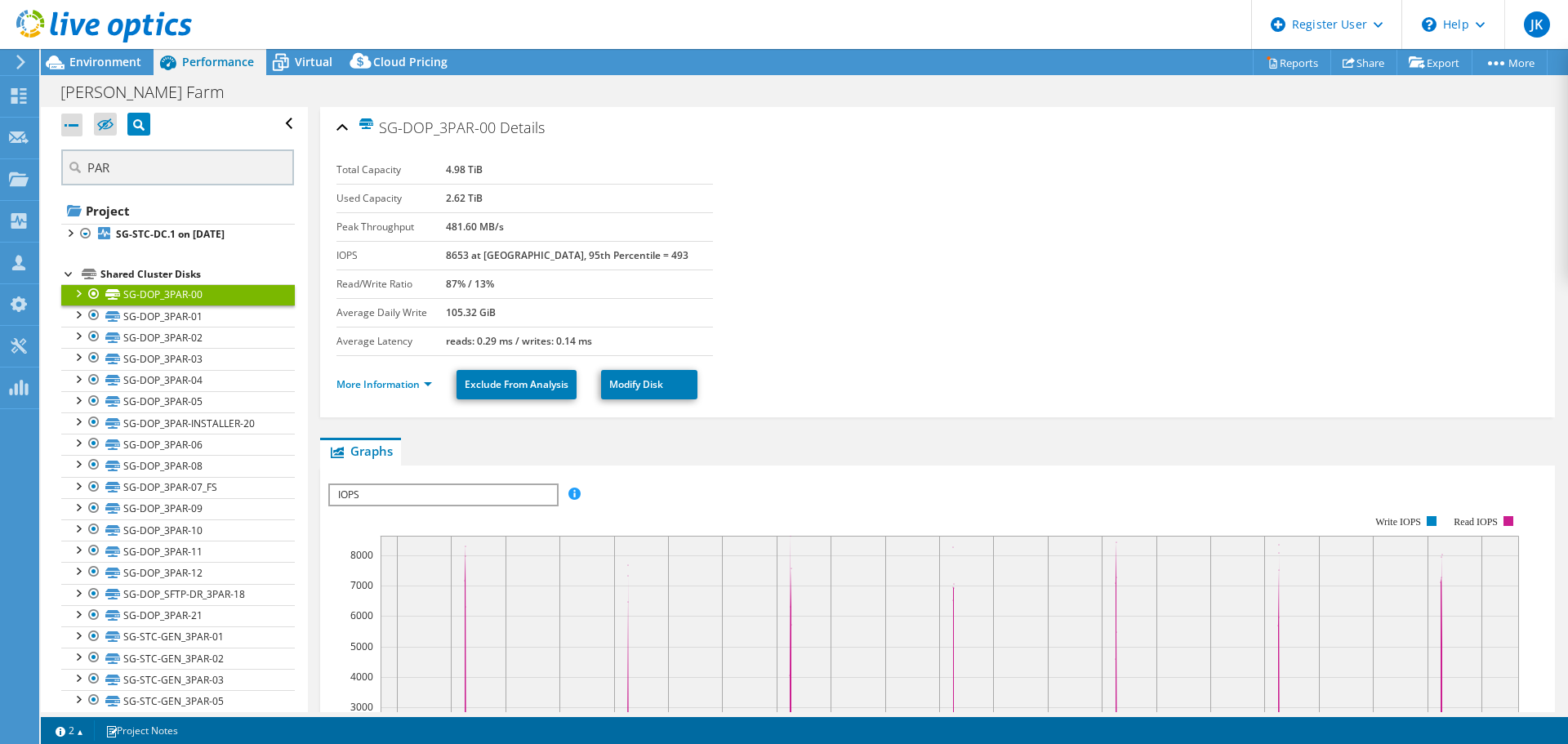
click at [99, 279] on li "Shared Cluster Disks SG-DOP_3PAR-00 SG-DOP_3PAR-00 | sg-dop-esx-p01.dyson.globa…" at bounding box center [178, 638] width 234 height 747
click at [68, 272] on div at bounding box center [69, 273] width 16 height 16
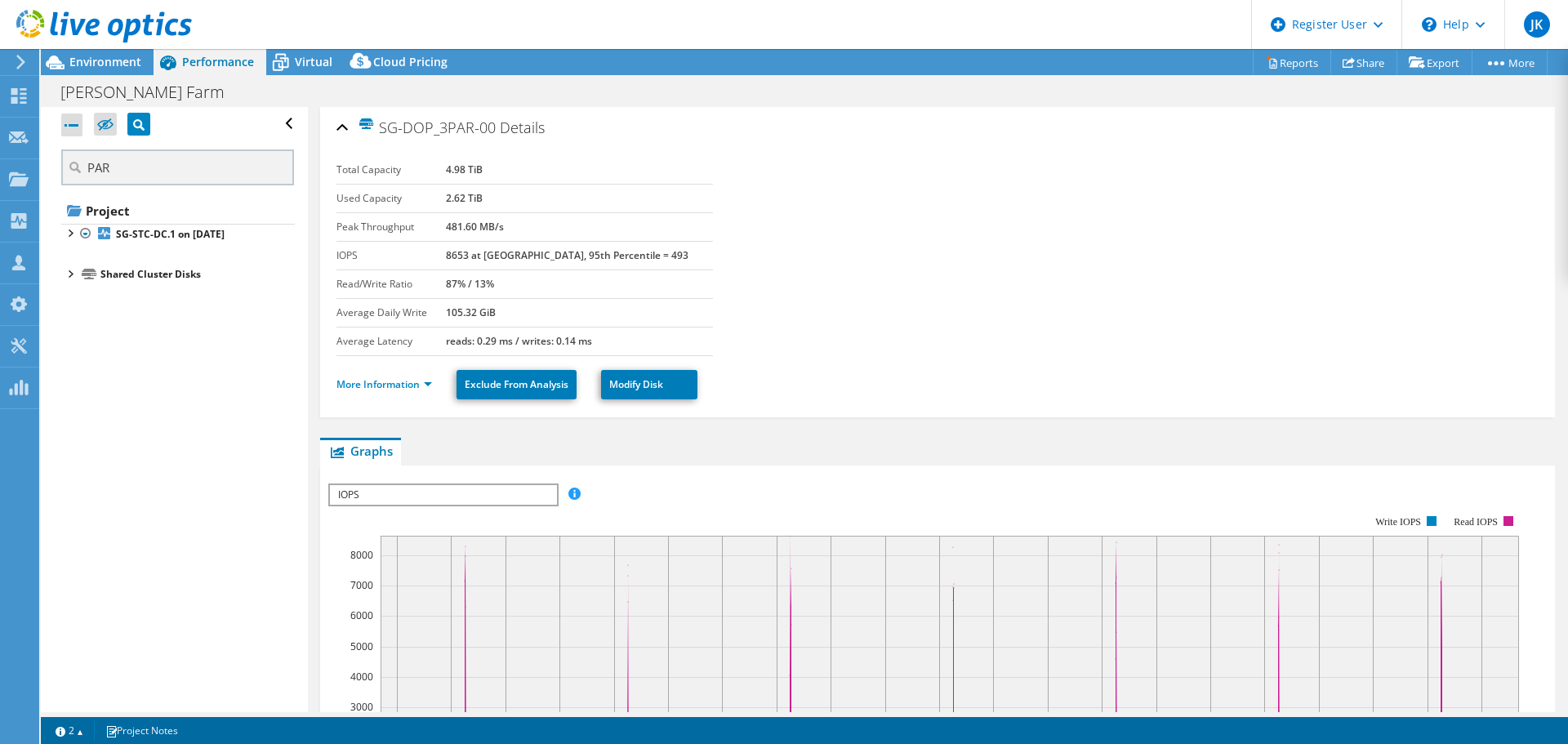
click at [106, 273] on div "Shared Cluster Disks" at bounding box center [197, 274] width 194 height 20
click at [425, 380] on link "More Information" at bounding box center [384, 384] width 96 height 14
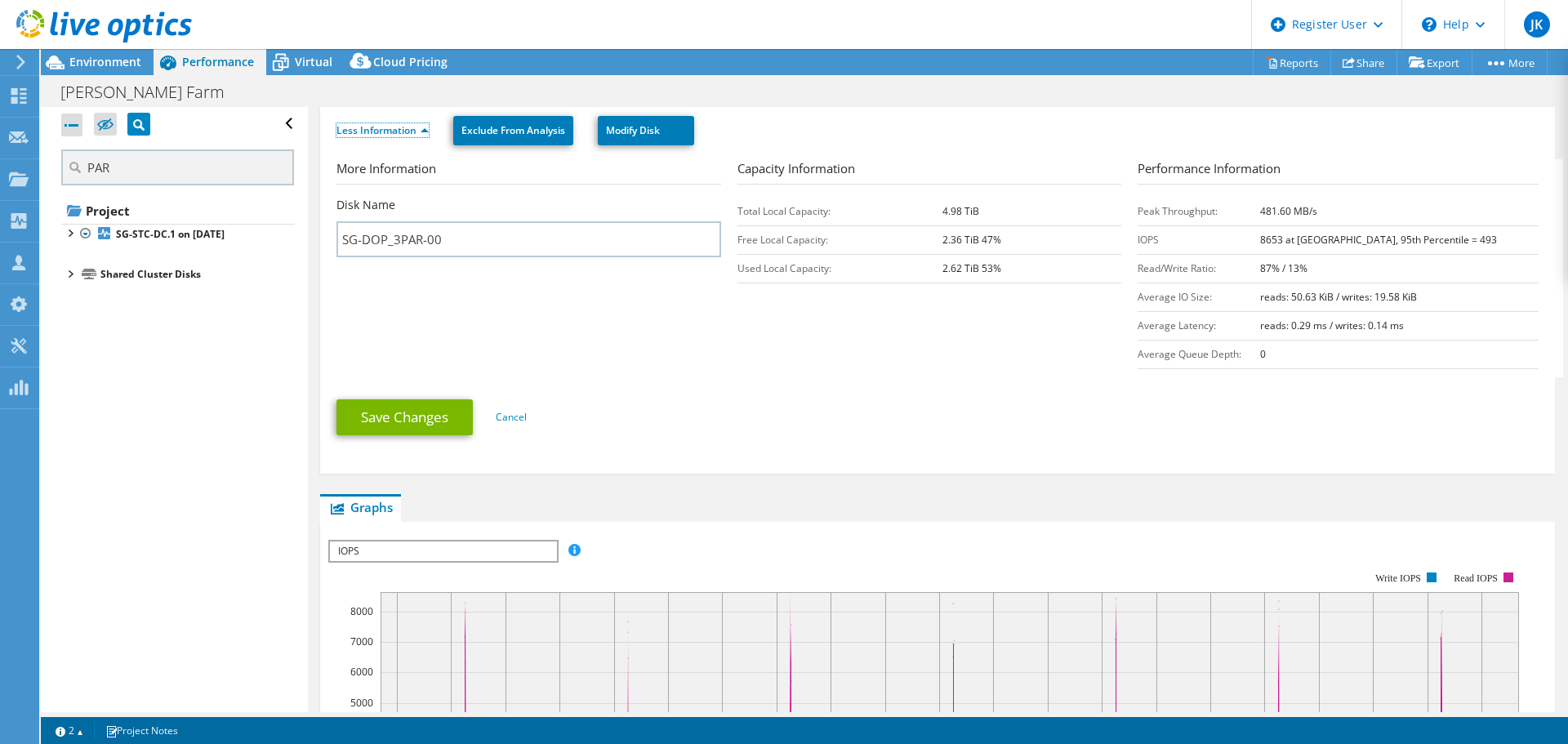
scroll to position [163, 0]
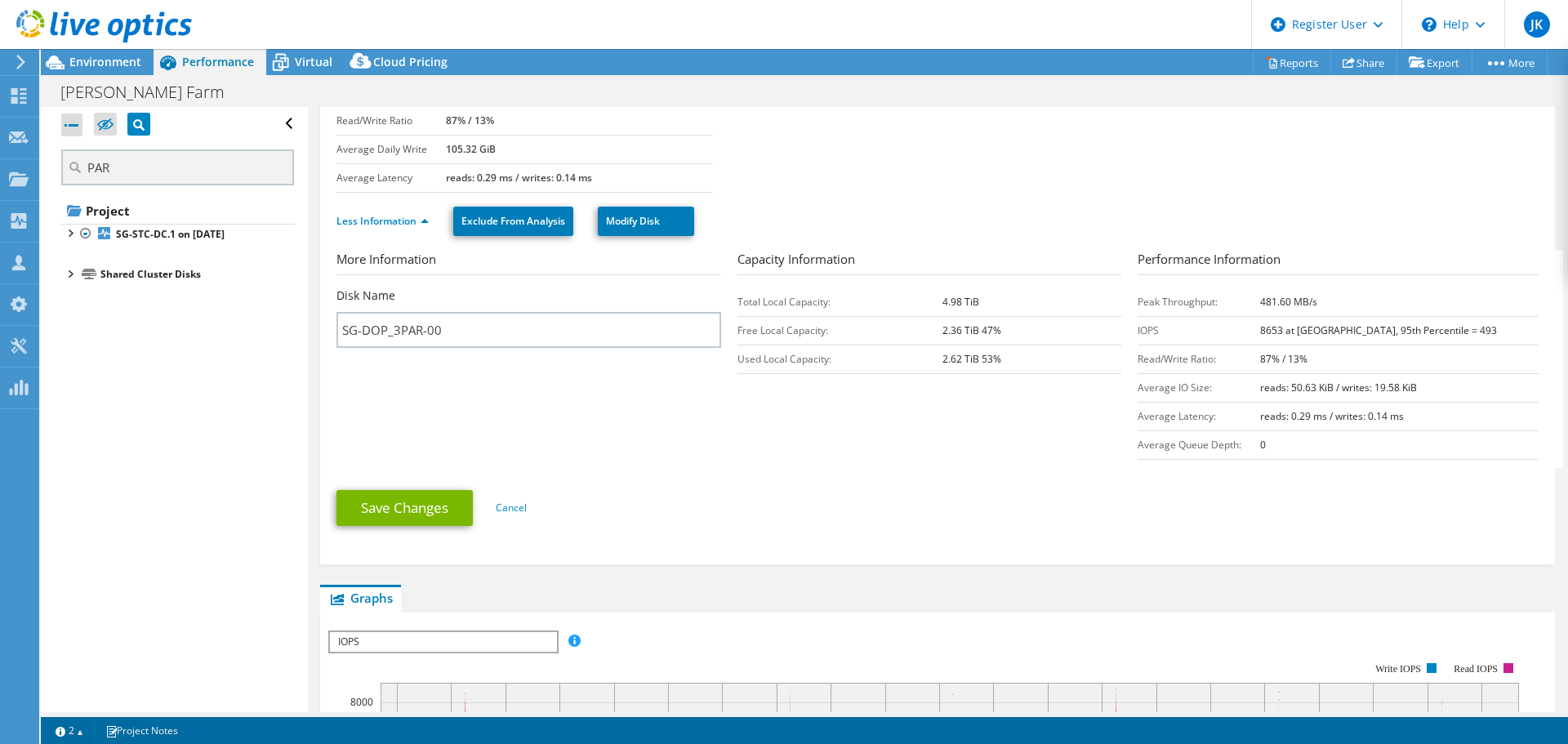
click at [1440, 527] on div "Save Changes Cancel" at bounding box center [937, 508] width 1202 height 64
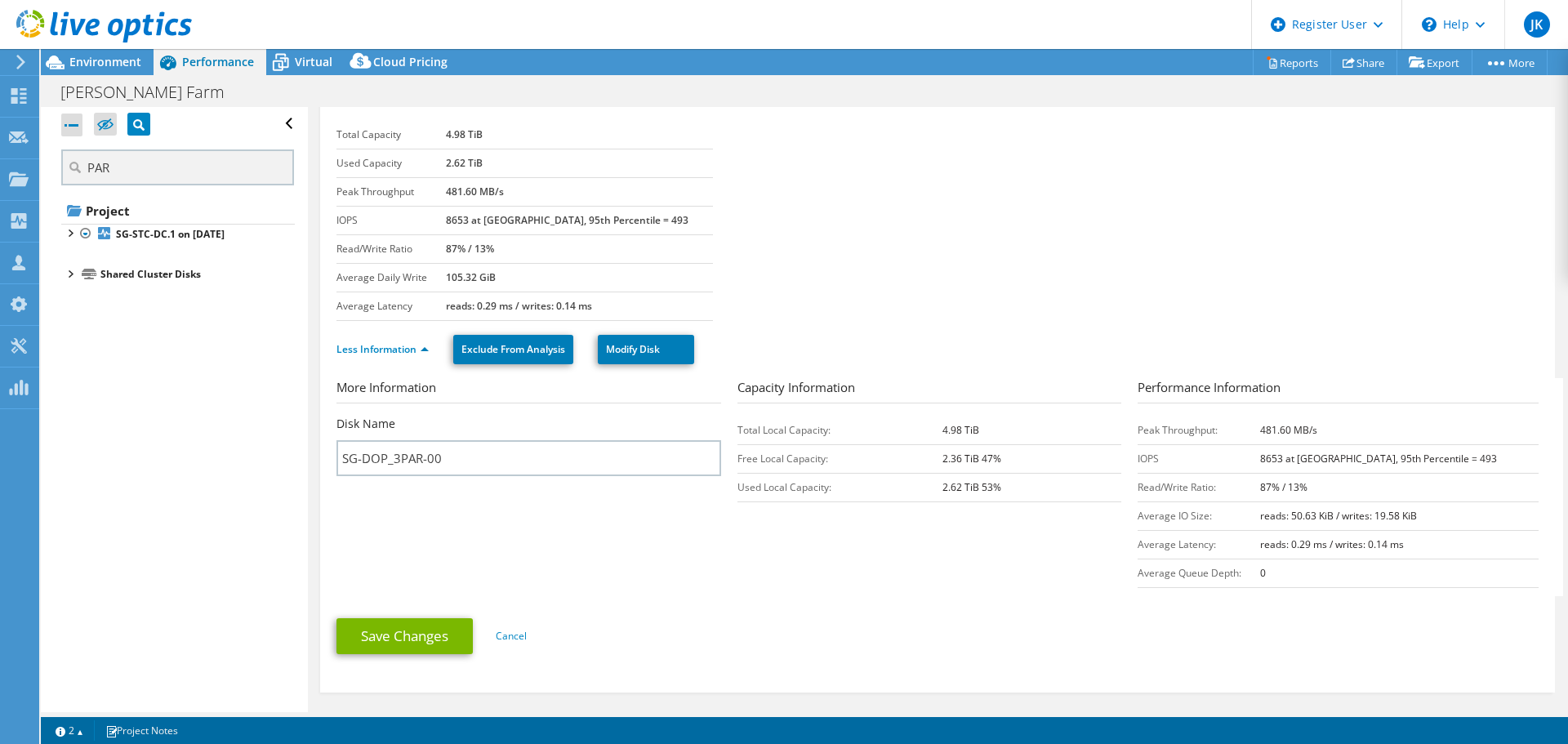
scroll to position [0, 0]
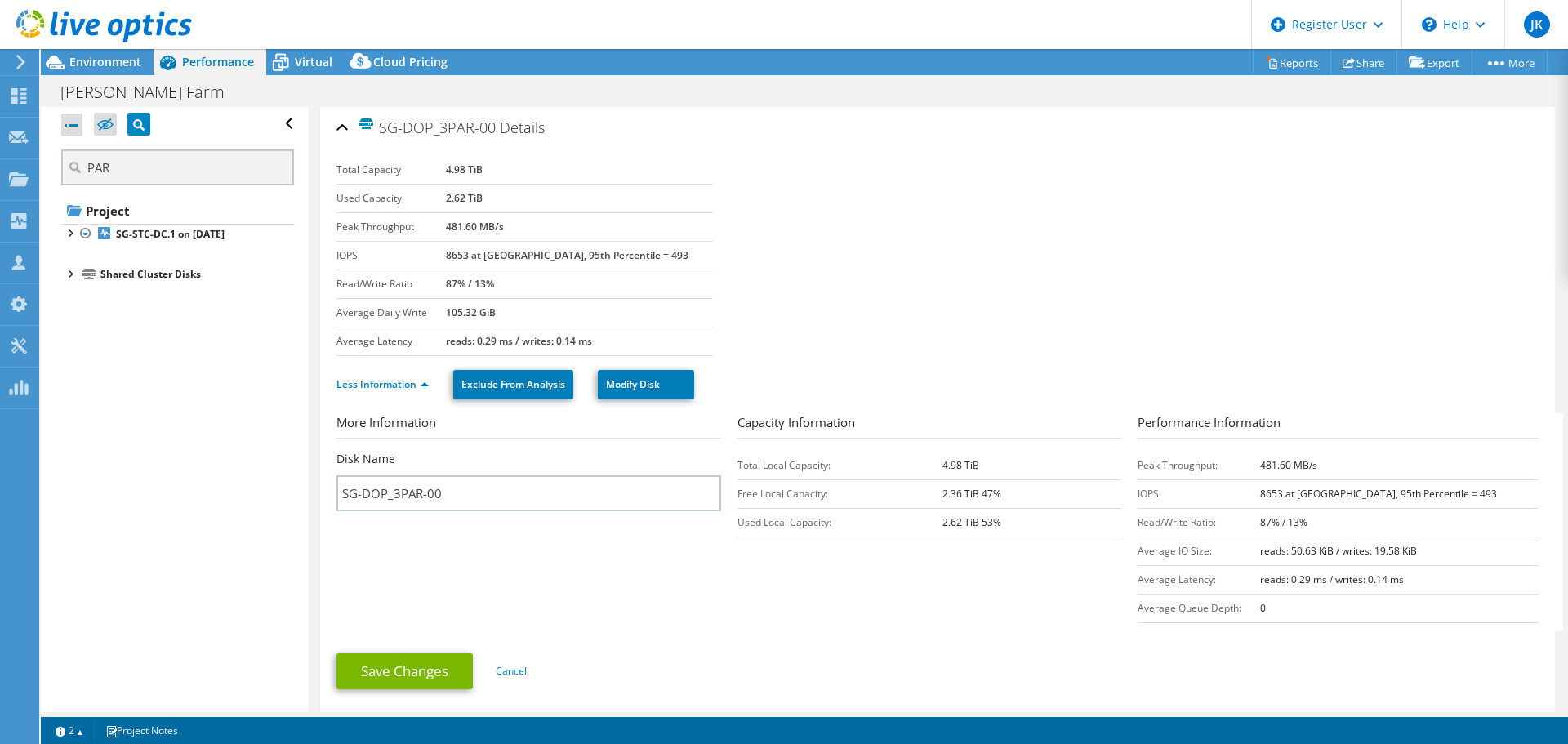
click at [975, 287] on section "Total Capacity 4.98 TiB Used Capacity 2.62 TiB Peak Throughput 481.60 MB/s IOPS…" at bounding box center [937, 256] width 1202 height 200
click at [757, 198] on section "Total Capacity 4.98 TiB Used Capacity 2.62 TiB Peak Throughput 481.60 MB/s IOPS…" at bounding box center [937, 256] width 1202 height 200
click at [787, 338] on section "Total Capacity 4.98 TiB Used Capacity 2.62 TiB Peak Throughput 481.60 MB/s IOPS…" at bounding box center [937, 256] width 1202 height 200
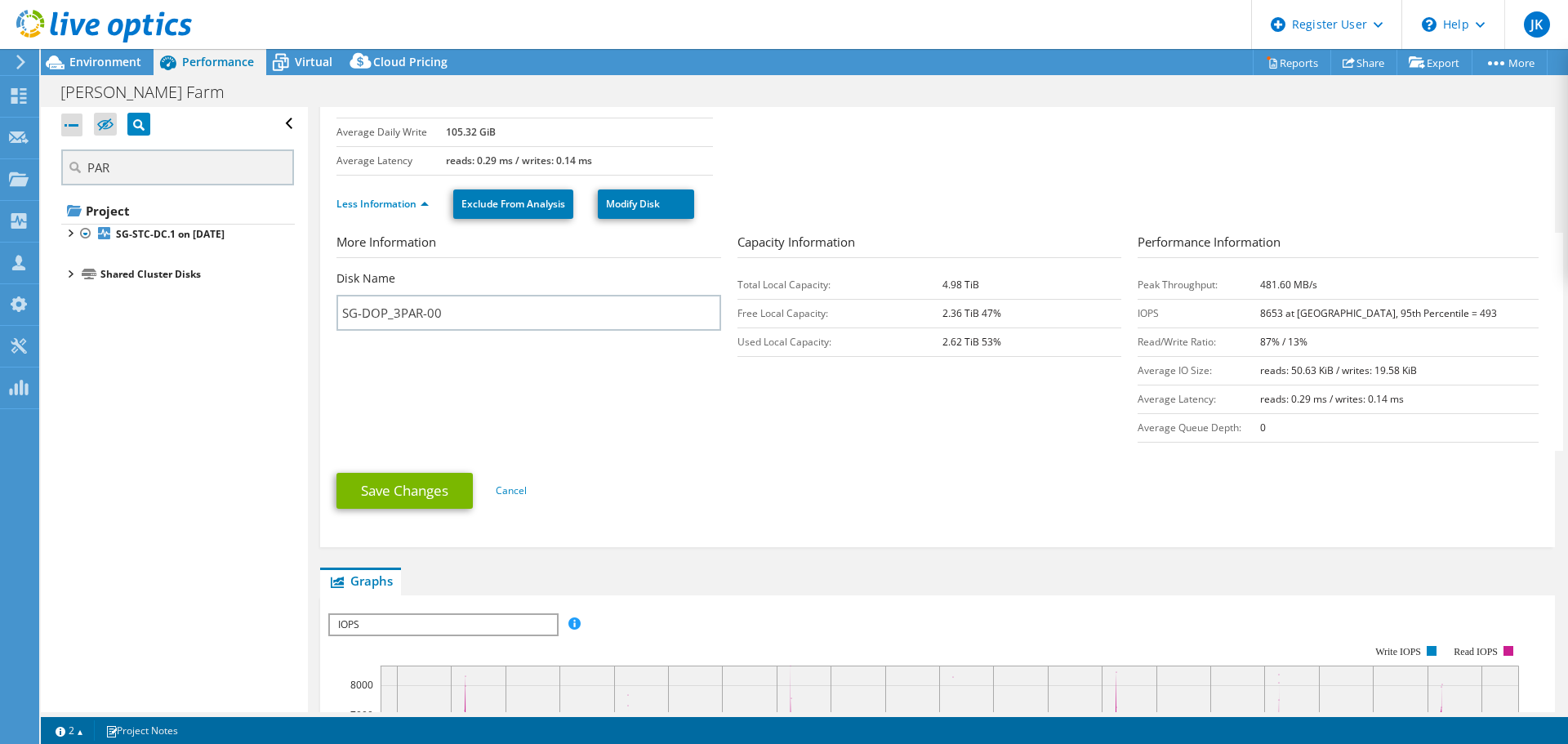
scroll to position [245, 0]
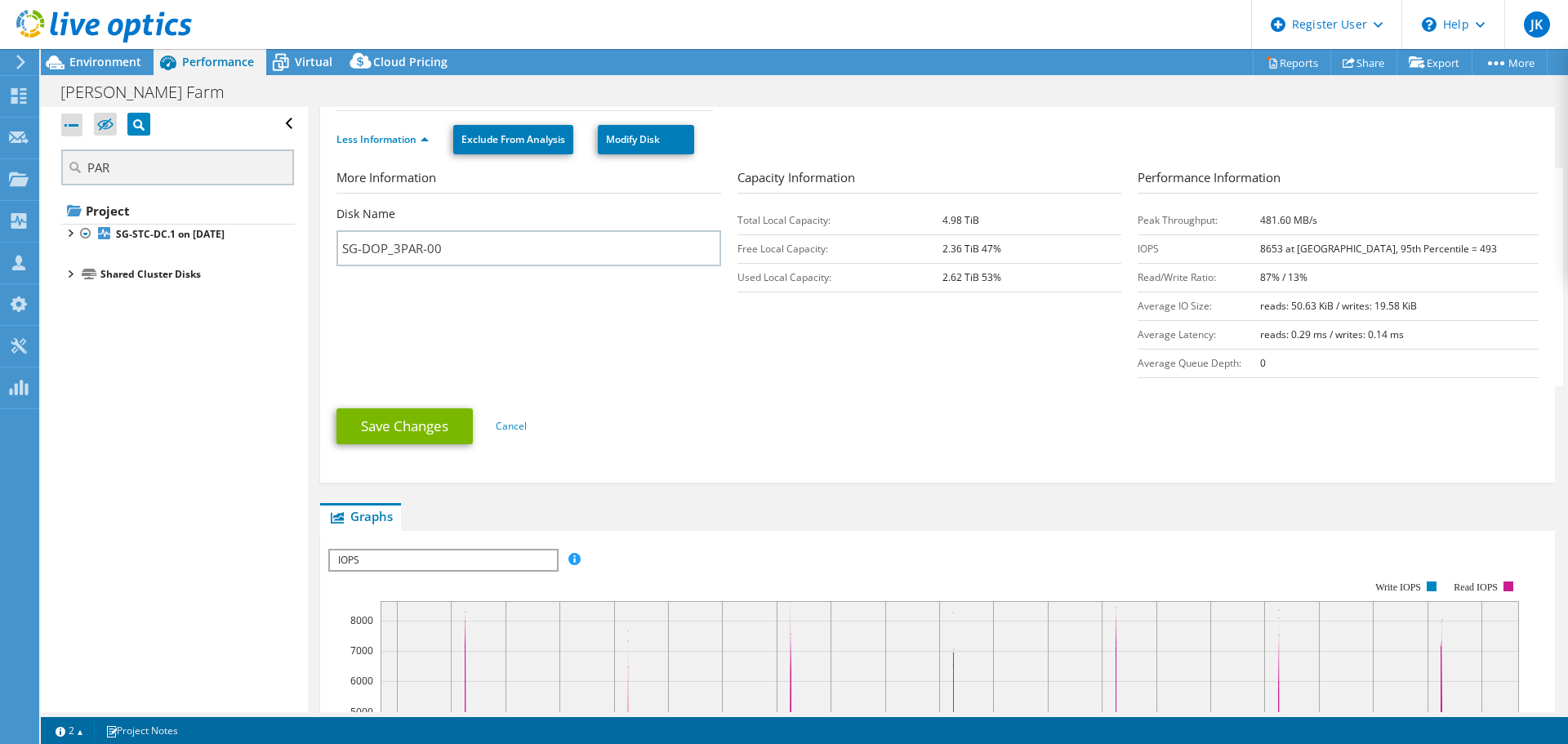
click at [521, 349] on section "More Information Disk Name SG-DOP_3PAR-00 Capacity Information Total Local Capa…" at bounding box center [941, 277] width 1211 height 218
click at [508, 249] on input "SG-DOP_3PAR-00" at bounding box center [529, 249] width 385 height 36
click at [64, 273] on div at bounding box center [69, 273] width 16 height 16
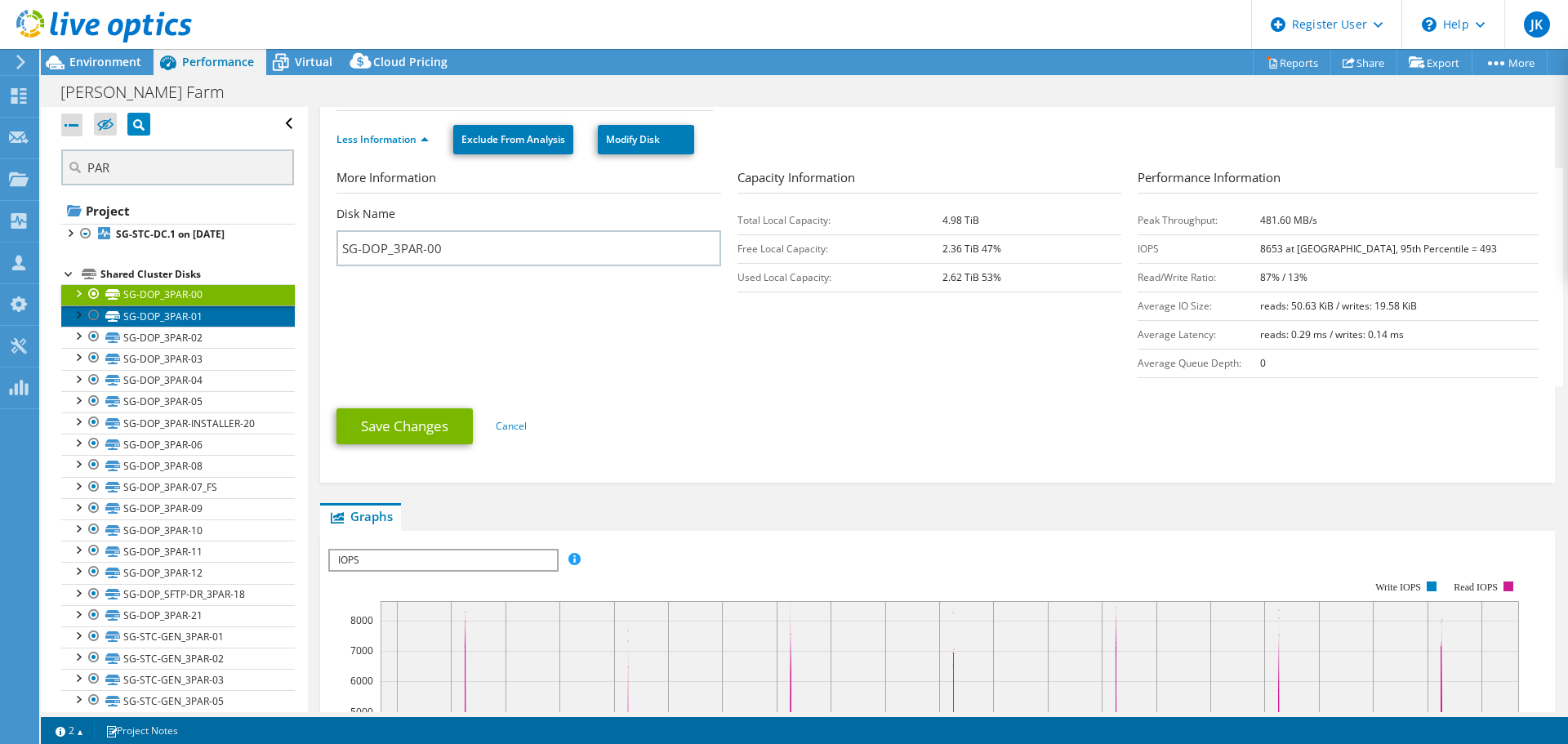
click at [113, 320] on icon at bounding box center [112, 317] width 15 height 10
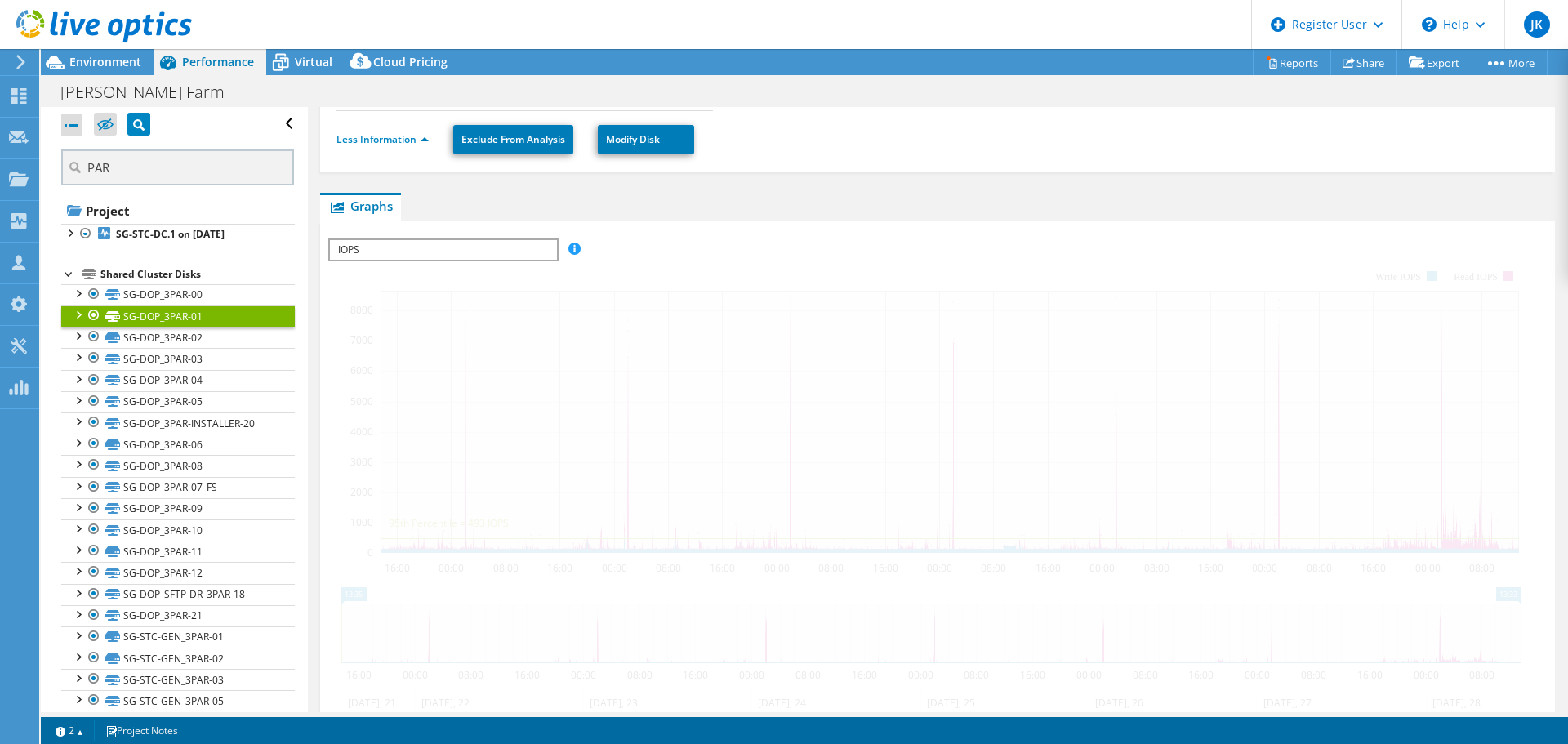
click at [122, 273] on div "Shared Cluster Disks" at bounding box center [197, 274] width 194 height 20
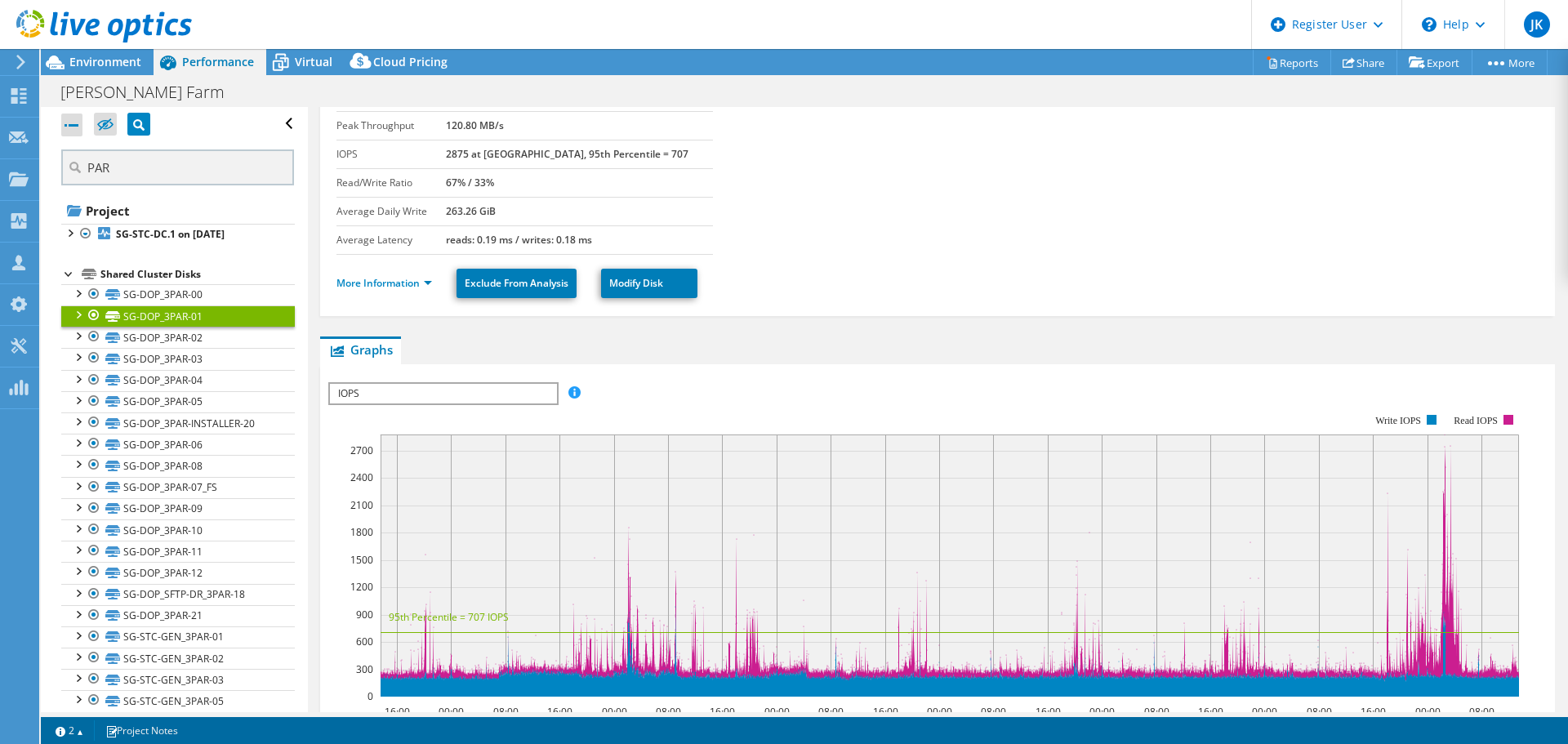
scroll to position [0, 0]
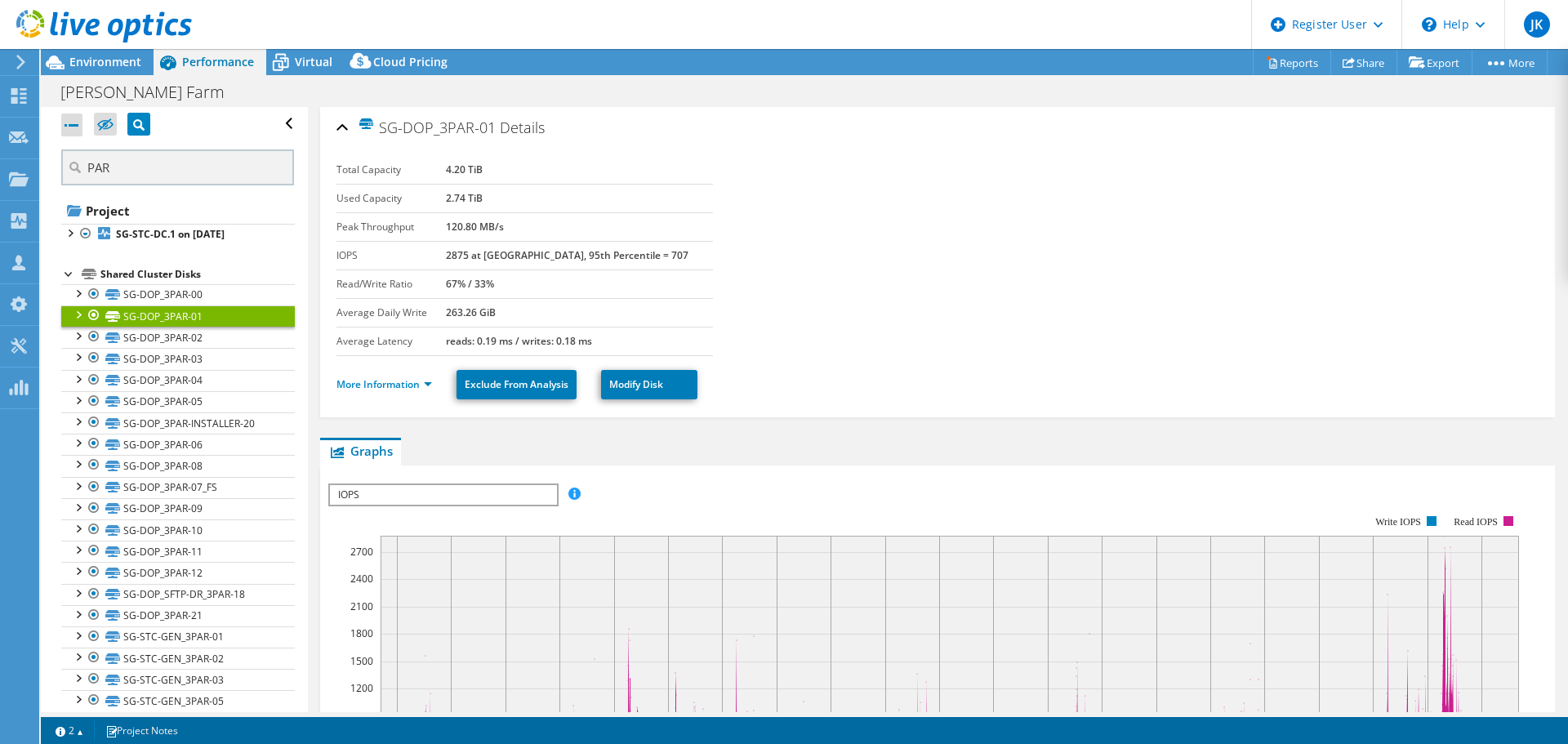
click at [312, 117] on div "SG-DOP_3PAR-01 Details Total Capacity 4.20 TiB Used Capacity 2.74 TiB Peak Thro…" at bounding box center [937, 663] width 1259 height 1113
click at [156, 243] on link "SG-STC-DC.1 on [DATE]" at bounding box center [178, 234] width 234 height 22
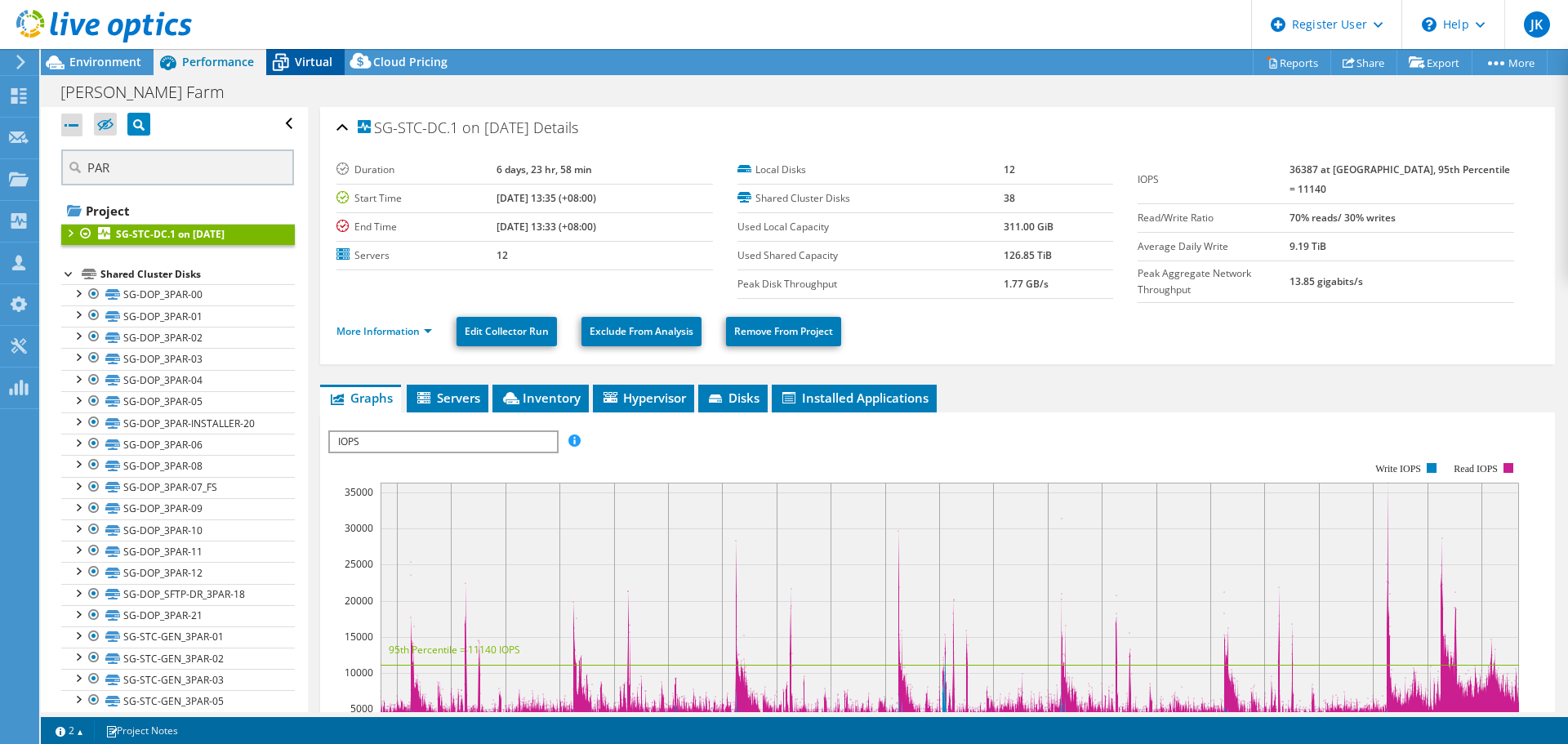
click at [324, 59] on span "Virtual" at bounding box center [314, 61] width 38 height 16
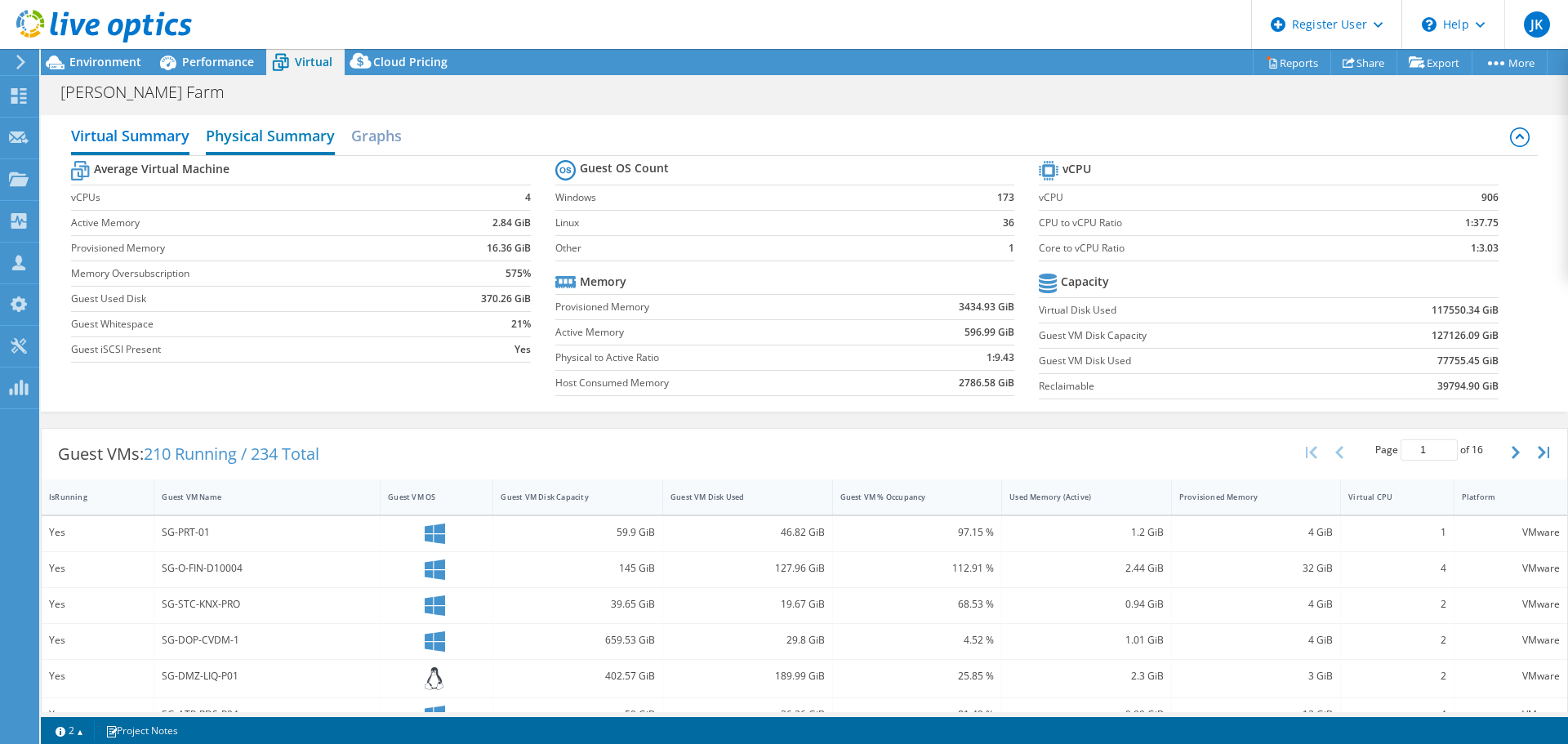
click at [312, 136] on h2 "Physical Summary" at bounding box center [270, 137] width 129 height 36
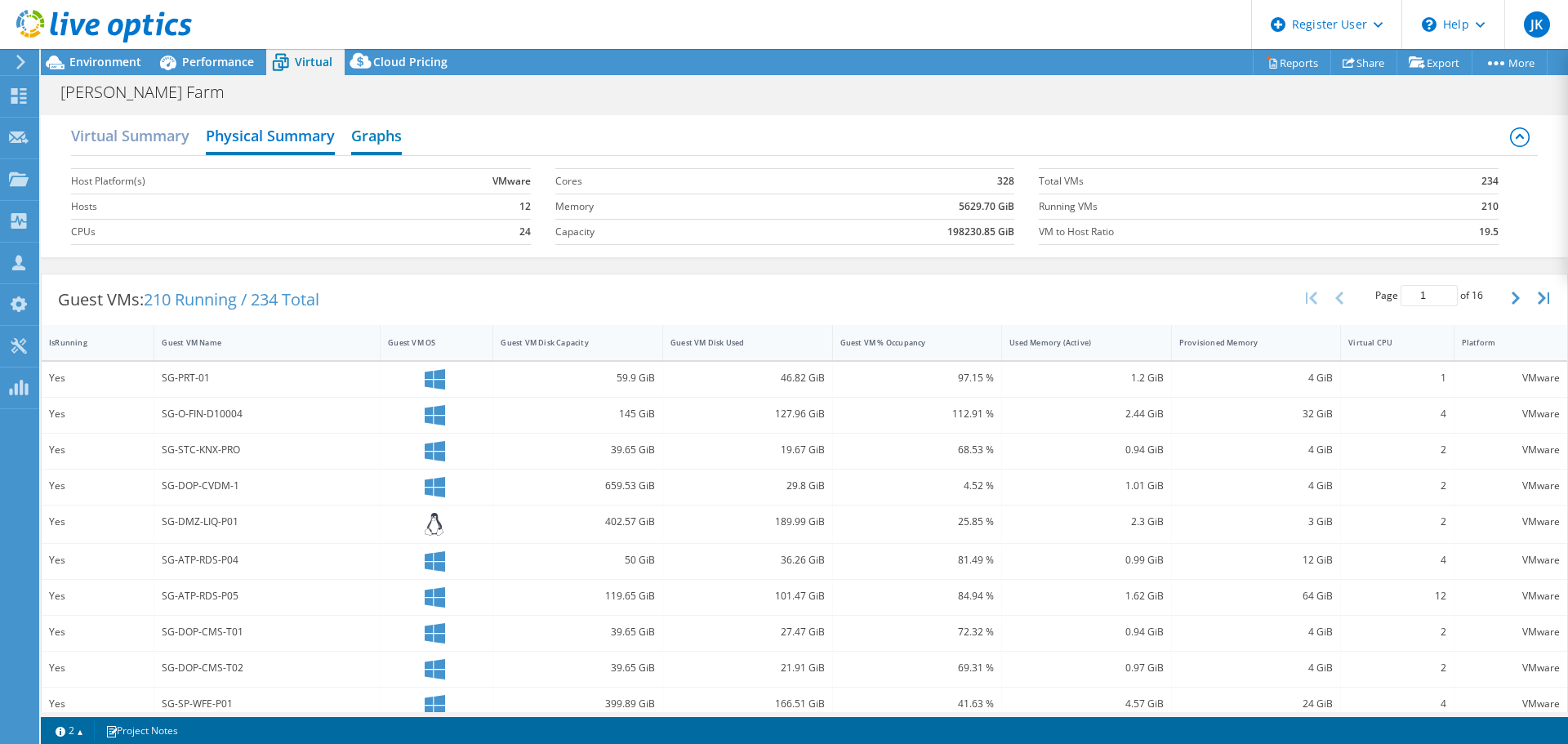
click at [392, 142] on h2 "Graphs" at bounding box center [376, 137] width 51 height 36
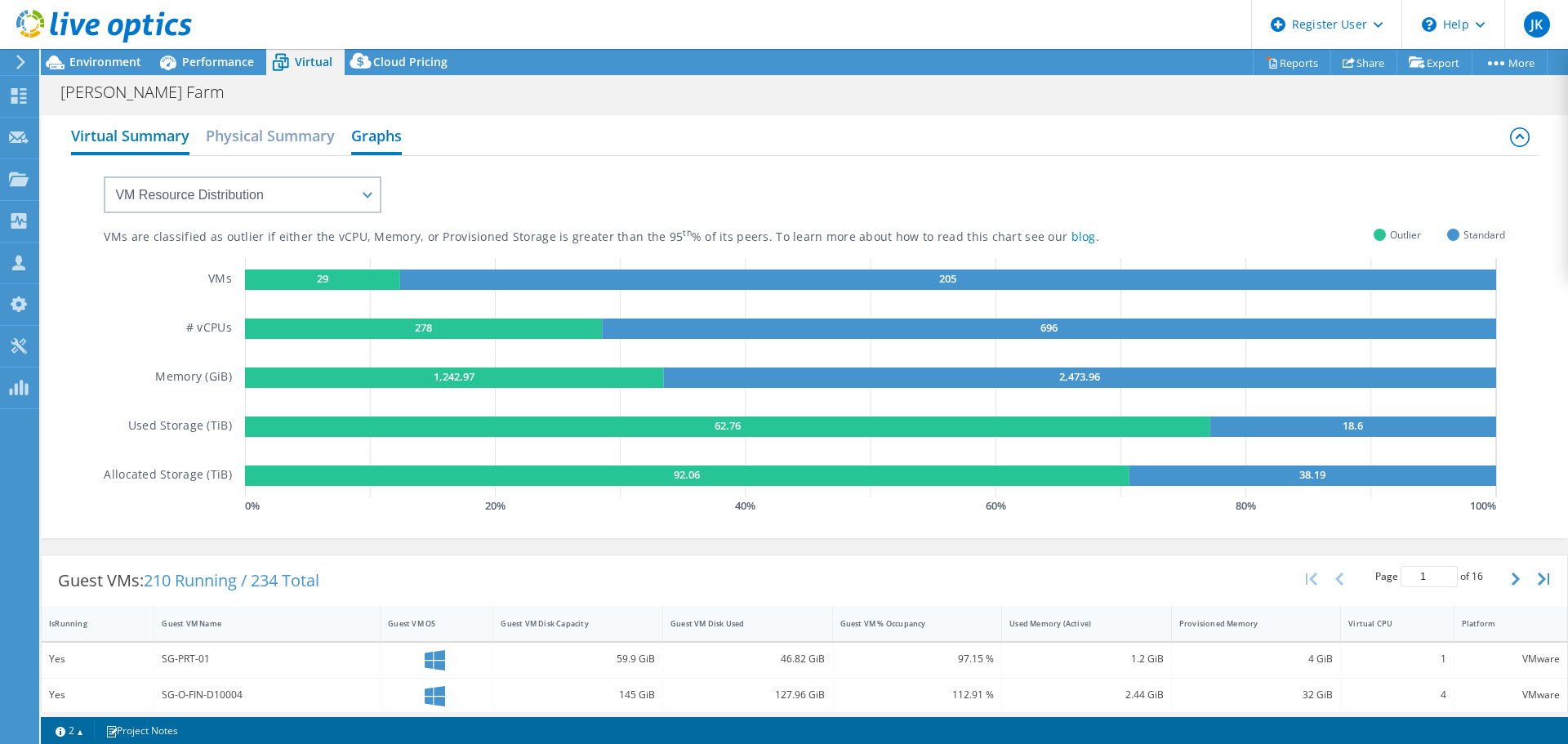
click at [98, 129] on h2 "Virtual Summary" at bounding box center [129, 137] width 118 height 36
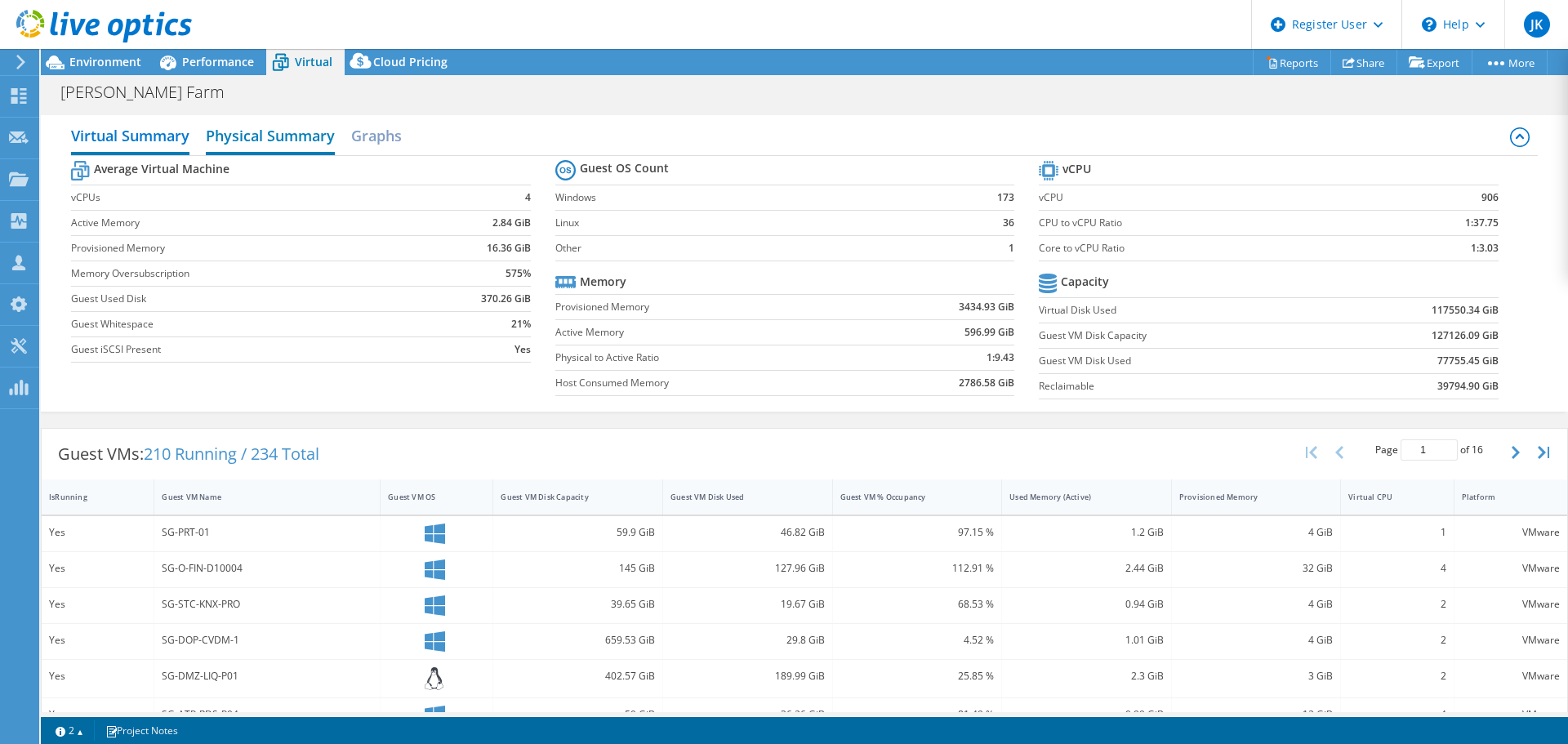
click at [280, 133] on h2 "Physical Summary" at bounding box center [270, 137] width 129 height 36
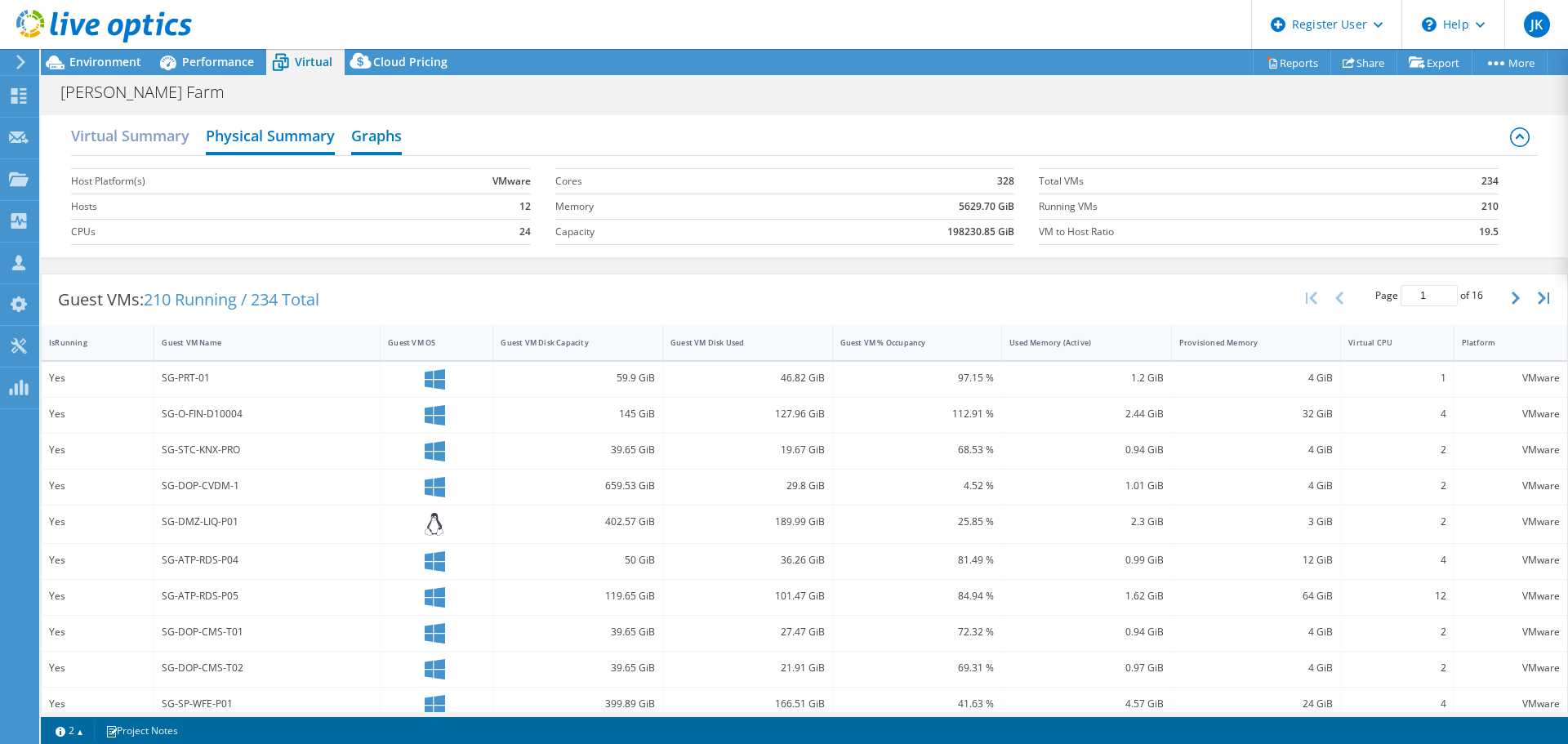
click at [391, 142] on h2 "Graphs" at bounding box center [376, 137] width 51 height 36
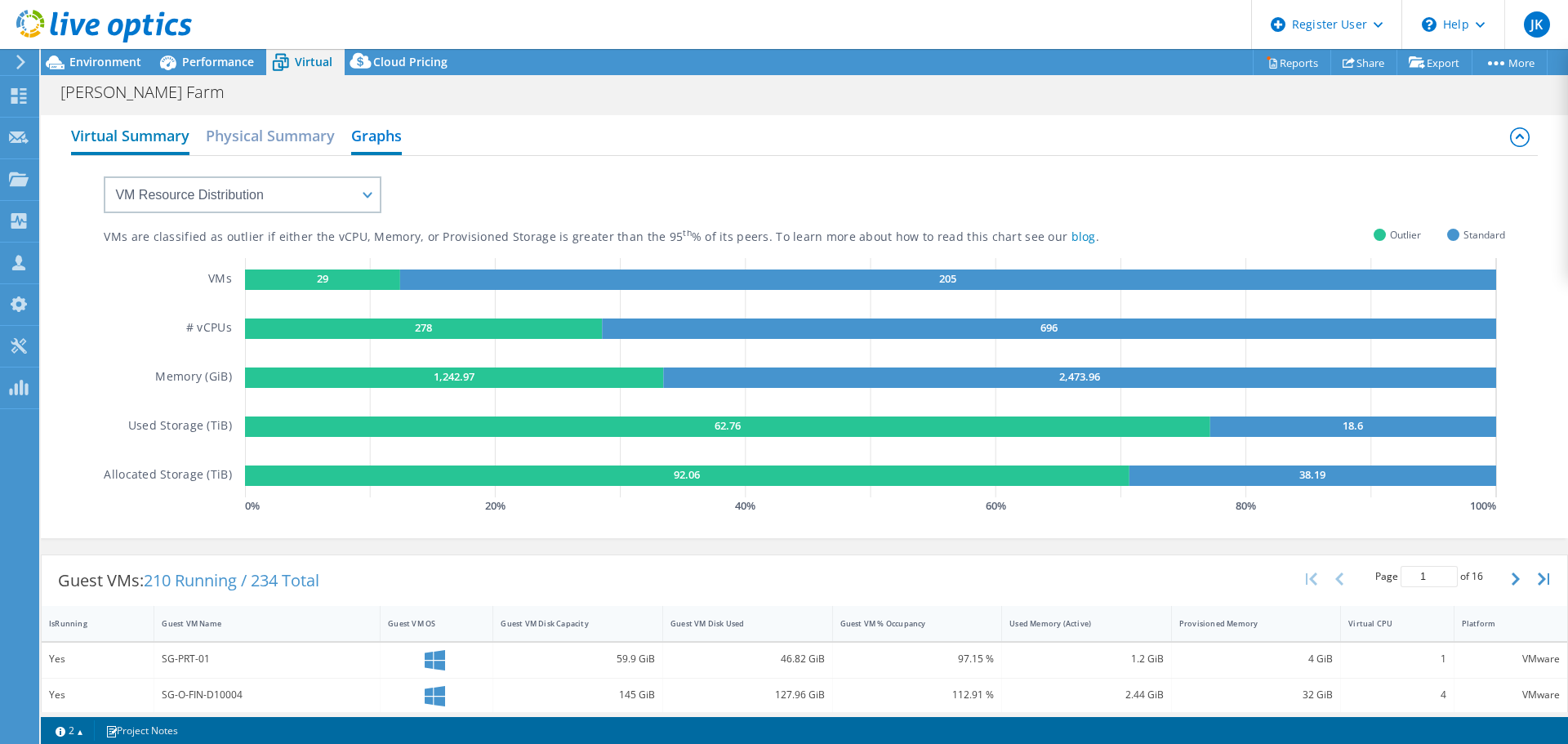
click at [128, 142] on h2 "Virtual Summary" at bounding box center [129, 137] width 118 height 36
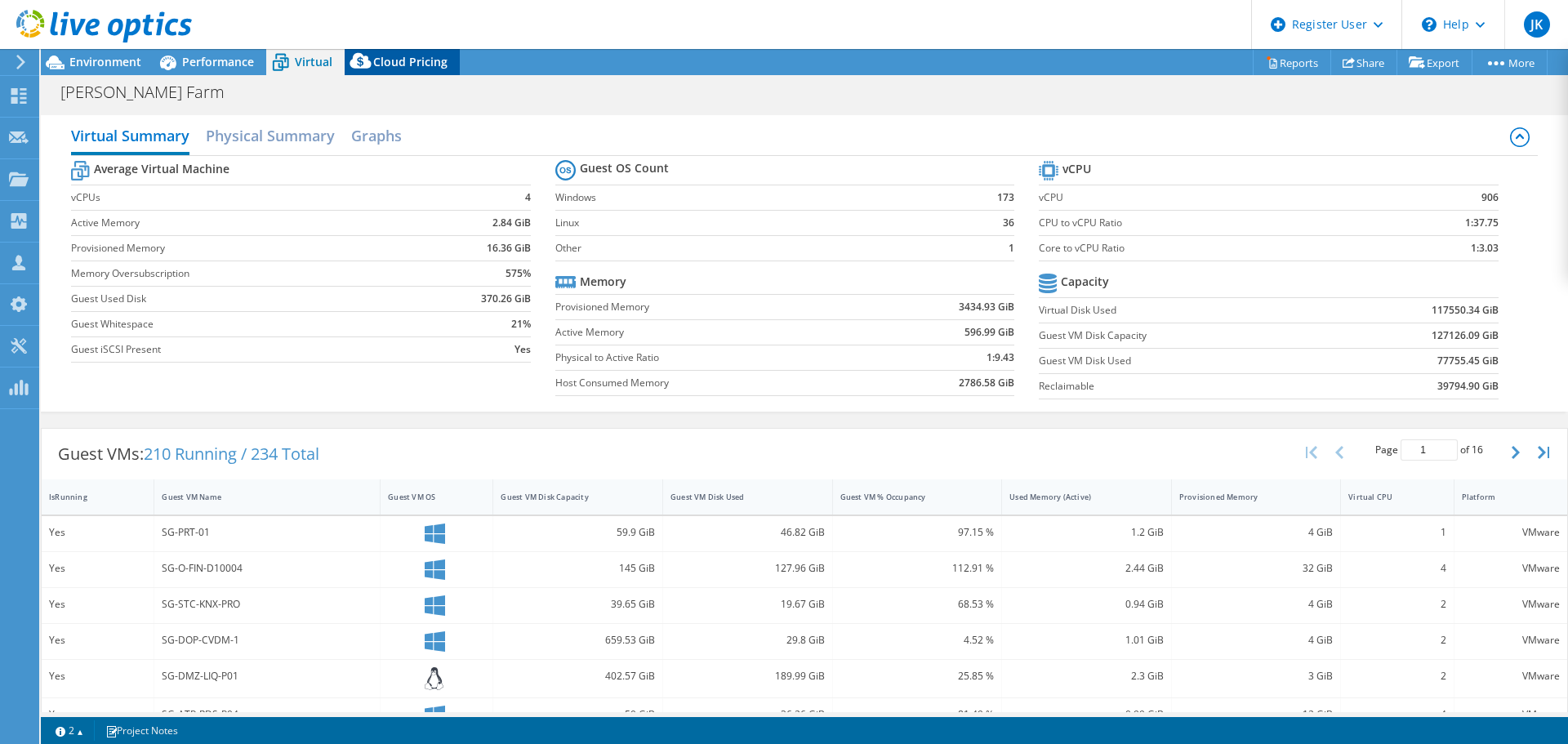
click at [362, 63] on icon at bounding box center [360, 61] width 22 height 16
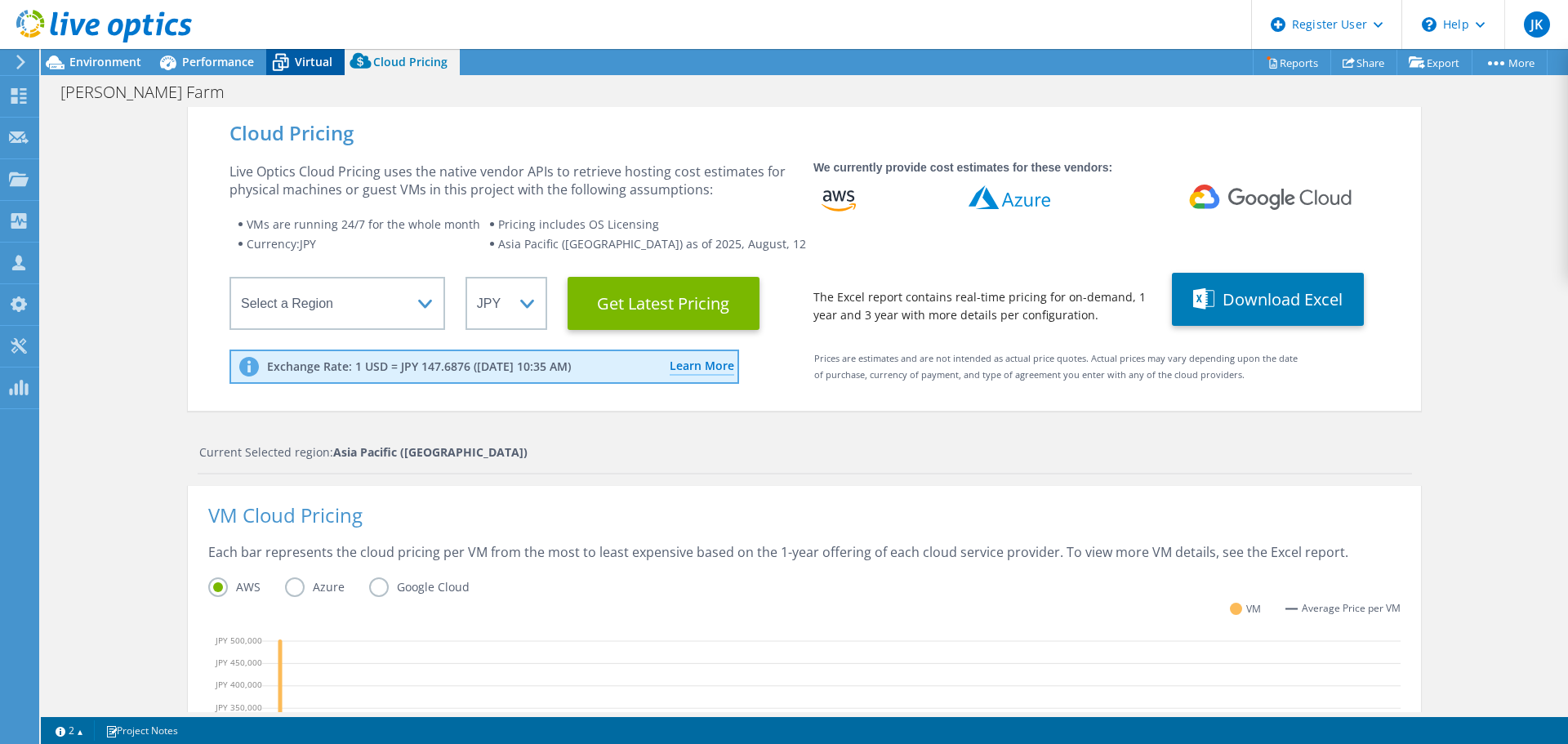
click at [290, 62] on icon at bounding box center [280, 62] width 28 height 28
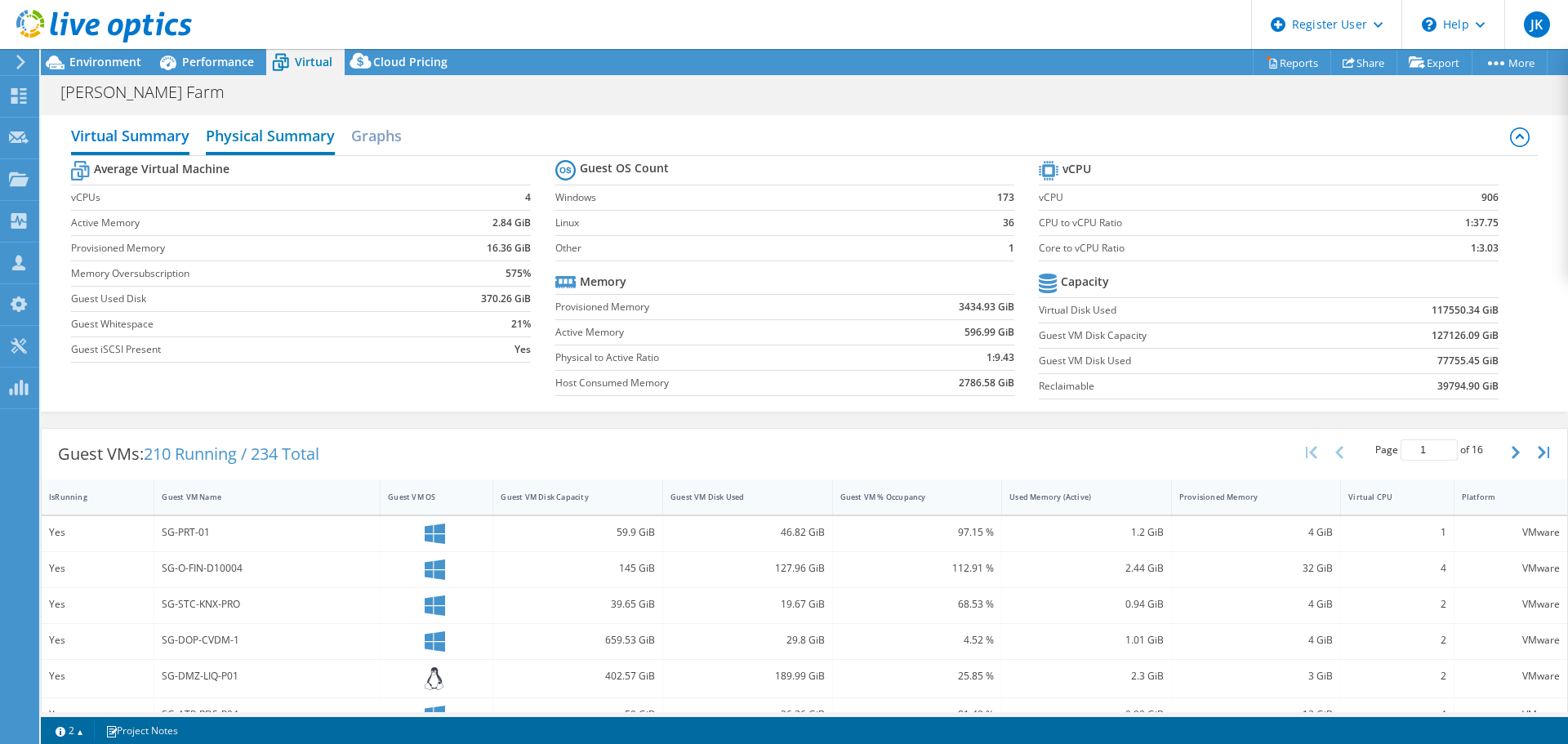
click at [267, 144] on h2 "Physical Summary" at bounding box center [270, 137] width 129 height 36
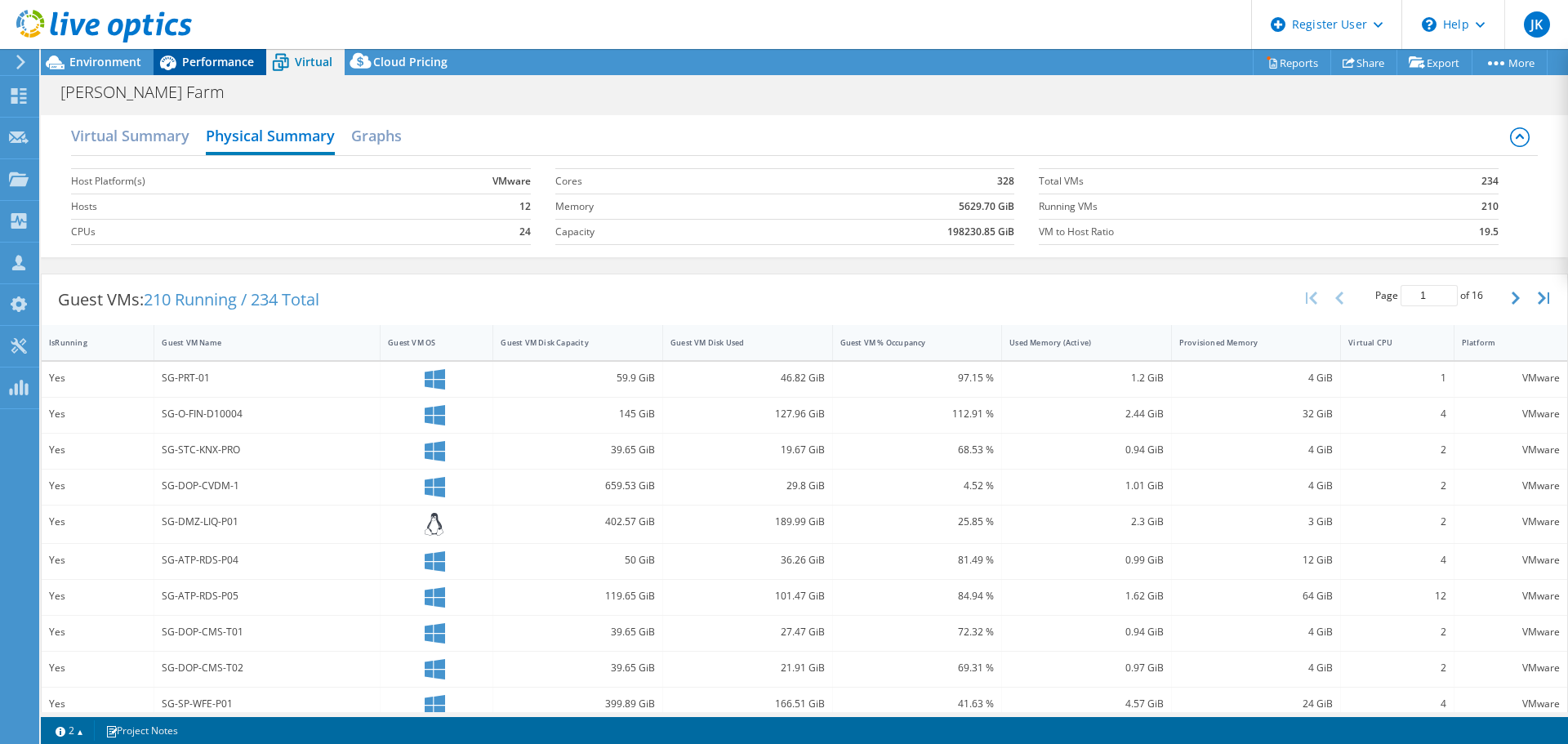
click at [215, 72] on div "Performance" at bounding box center [210, 62] width 113 height 26
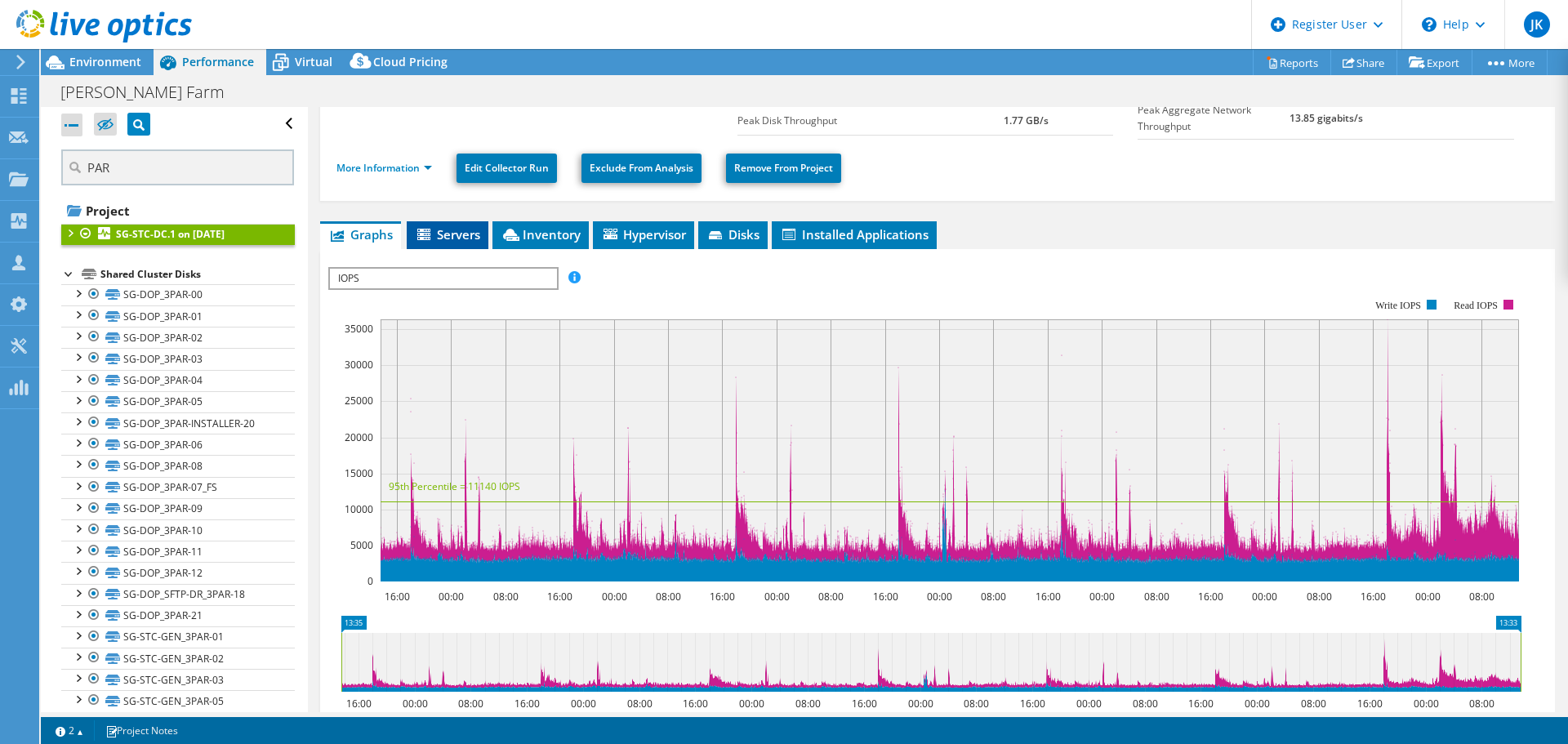
click at [463, 226] on span "Servers" at bounding box center [448, 234] width 66 height 16
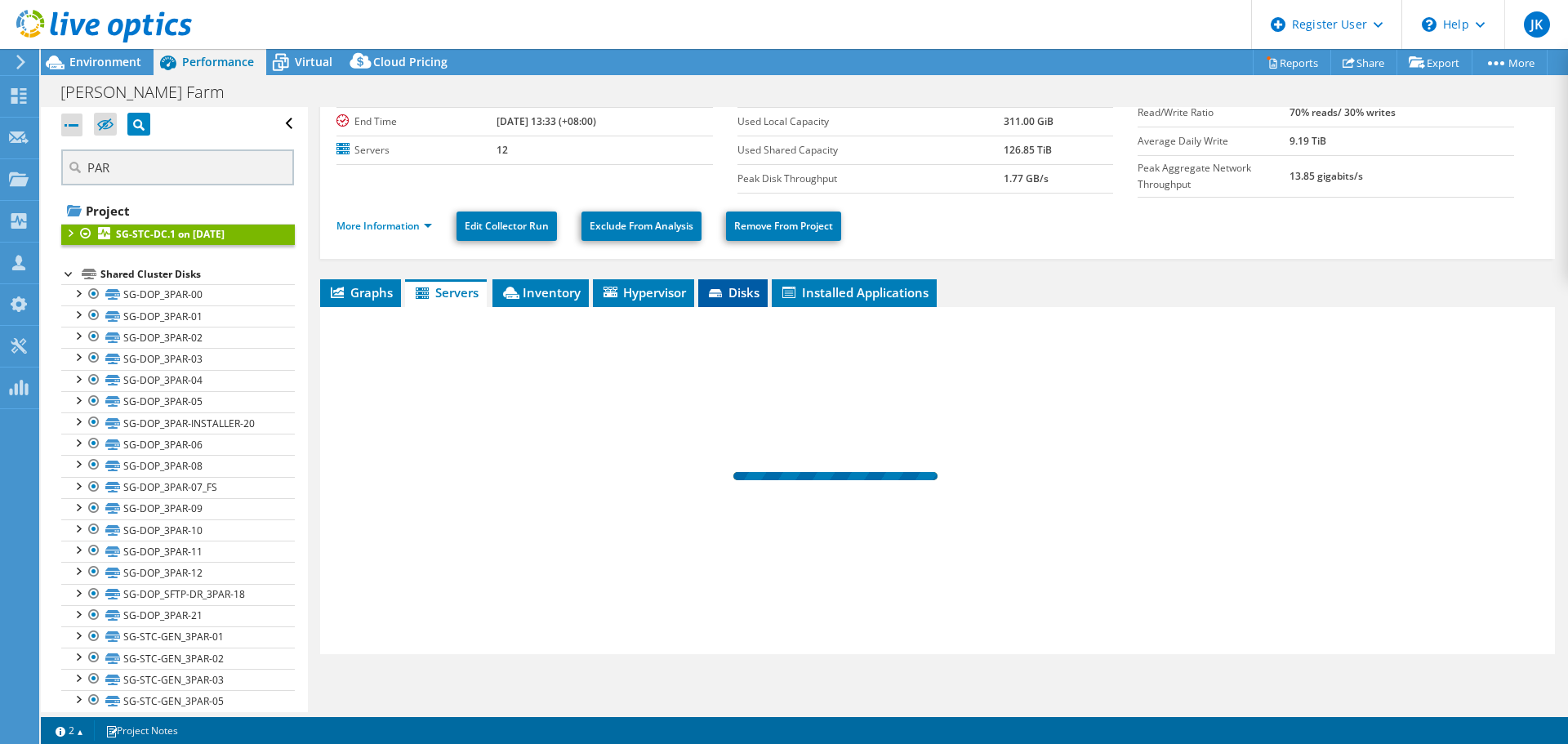
click at [765, 287] on li "Disks" at bounding box center [733, 293] width 69 height 28
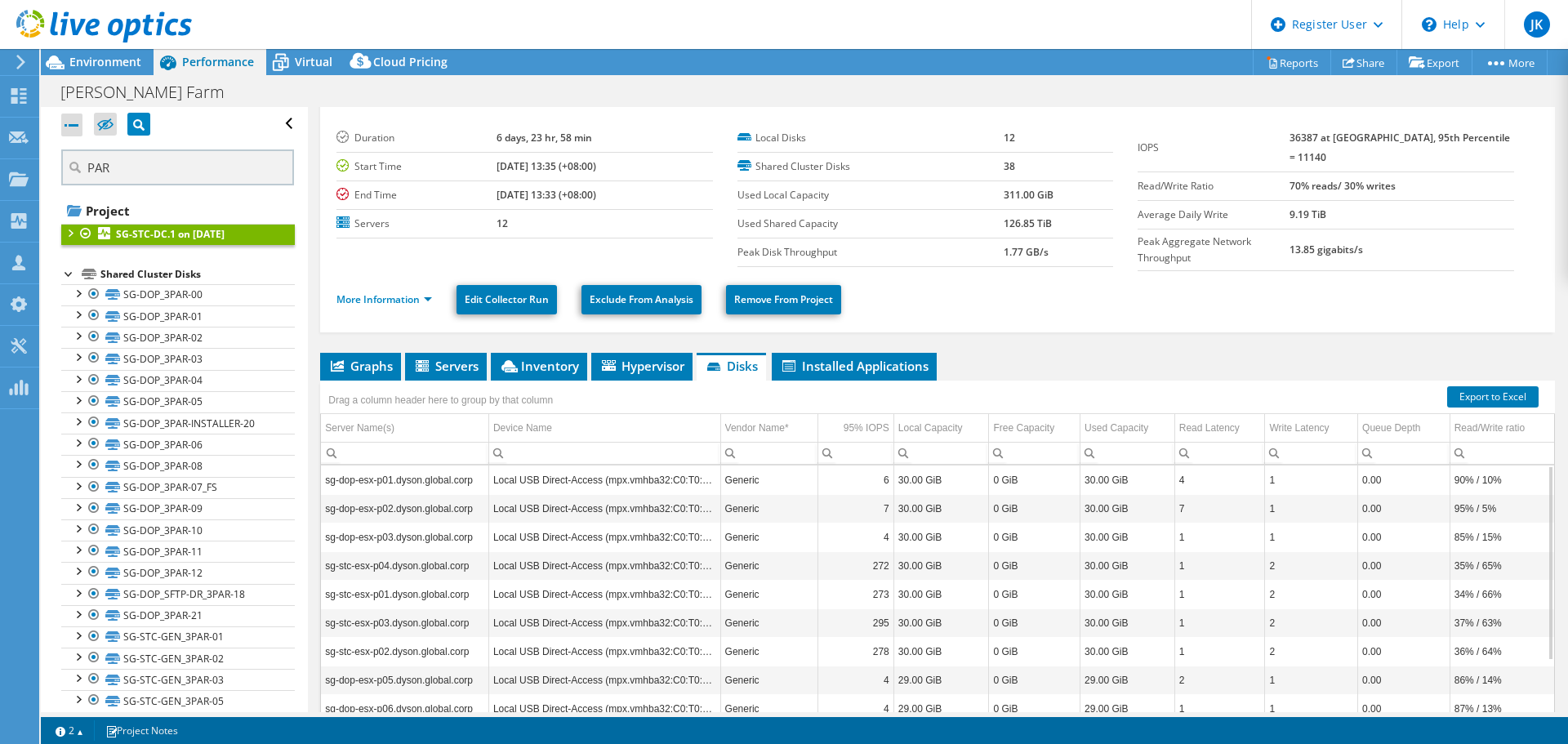
scroll to position [0, 0]
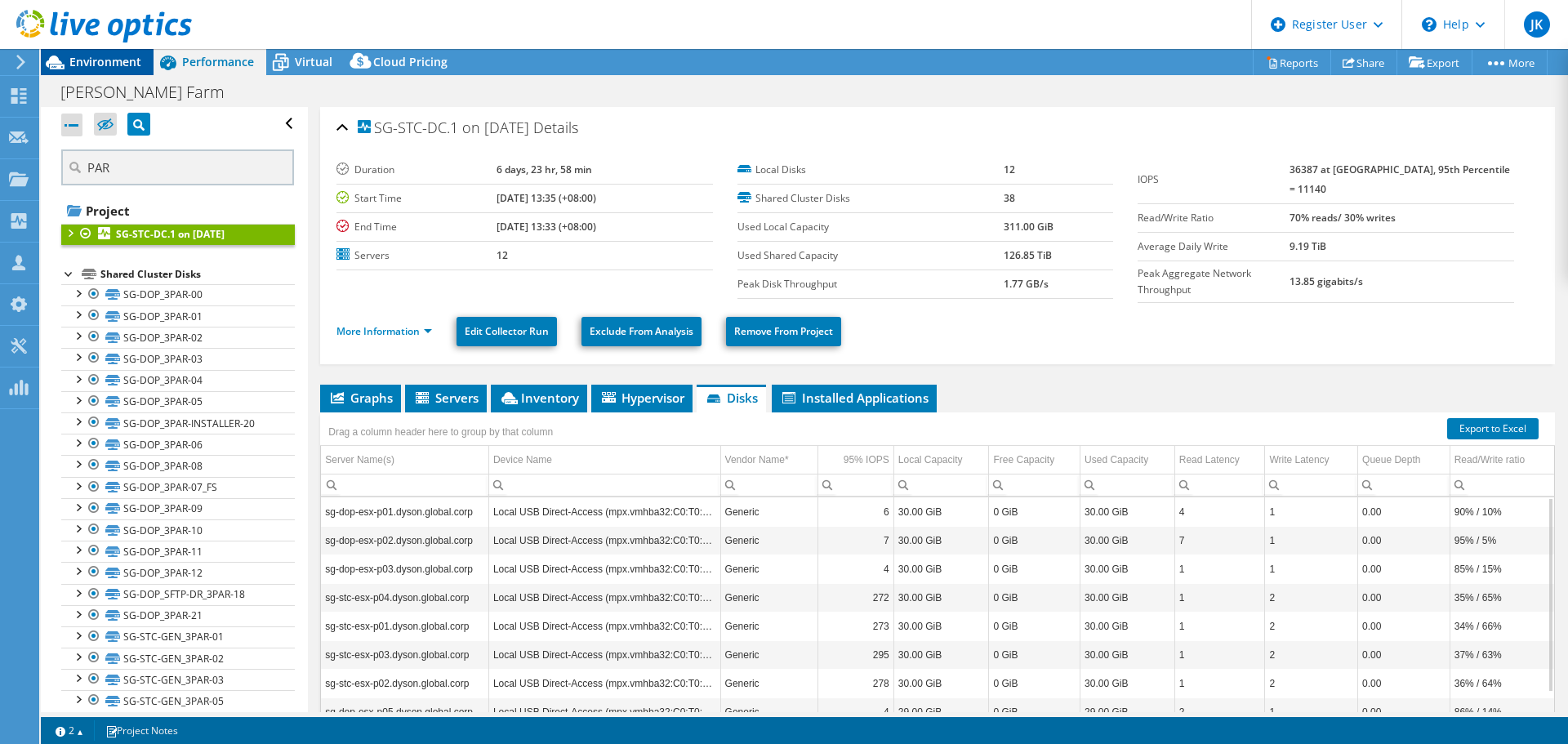
click at [87, 65] on span "Environment" at bounding box center [104, 61] width 72 height 16
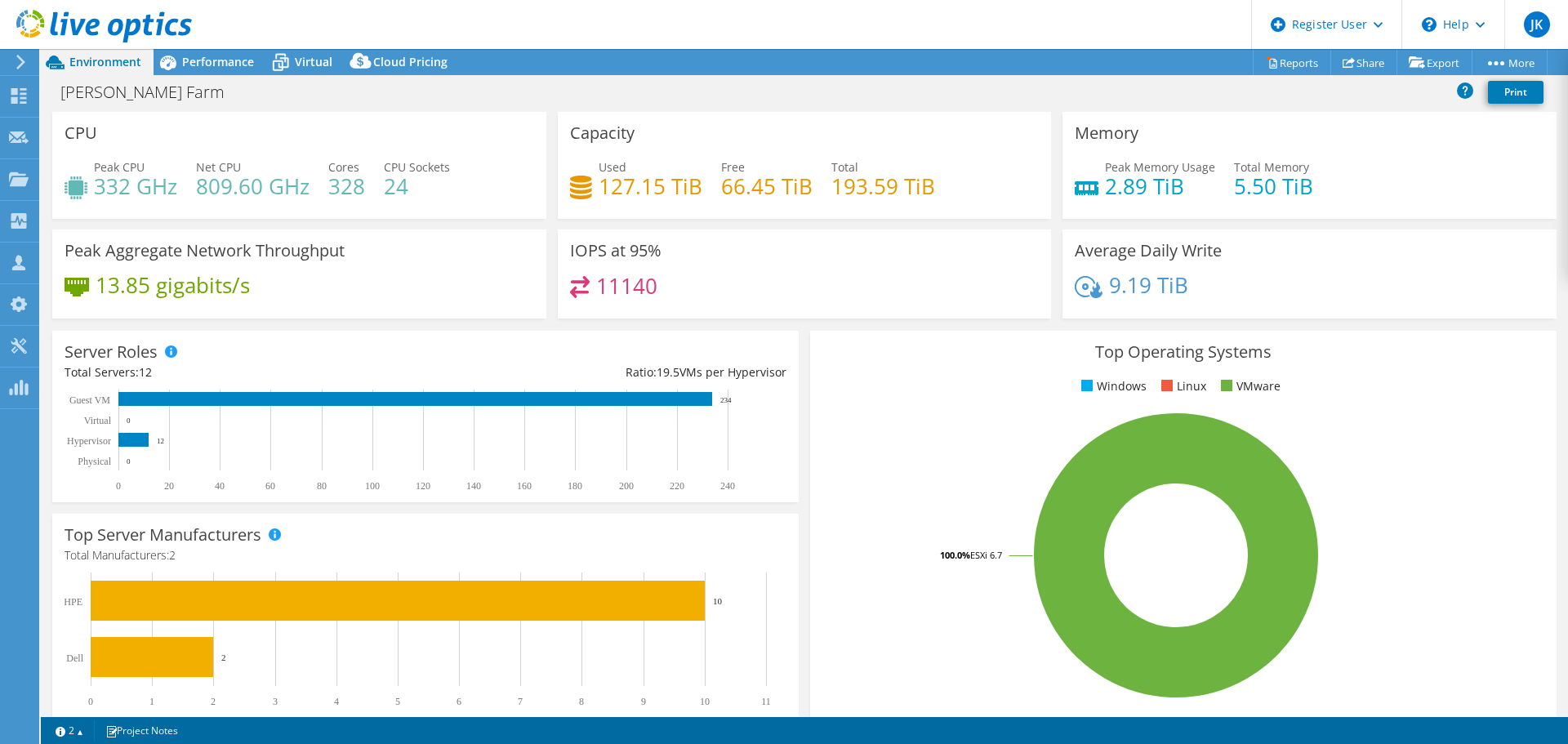
click at [182, 50] on div at bounding box center [96, 27] width 192 height 54
click at [183, 54] on span "Performance" at bounding box center [217, 61] width 72 height 16
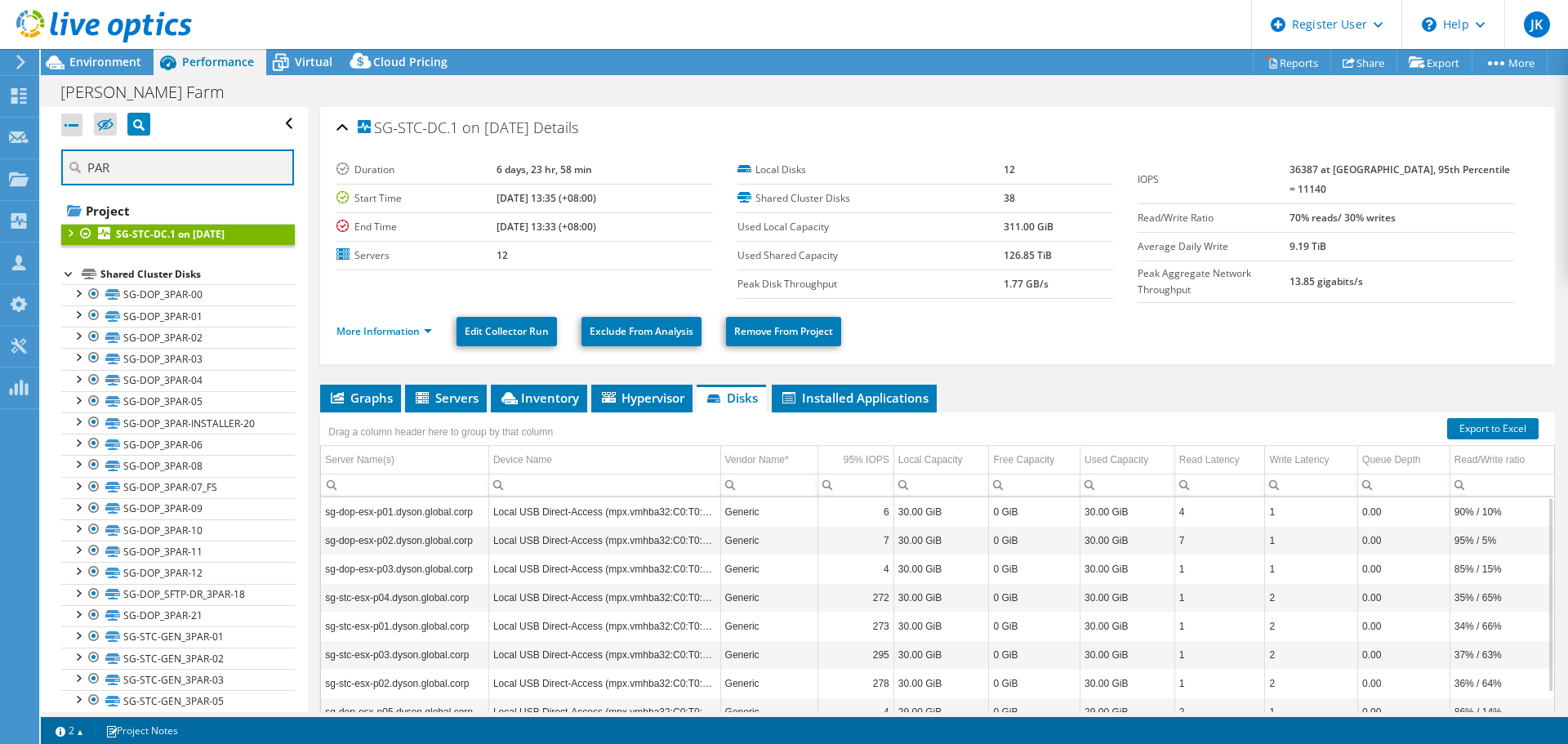
click at [168, 165] on input "PAR" at bounding box center [178, 167] width 233 height 36
type input "P"
click at [67, 136] on div "Open All Close All Project Tree Filter" at bounding box center [178, 124] width 234 height 35
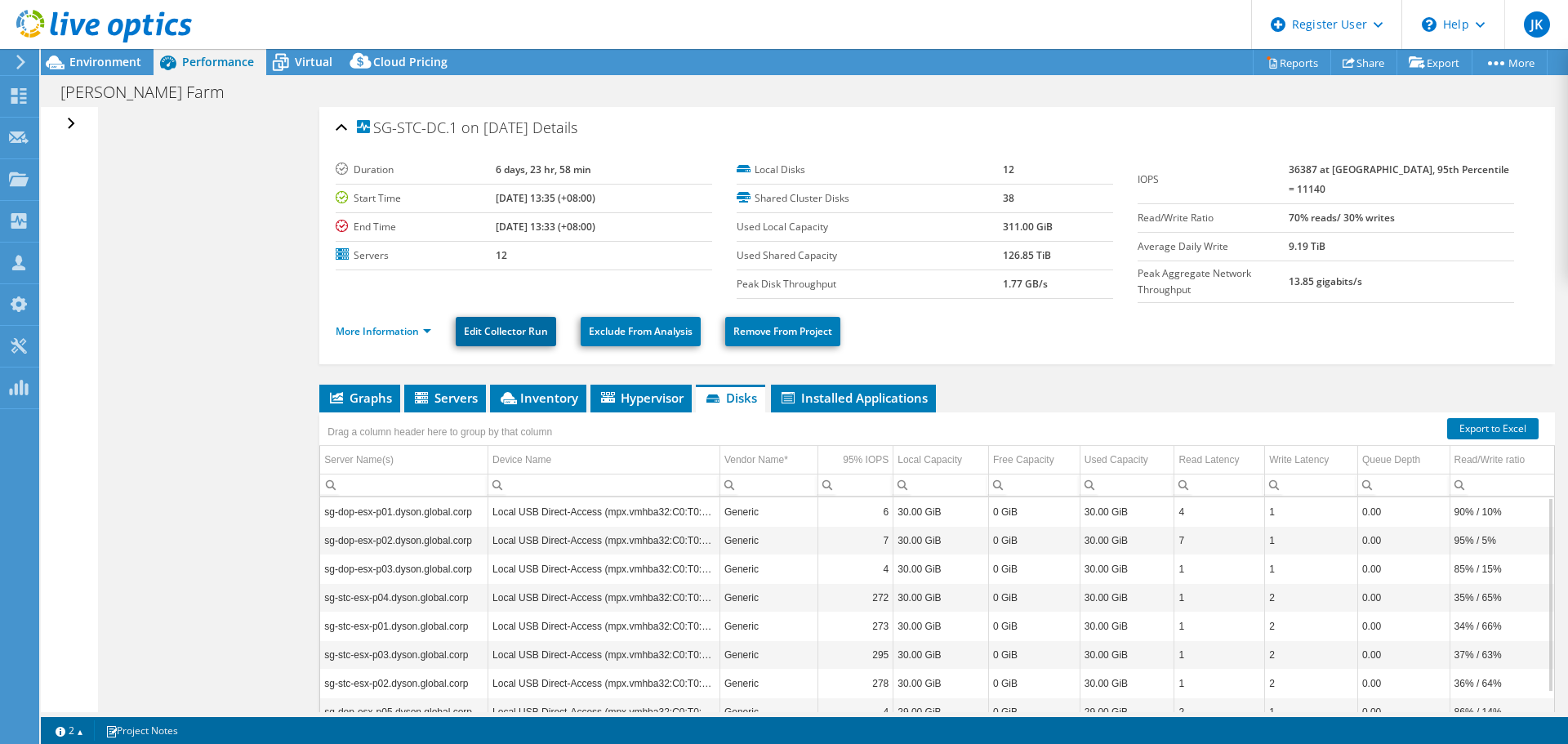
click at [540, 334] on link "Edit Collector Run" at bounding box center [506, 331] width 100 height 29
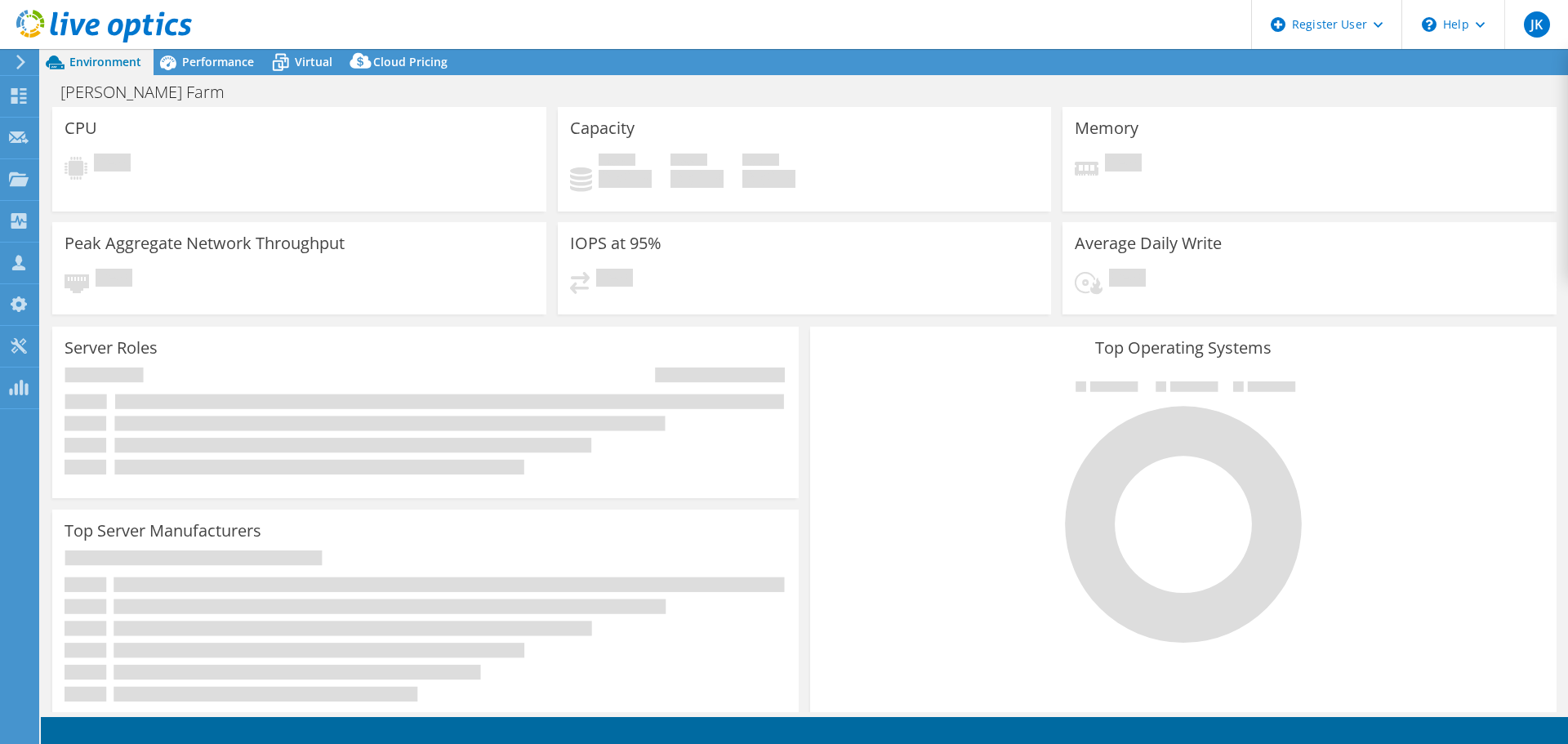
select select
select select "USD"
click at [238, 68] on span "Performance" at bounding box center [217, 61] width 72 height 16
select select "[GEOGRAPHIC_DATA]"
select select "JPY"
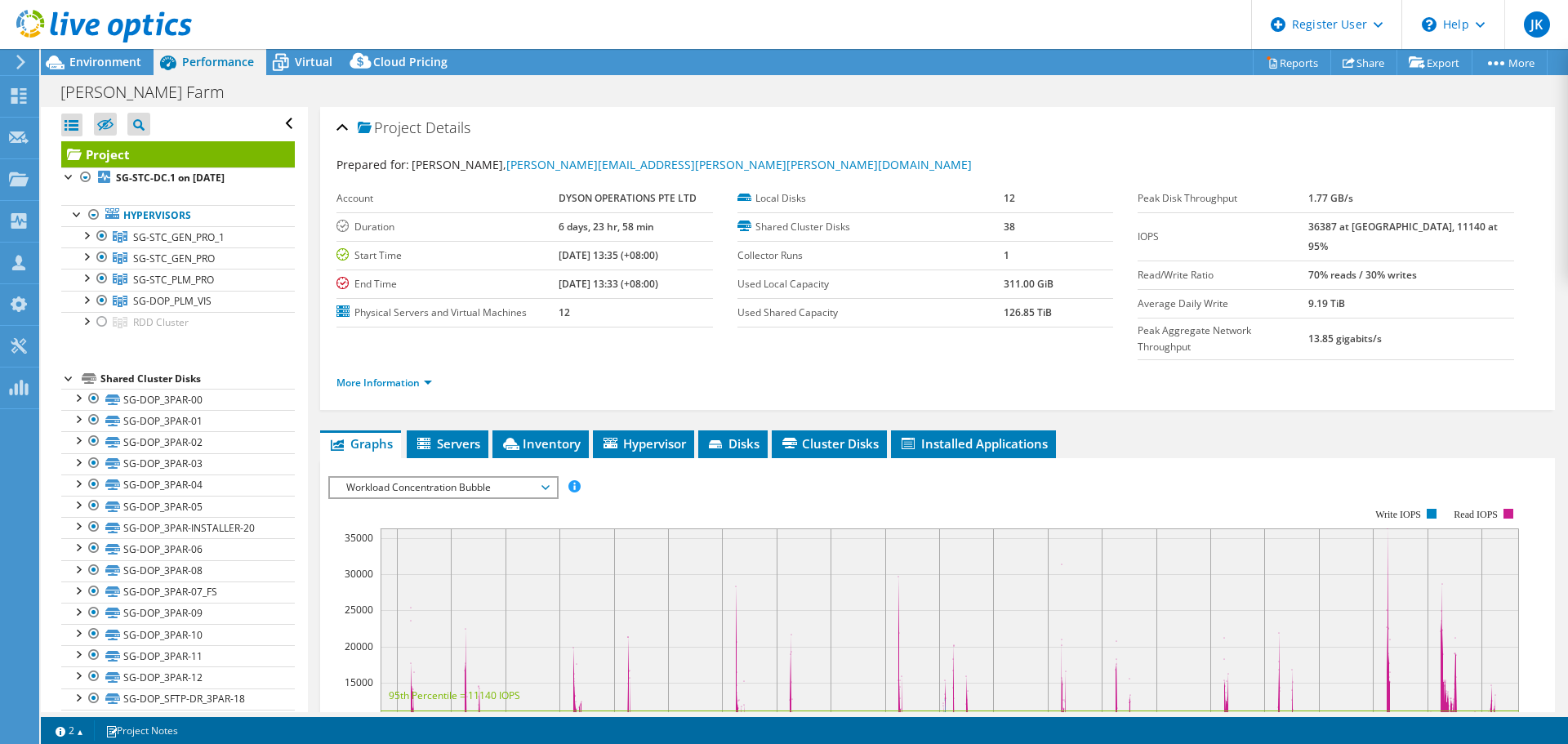
click at [436, 374] on li "More Information" at bounding box center [389, 382] width 105 height 18
click at [421, 375] on link "More Information" at bounding box center [384, 382] width 96 height 14
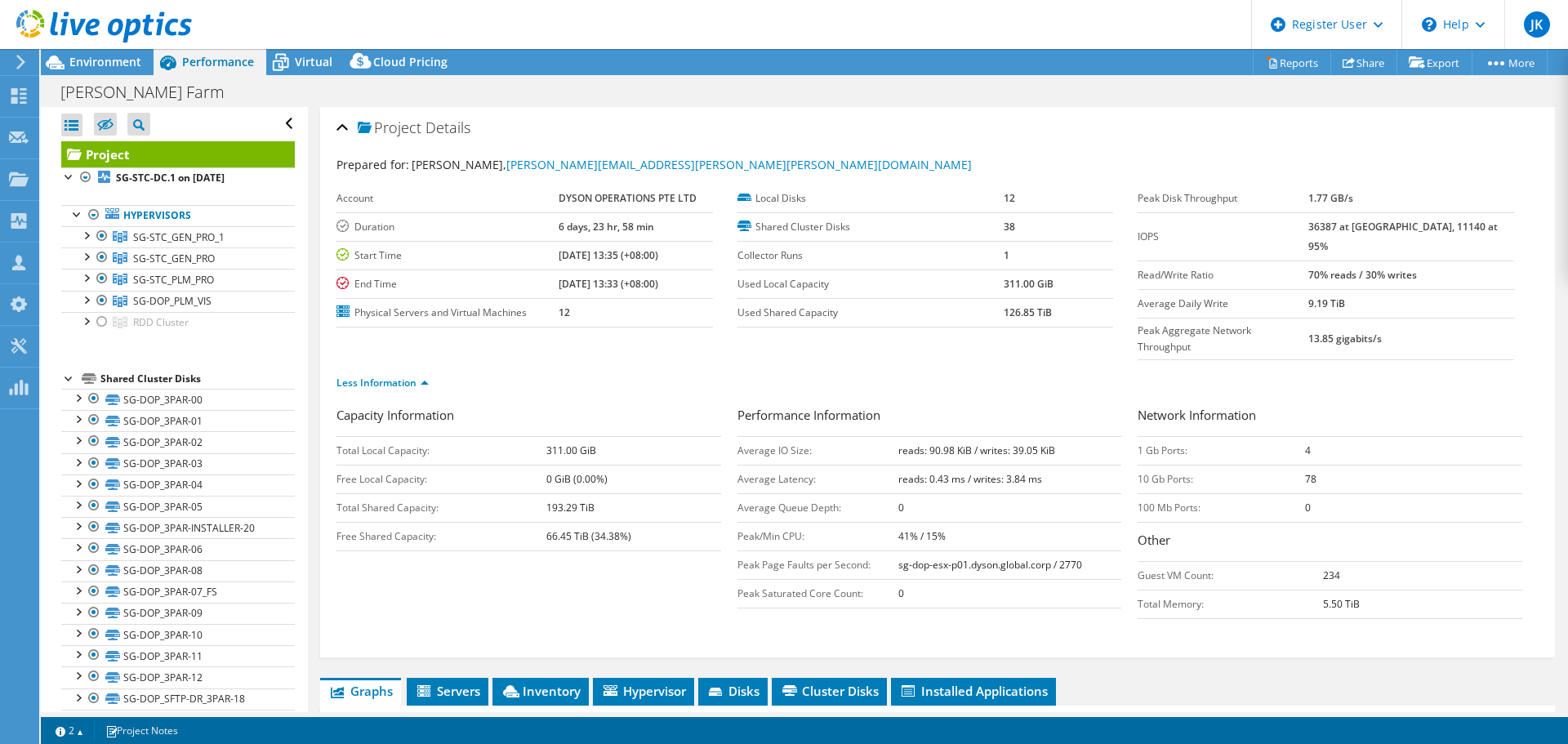
click at [1012, 370] on ul "Less Information" at bounding box center [937, 381] width 1202 height 22
click at [995, 370] on ul "Less Information" at bounding box center [937, 381] width 1202 height 22
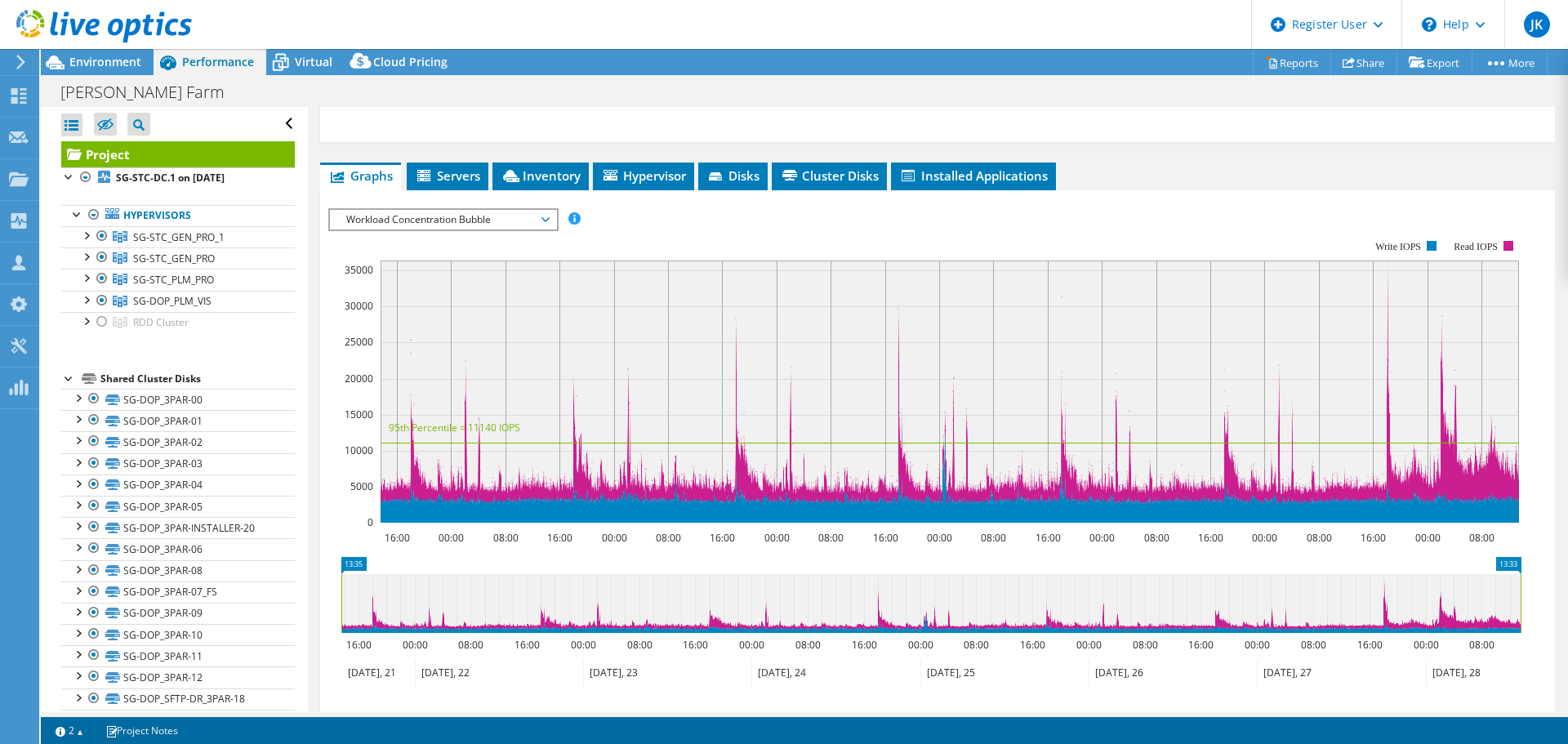
scroll to position [630, 0]
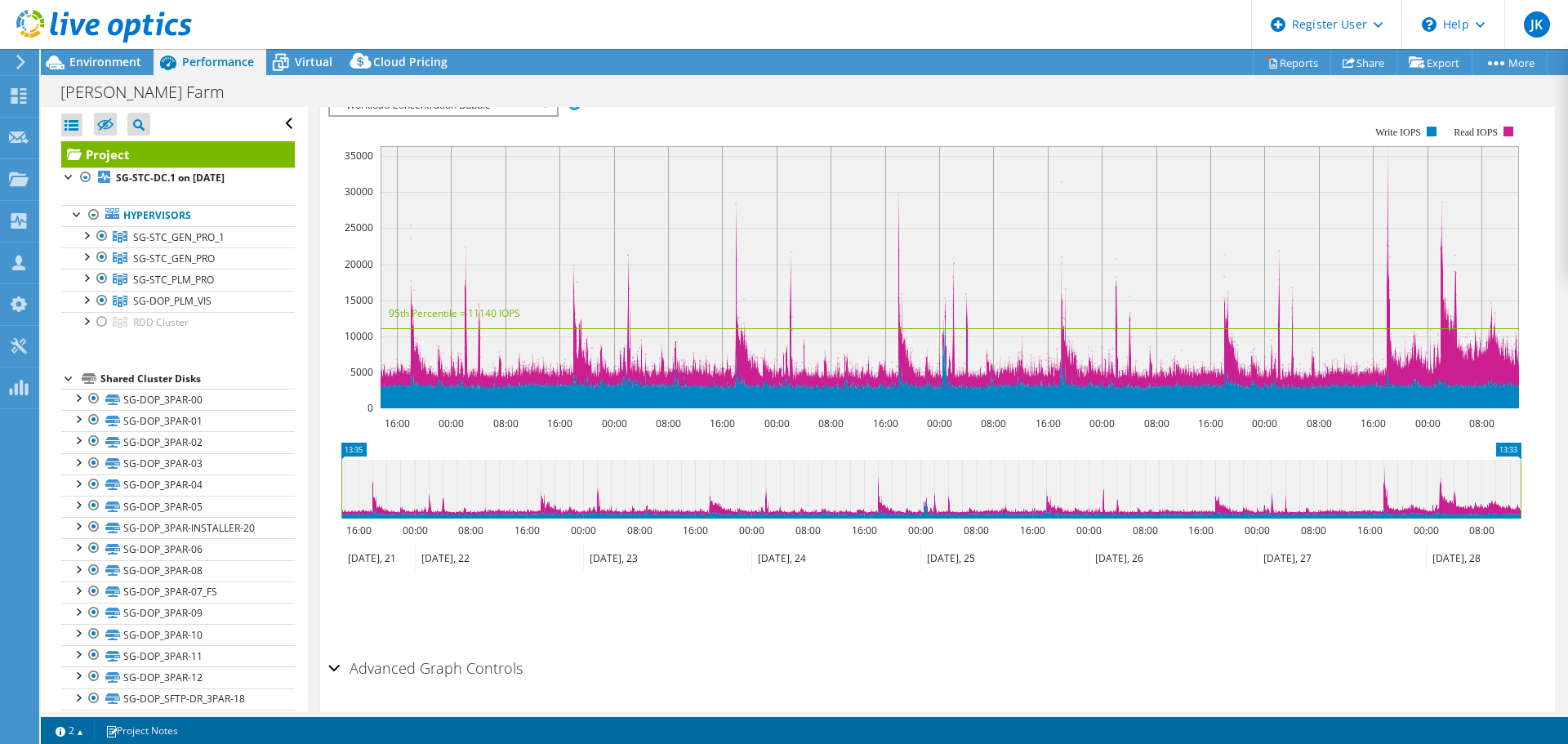
click at [900, 461] on icon at bounding box center [931, 489] width 1180 height 59
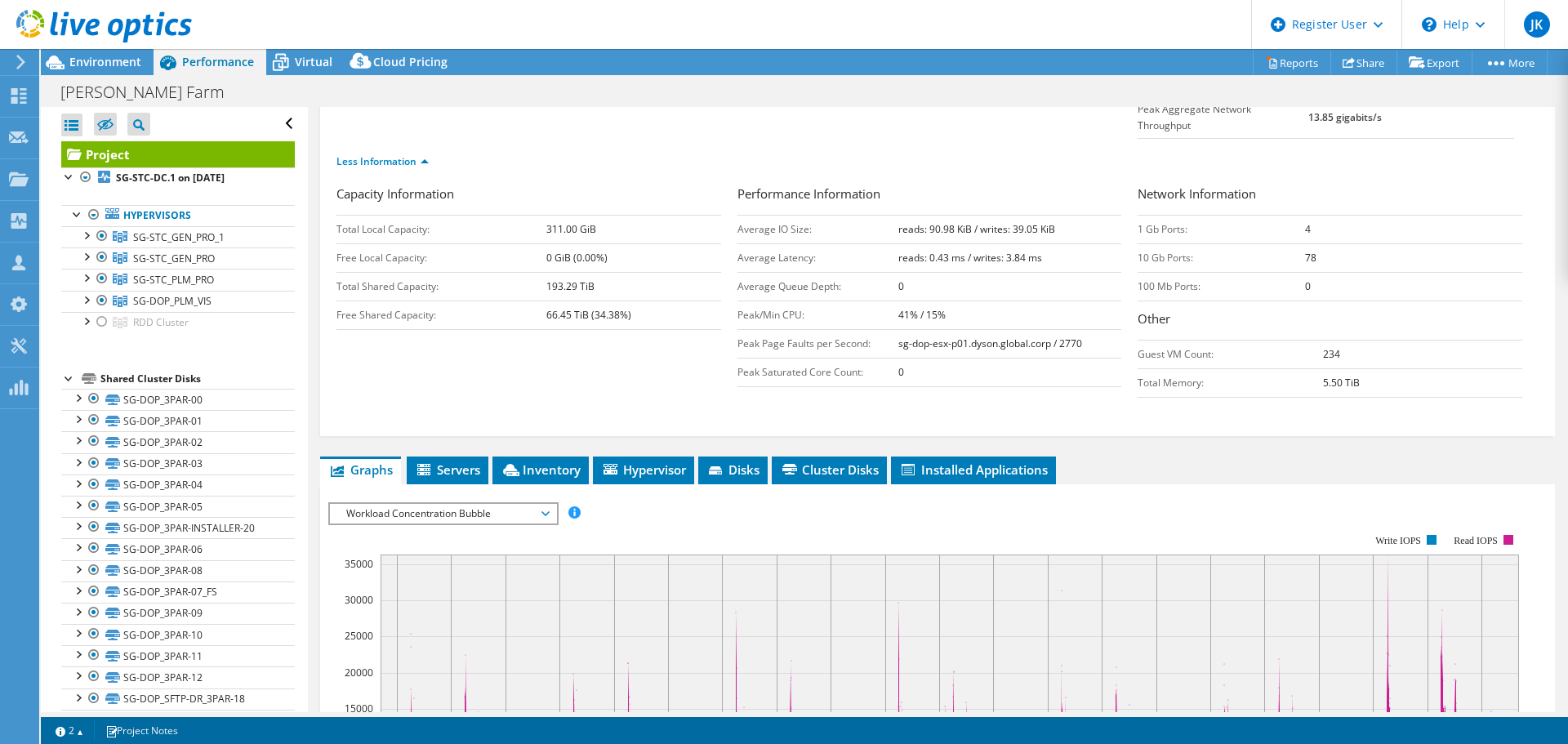
scroll to position [0, 0]
